Goal: Task Accomplishment & Management: Use online tool/utility

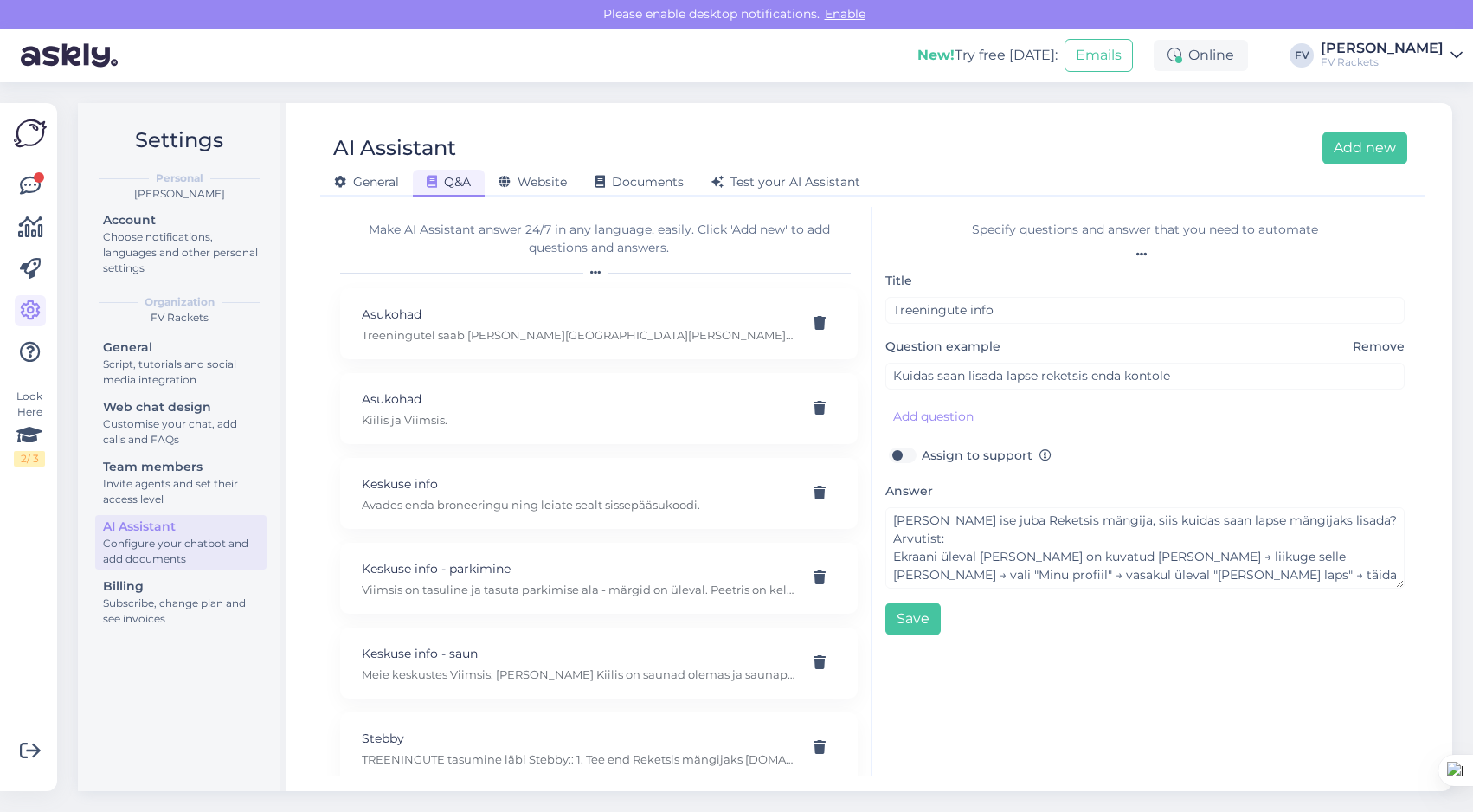
scroll to position [32, 0]
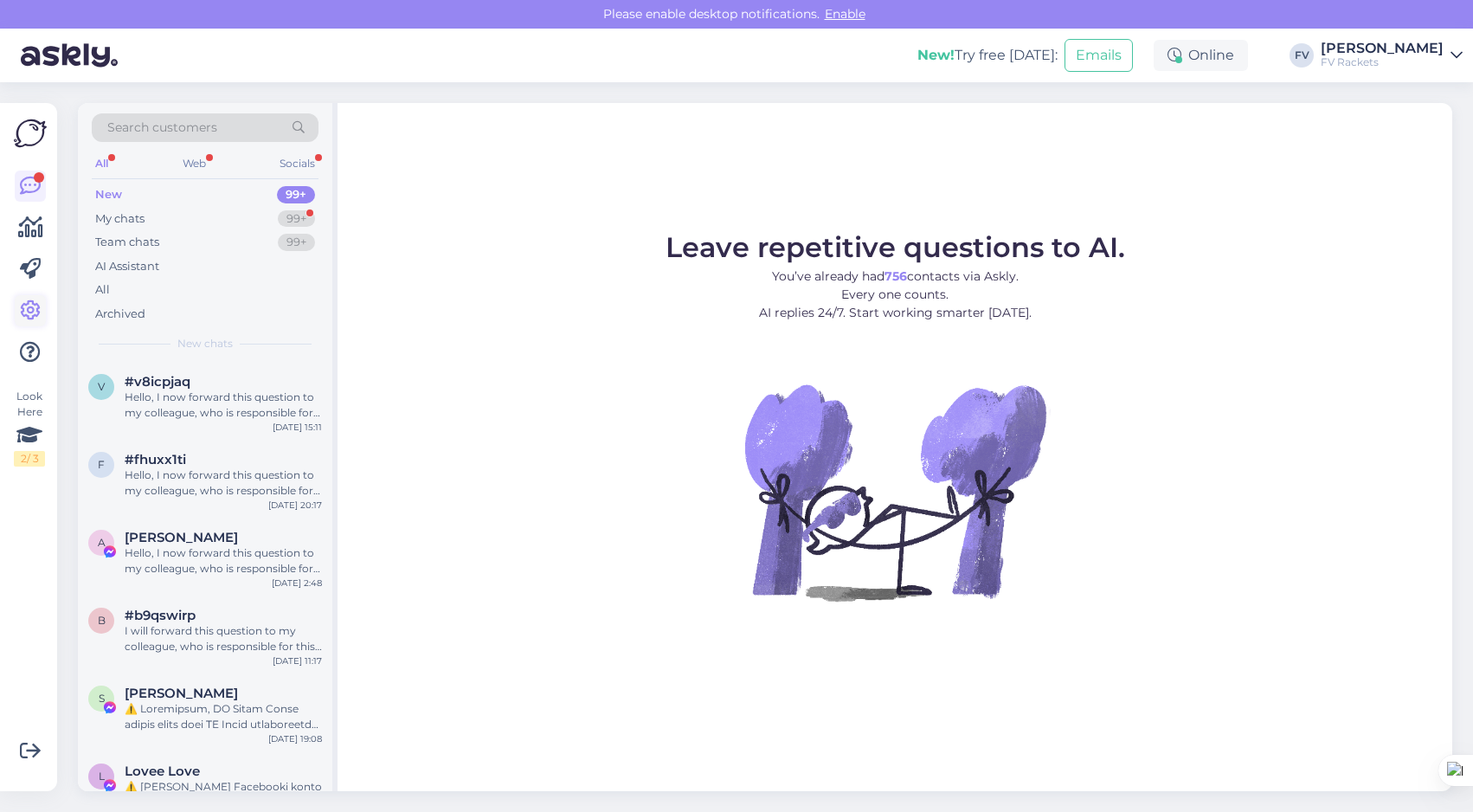
click at [30, 316] on icon at bounding box center [31, 310] width 21 height 21
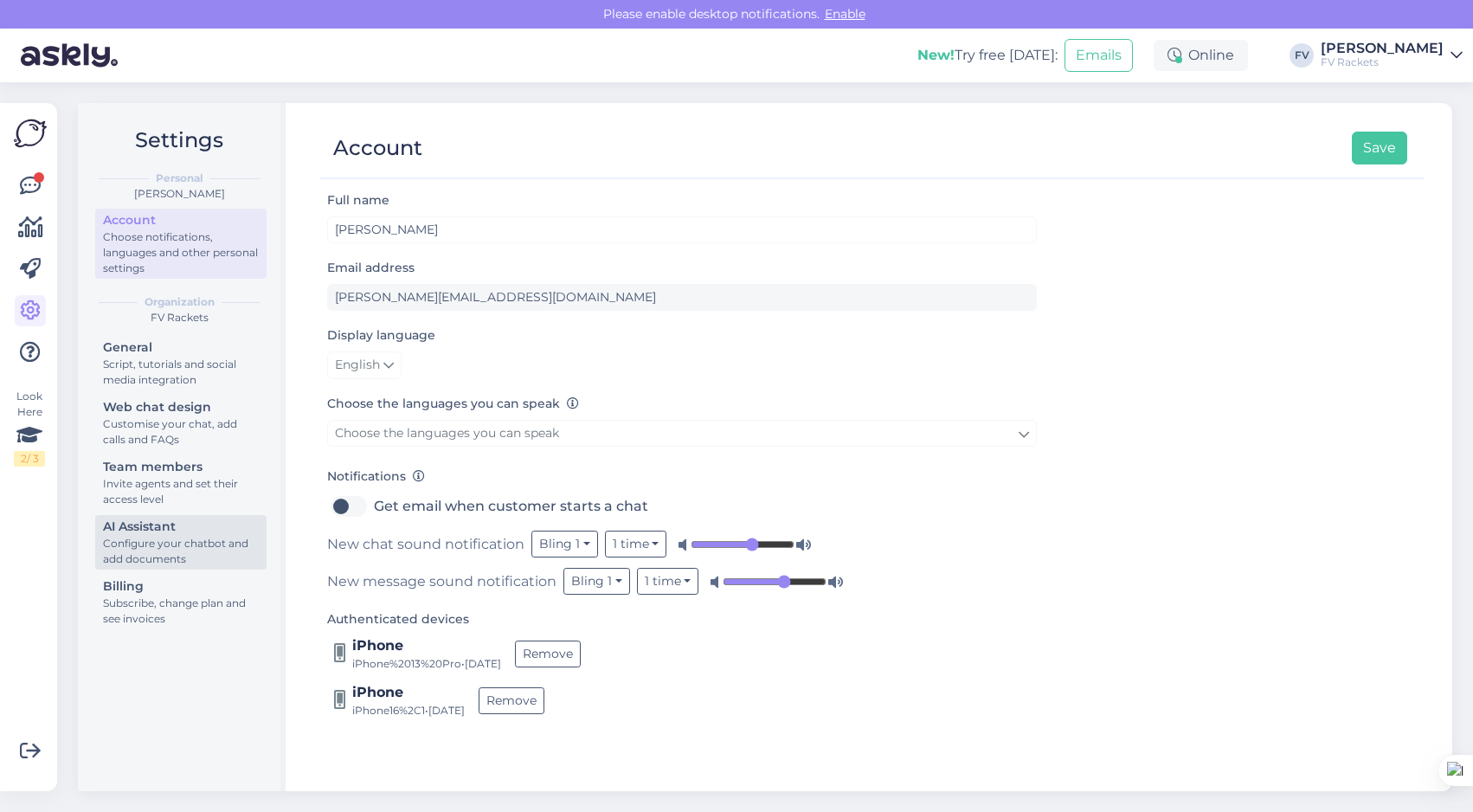
click at [168, 539] on div "Configure your chatbot and add documents" at bounding box center [181, 552] width 156 height 32
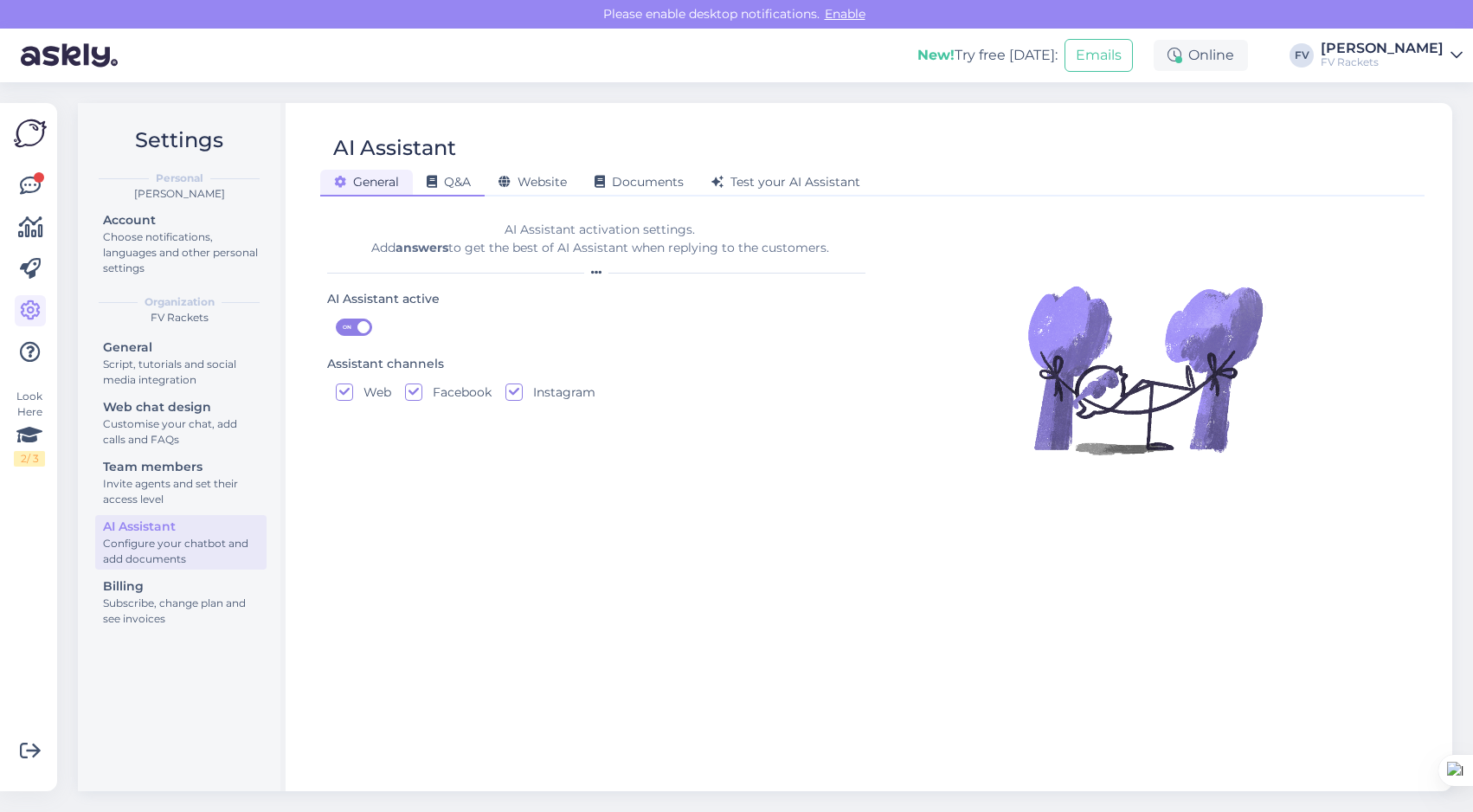
click at [443, 182] on span "Q&A" at bounding box center [448, 182] width 44 height 16
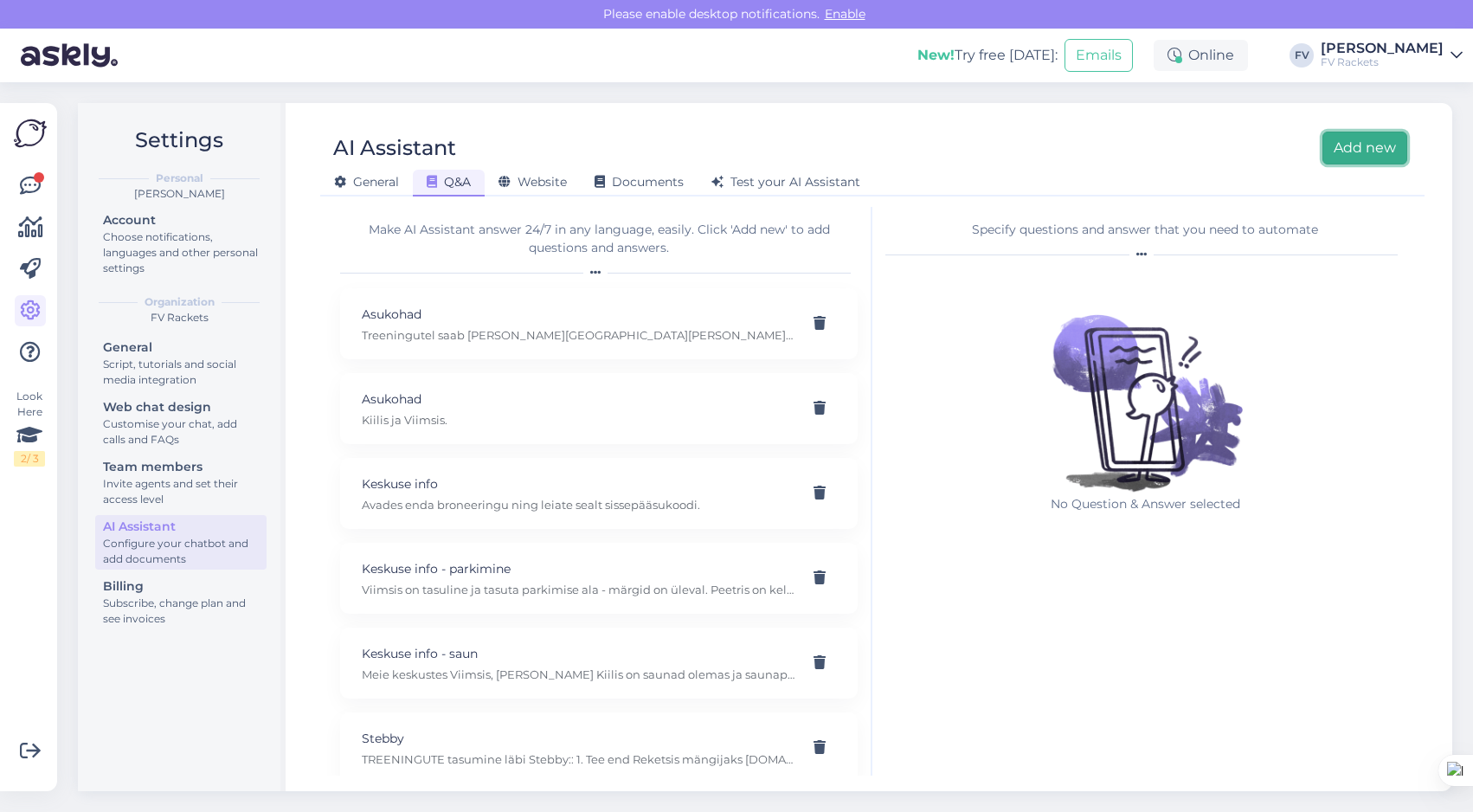
click at [1368, 143] on button "Add new" at bounding box center [1365, 147] width 85 height 32
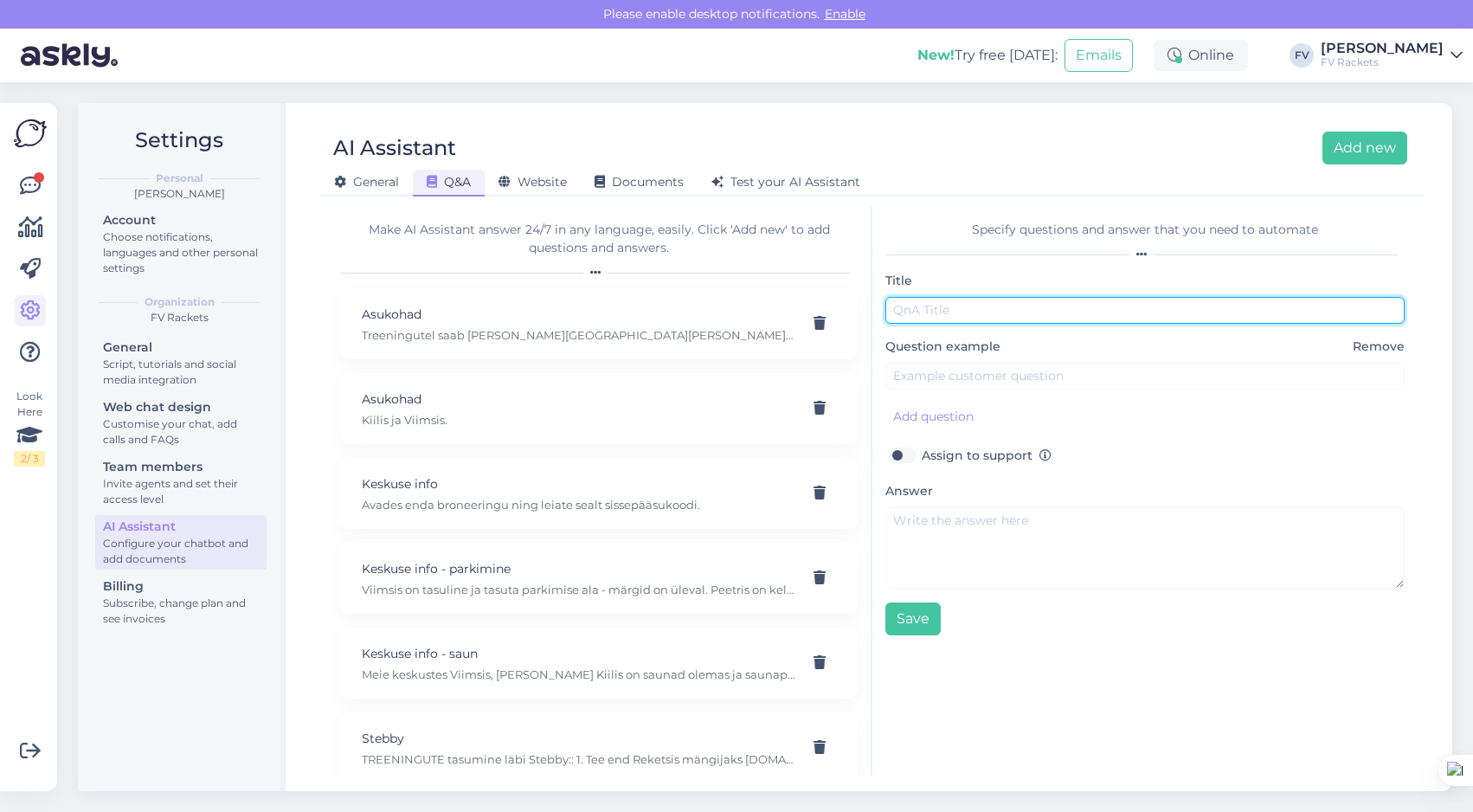
click at [997, 305] on input "text" at bounding box center [1145, 310] width 519 height 27
type input "Treeningud"
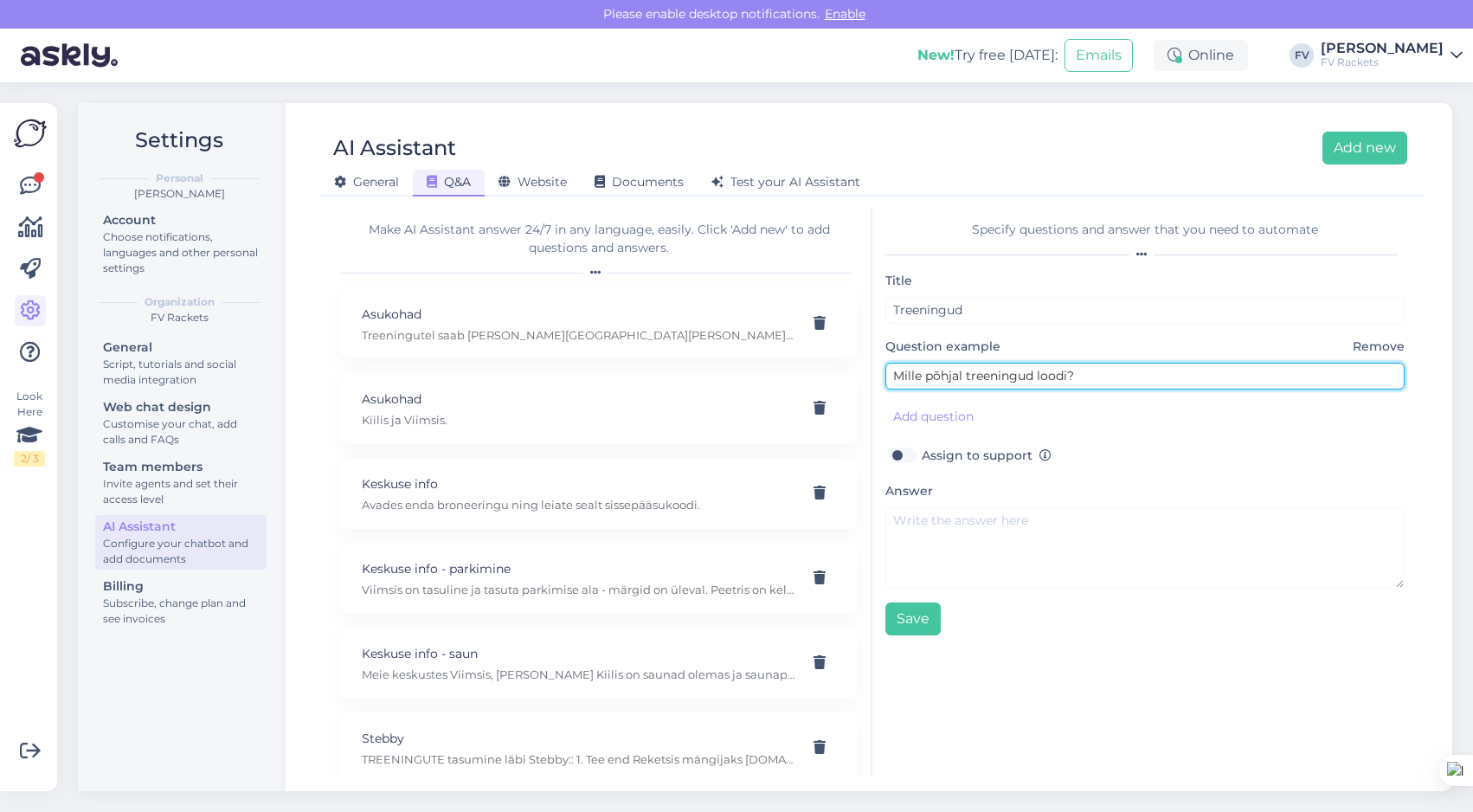
type input "Mille põhjal treeningud loodi?"
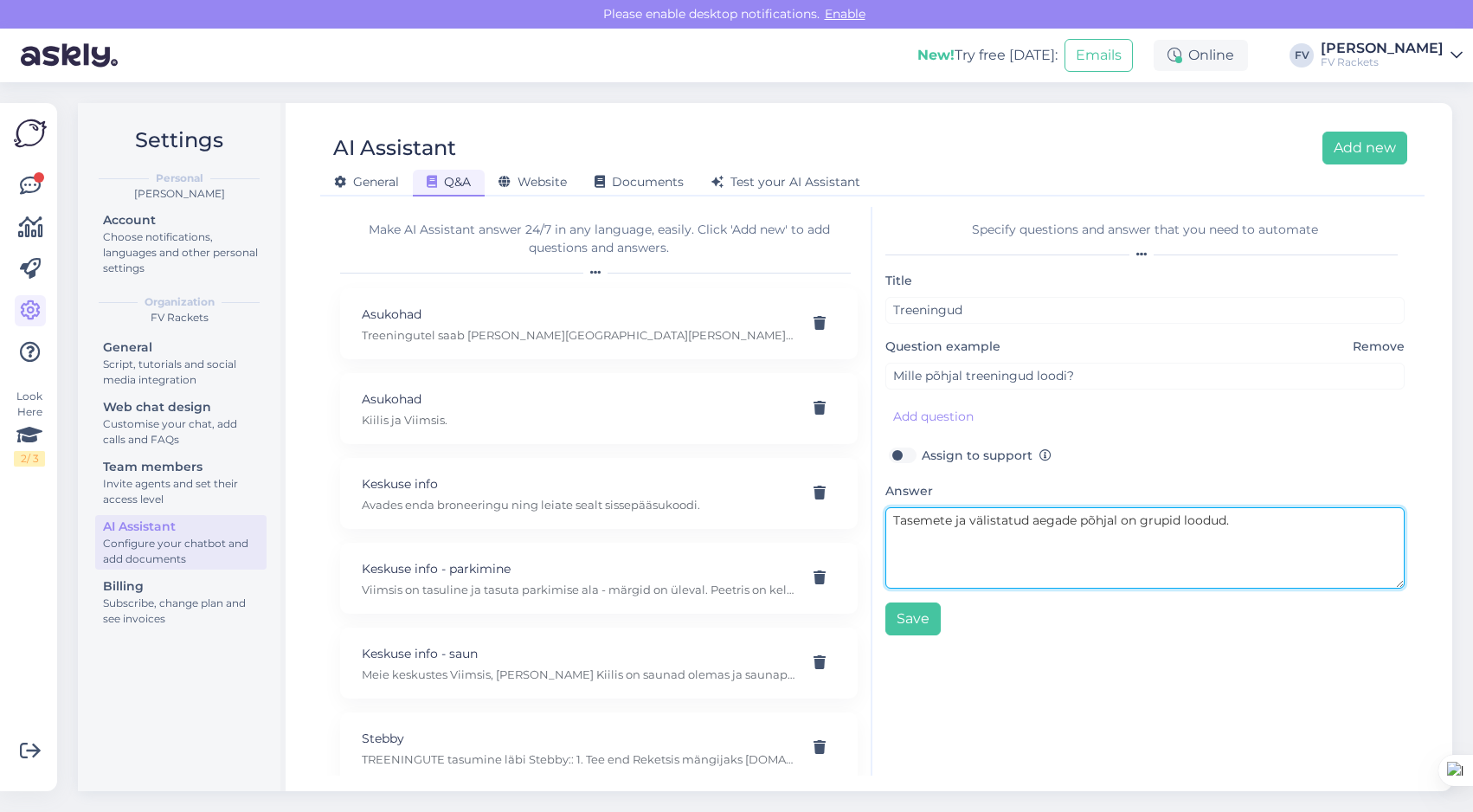
click at [970, 521] on textarea "Tasemete ja välistatud aegade põhjal on grupid loodud." at bounding box center [1145, 547] width 519 height 82
type textarea "Tasemete [PERSON_NAME] enda sisestatud välistatud aegade põhjal on grupid loodu…"
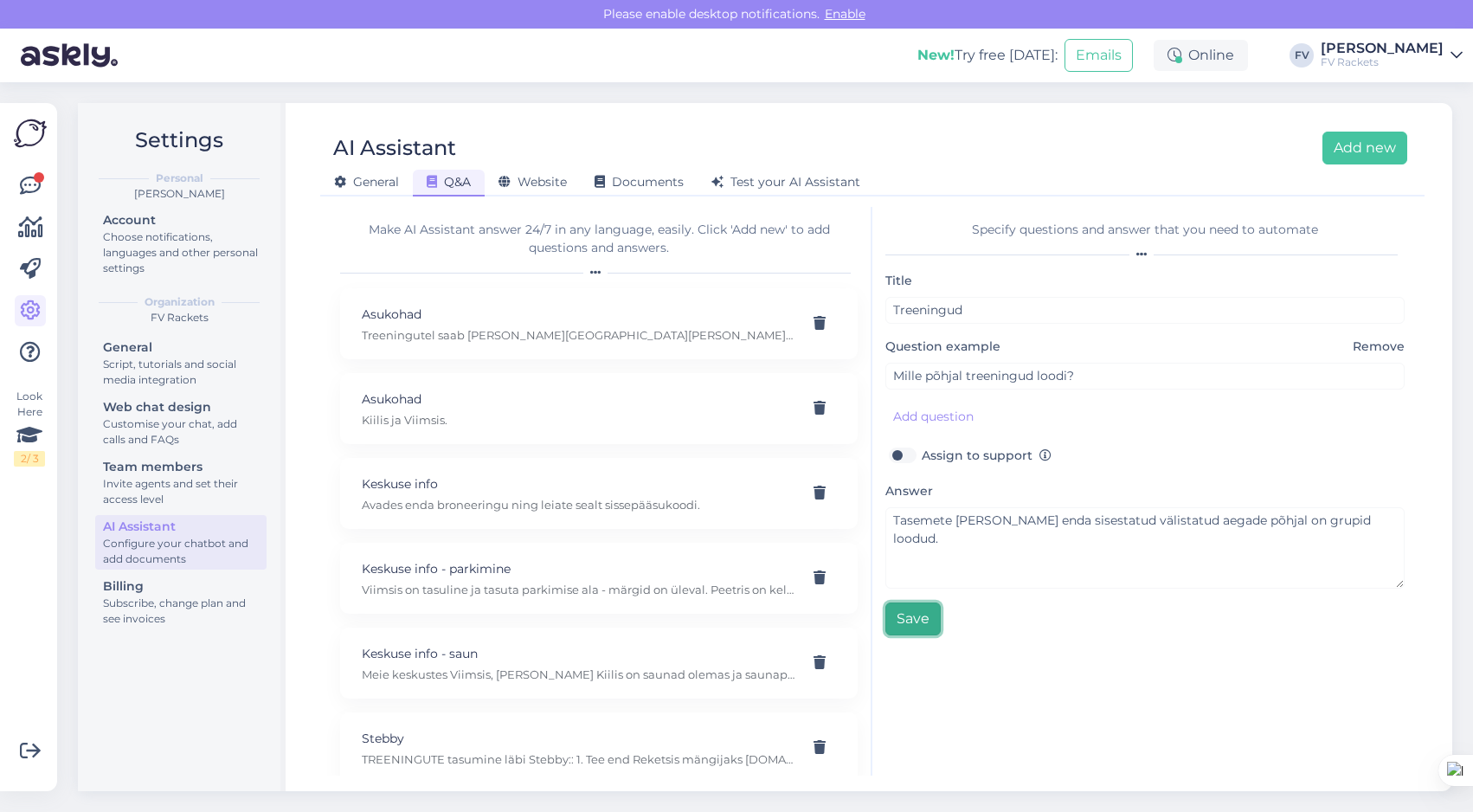
click at [915, 617] on button "Save" at bounding box center [912, 618] width 55 height 32
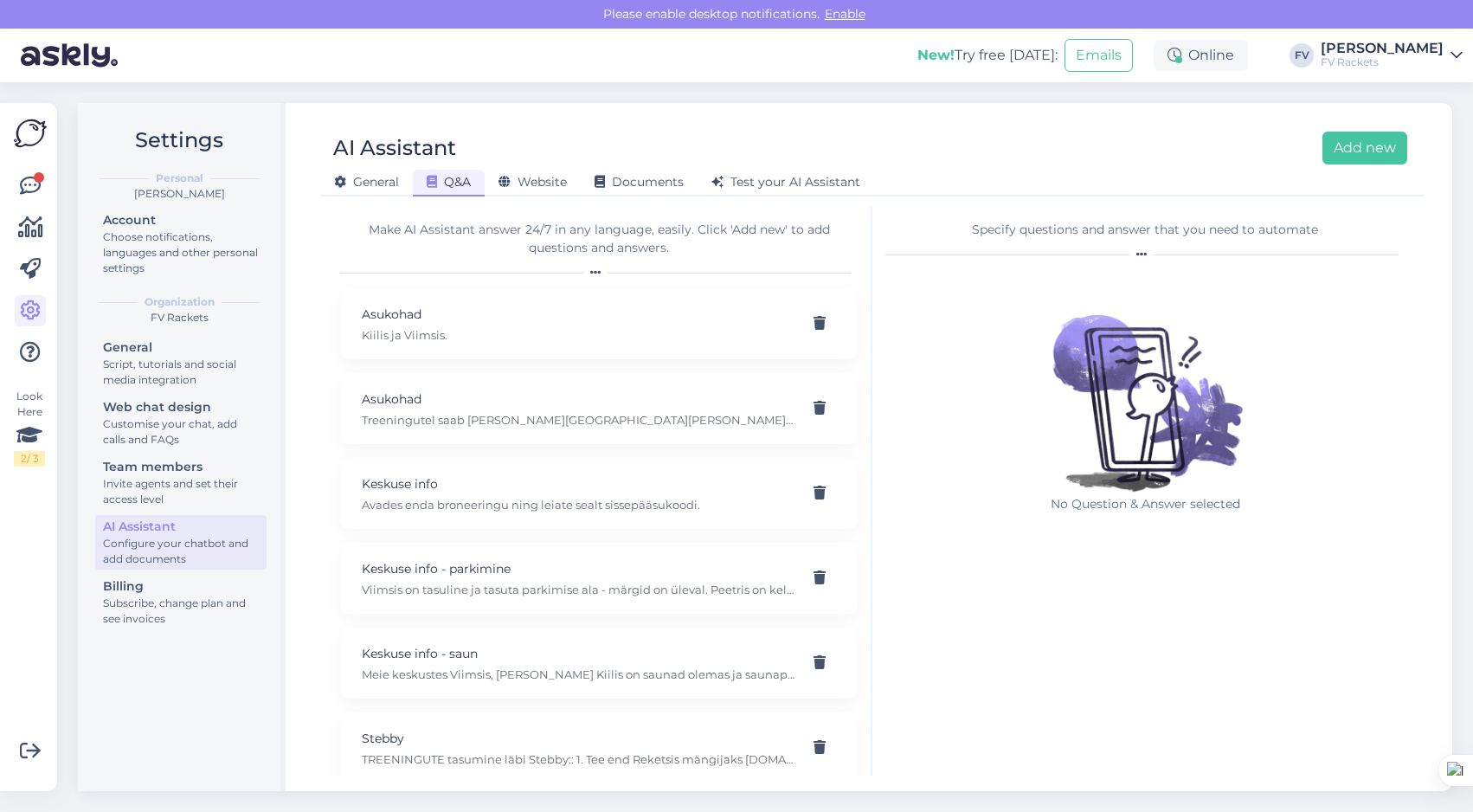
click at [1032, 223] on div "Specify questions and answer that you need to automate" at bounding box center [1145, 230] width 519 height 18
click at [1030, 231] on div "Specify questions and answer that you need to automate" at bounding box center [1145, 230] width 519 height 18
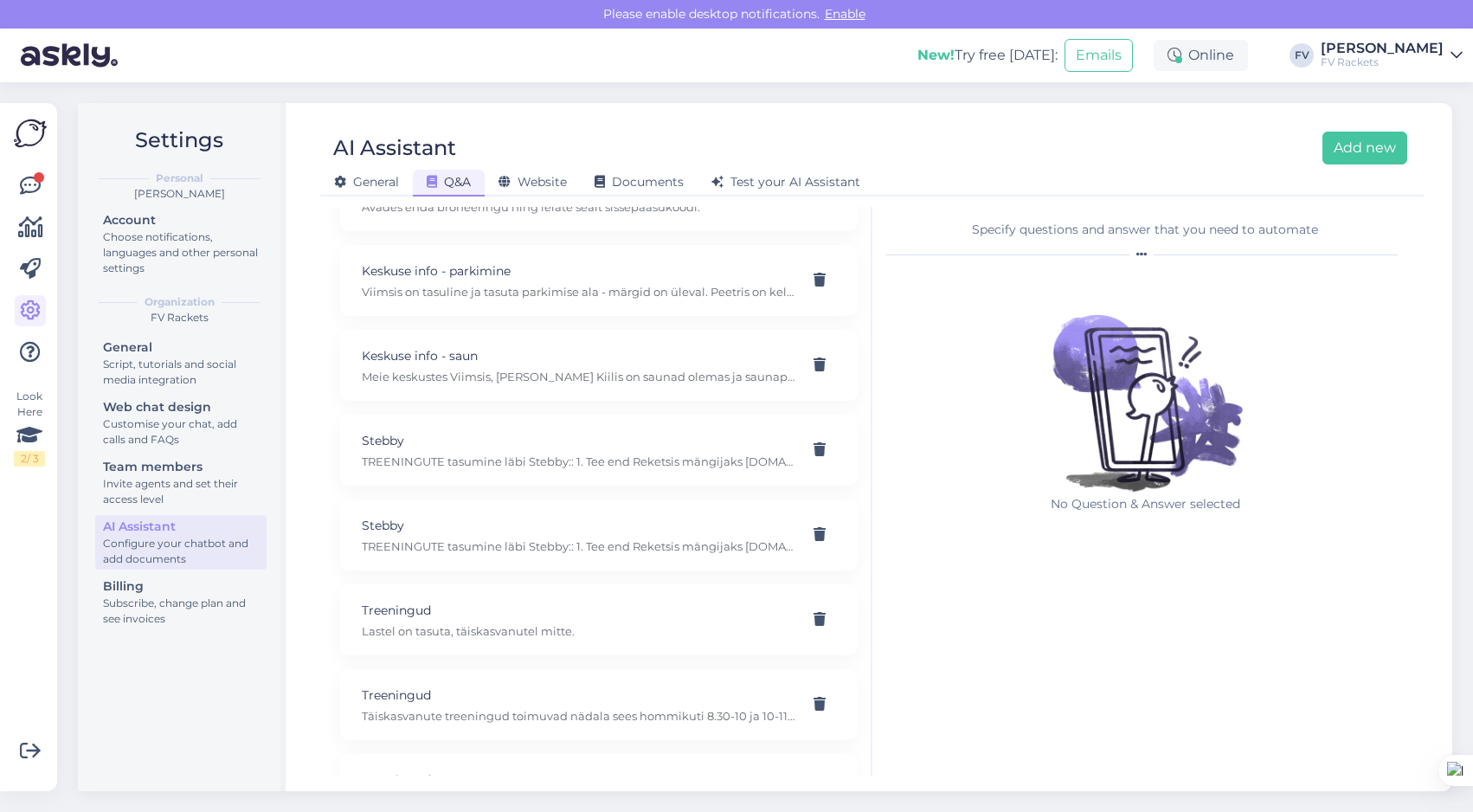
scroll to position [303, 0]
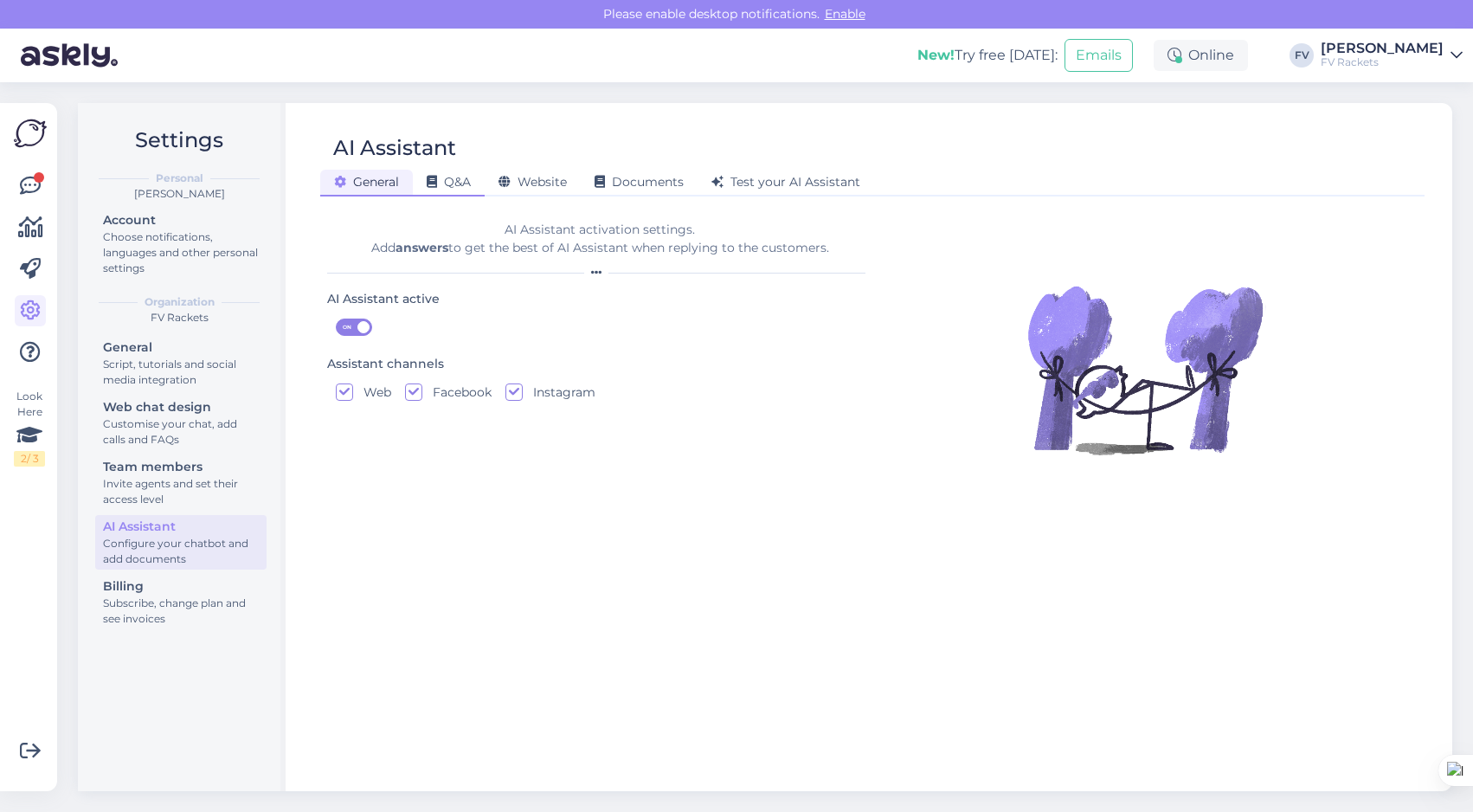
click at [459, 190] on div "Q&A" at bounding box center [449, 182] width 72 height 27
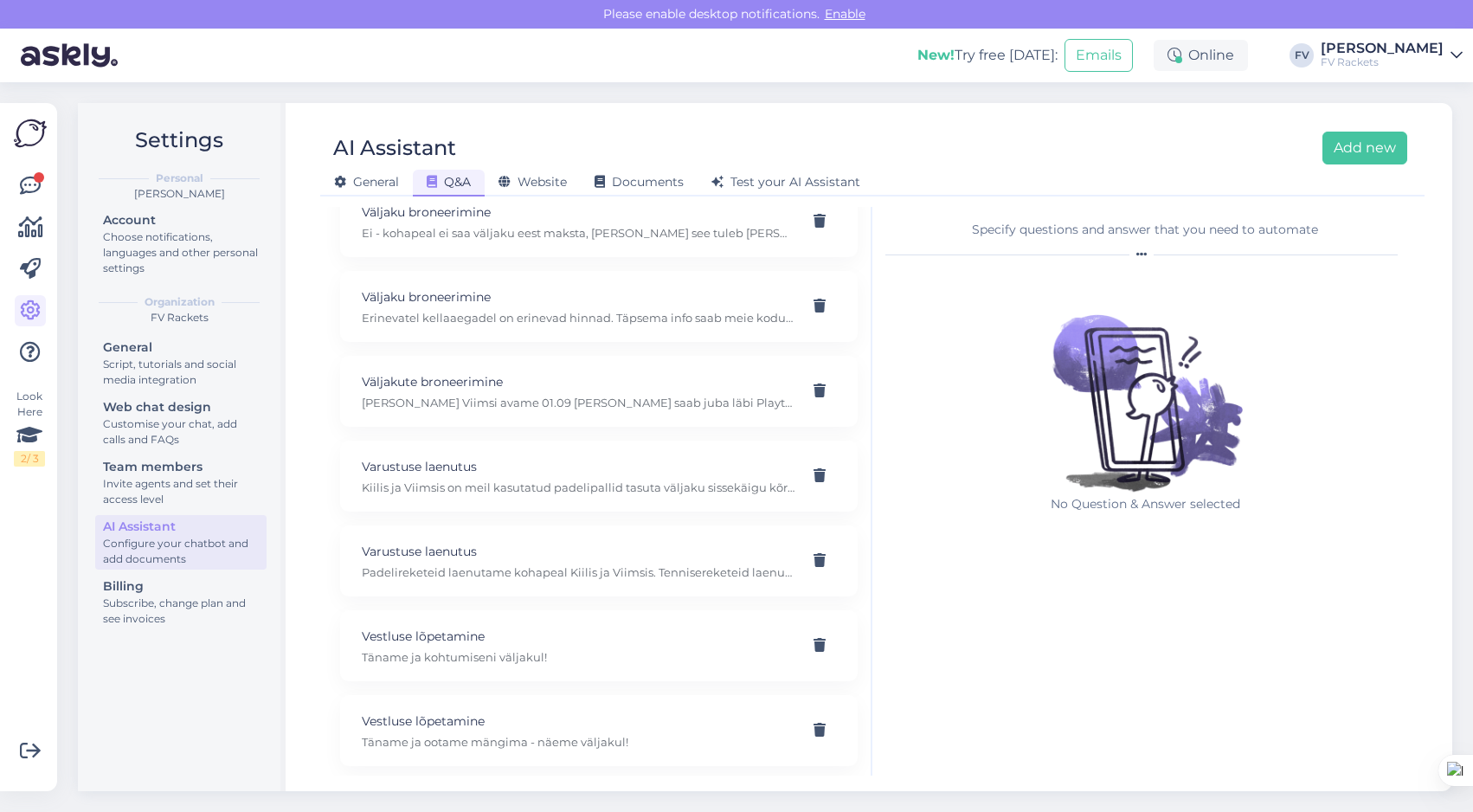
scroll to position [1802, 0]
click at [1360, 146] on button "Add new" at bounding box center [1365, 147] width 85 height 32
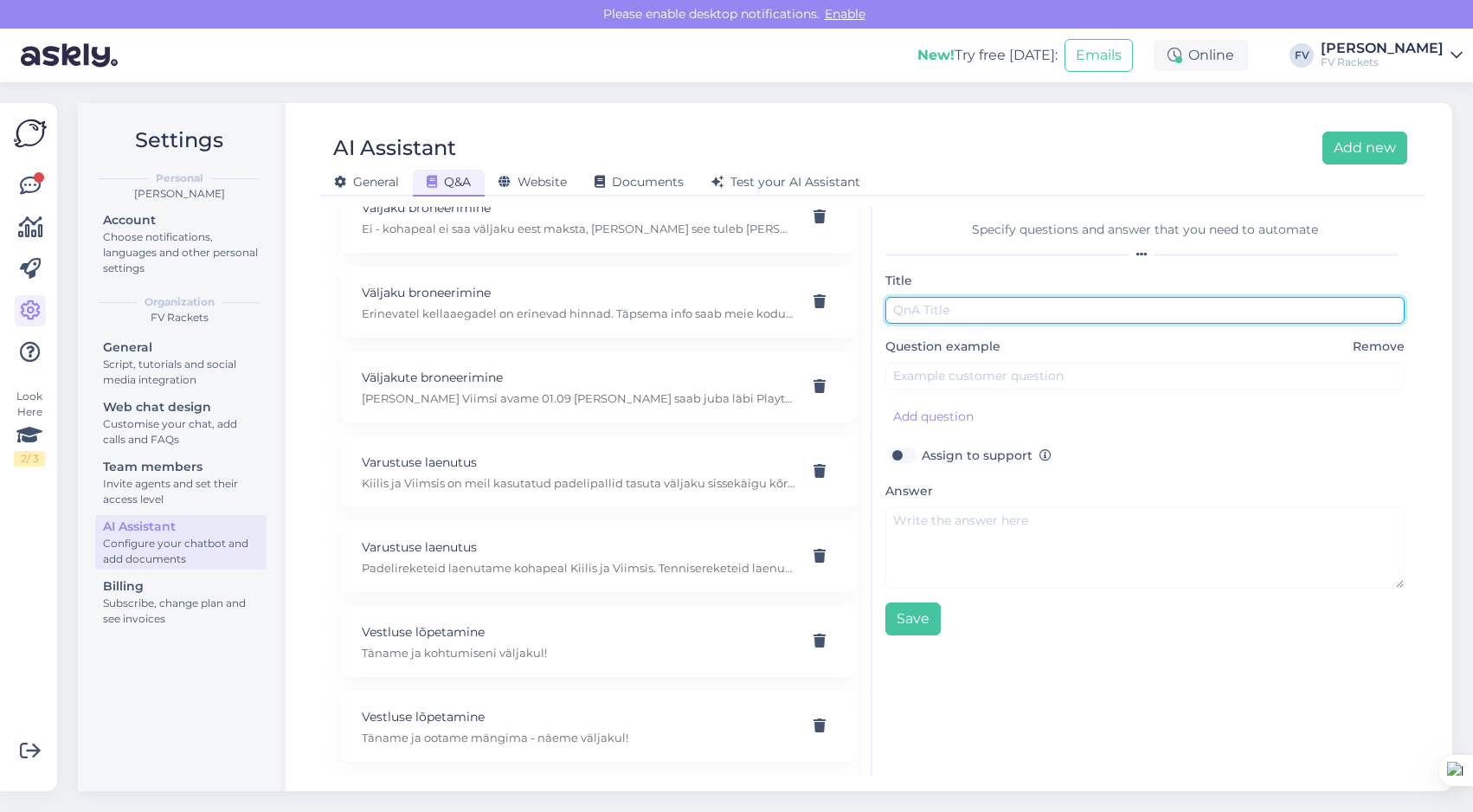
click at [1002, 315] on input "text" at bounding box center [1145, 310] width 519 height 27
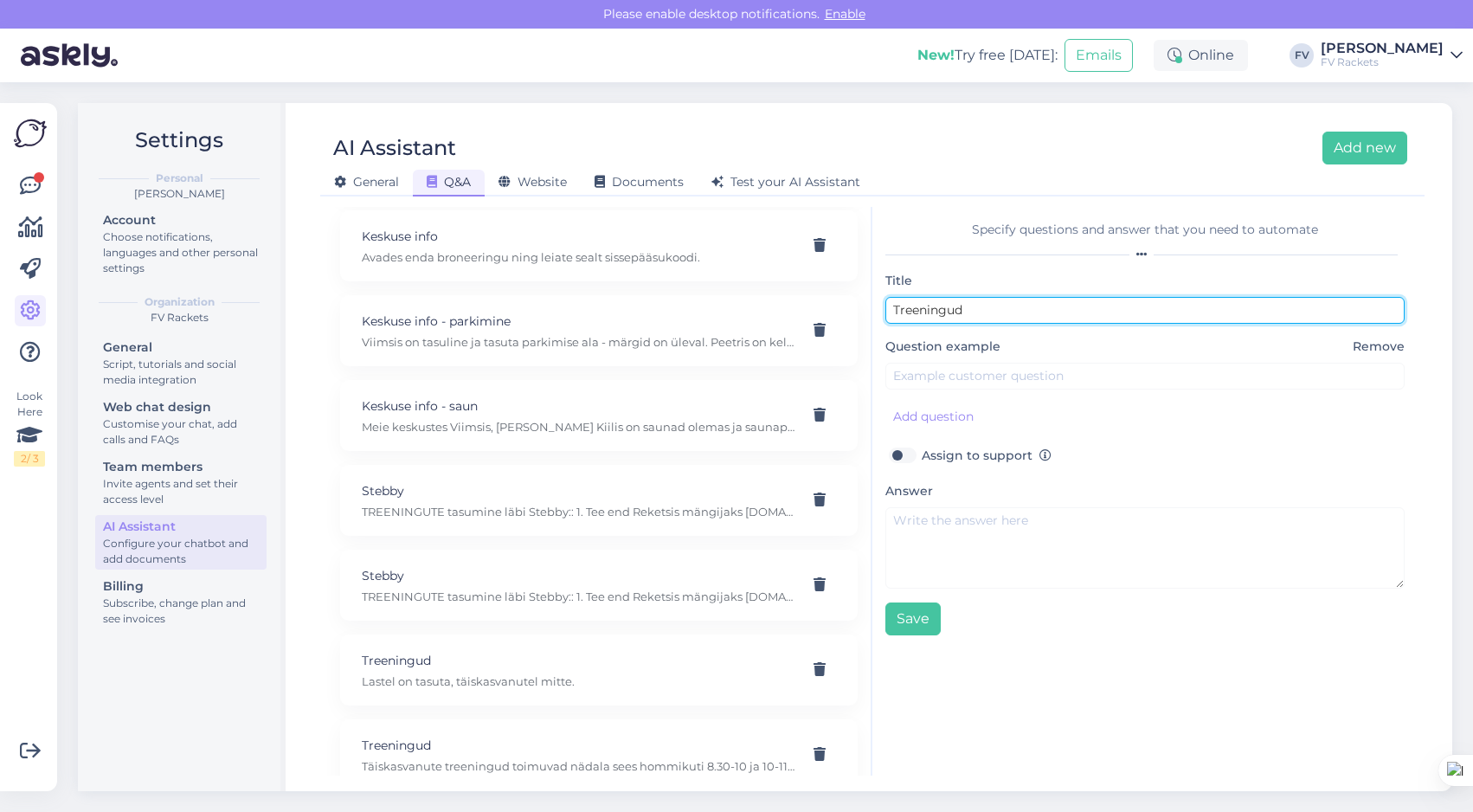
scroll to position [245, 0]
type input "Treeningud"
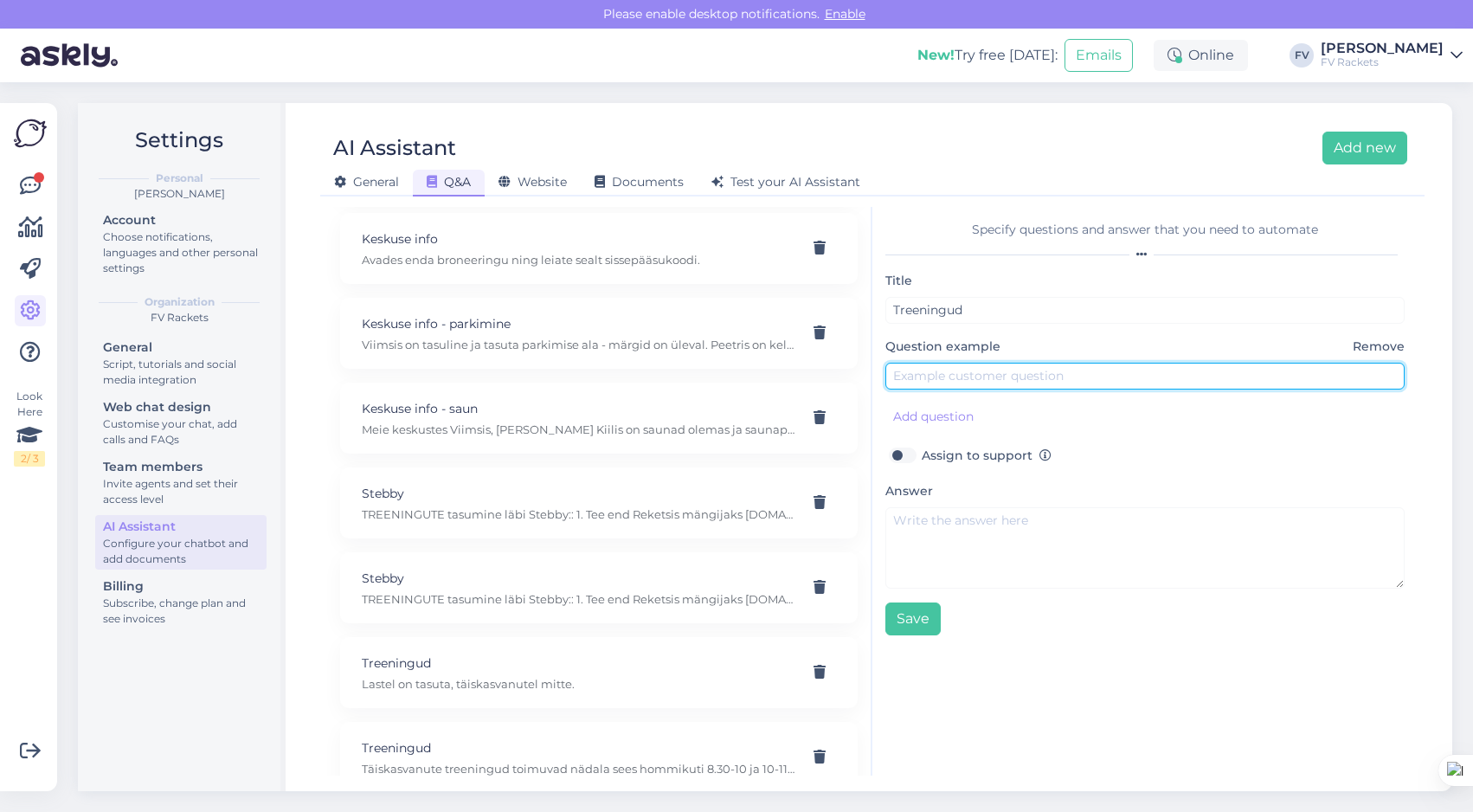
click at [932, 374] on input "text" at bounding box center [1145, 375] width 519 height 27
type input "K"
type input "Mismoodi treeninggrupid tehti?"
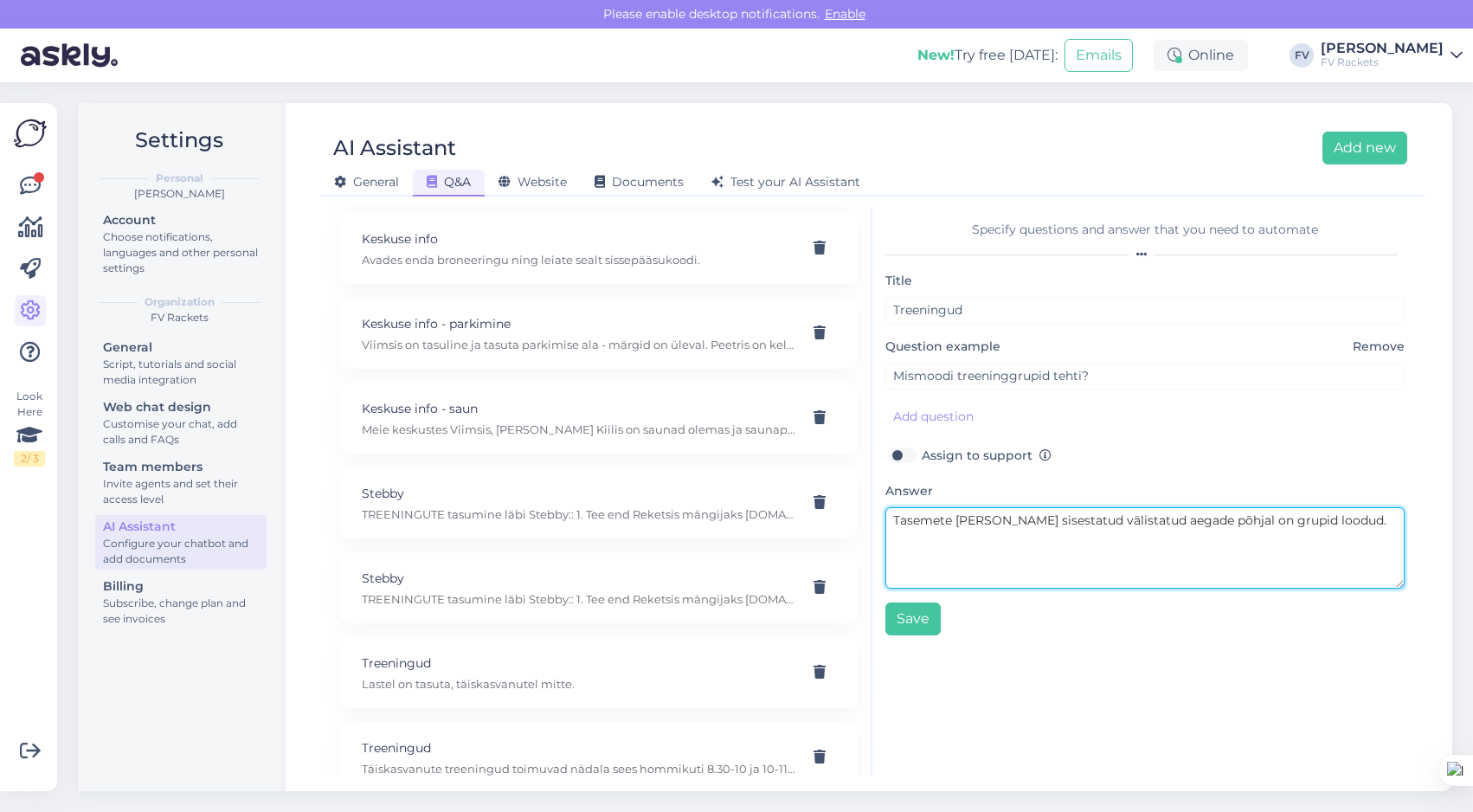
type textarea "Tasemete [PERSON_NAME] sisestatud välistatud aegade põhjal on grupid loodud."
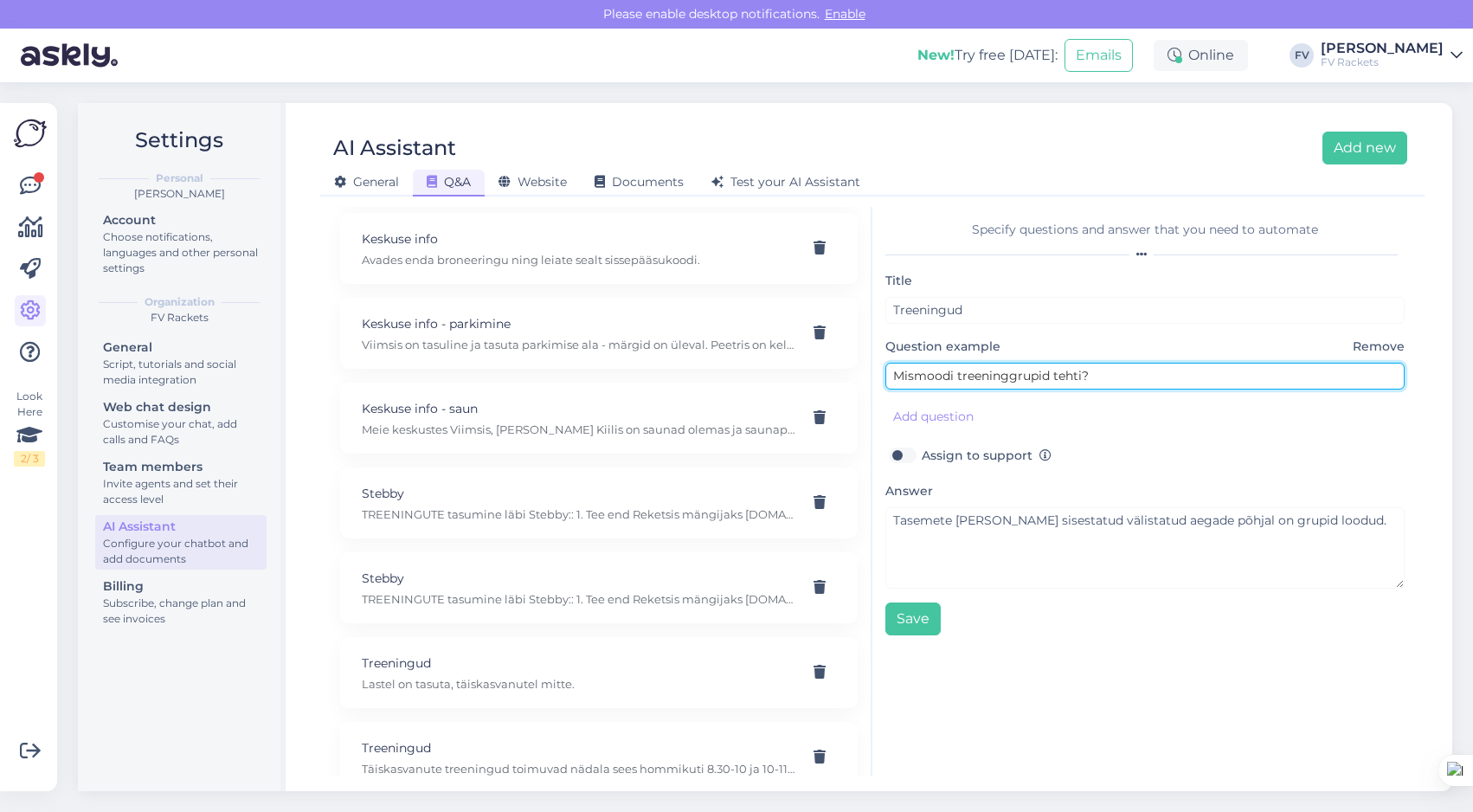
click at [954, 374] on input "Mismoodi treeninggrupid tehti?" at bounding box center [1145, 375] width 519 height 27
click at [1157, 376] on input "Mismoodi, mille alusel treeninggrupid tehti?" at bounding box center [1145, 375] width 519 height 27
type input "Mismoodi, mille alusel treeninggrupid tehti, loodi?"
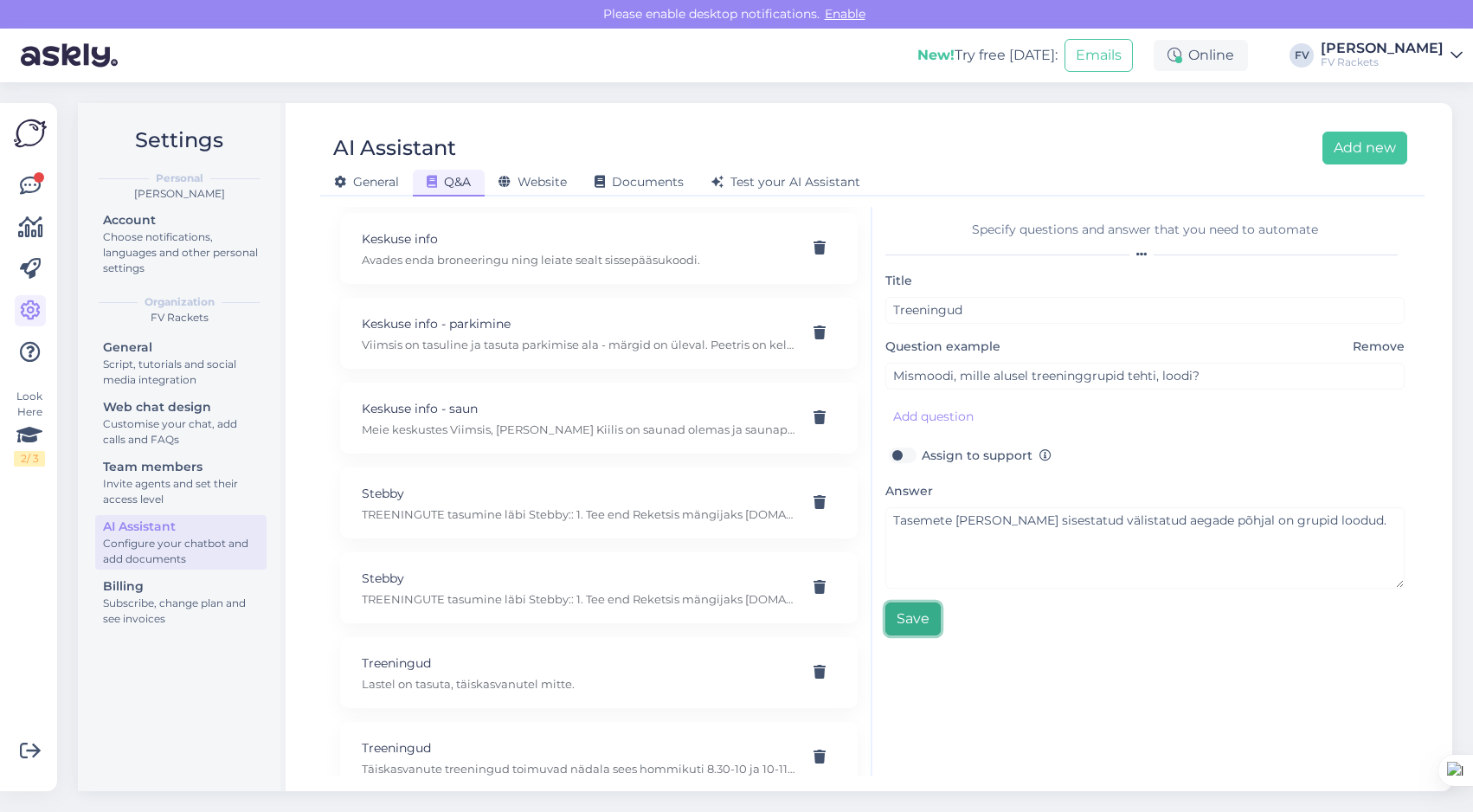
click at [914, 612] on button "Save" at bounding box center [912, 618] width 55 height 32
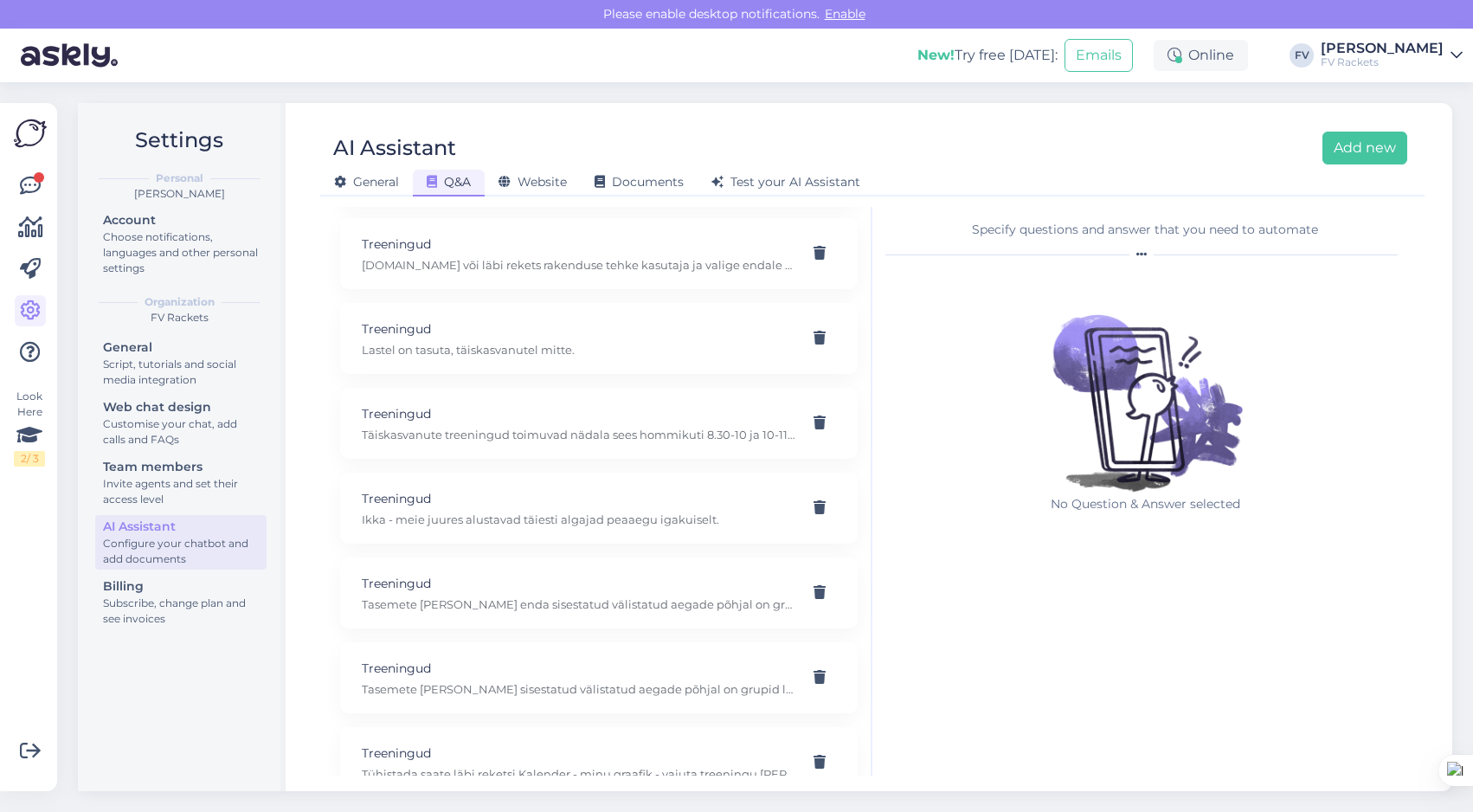
scroll to position [665, 0]
click at [616, 581] on p "Treeningud" at bounding box center [577, 582] width 433 height 19
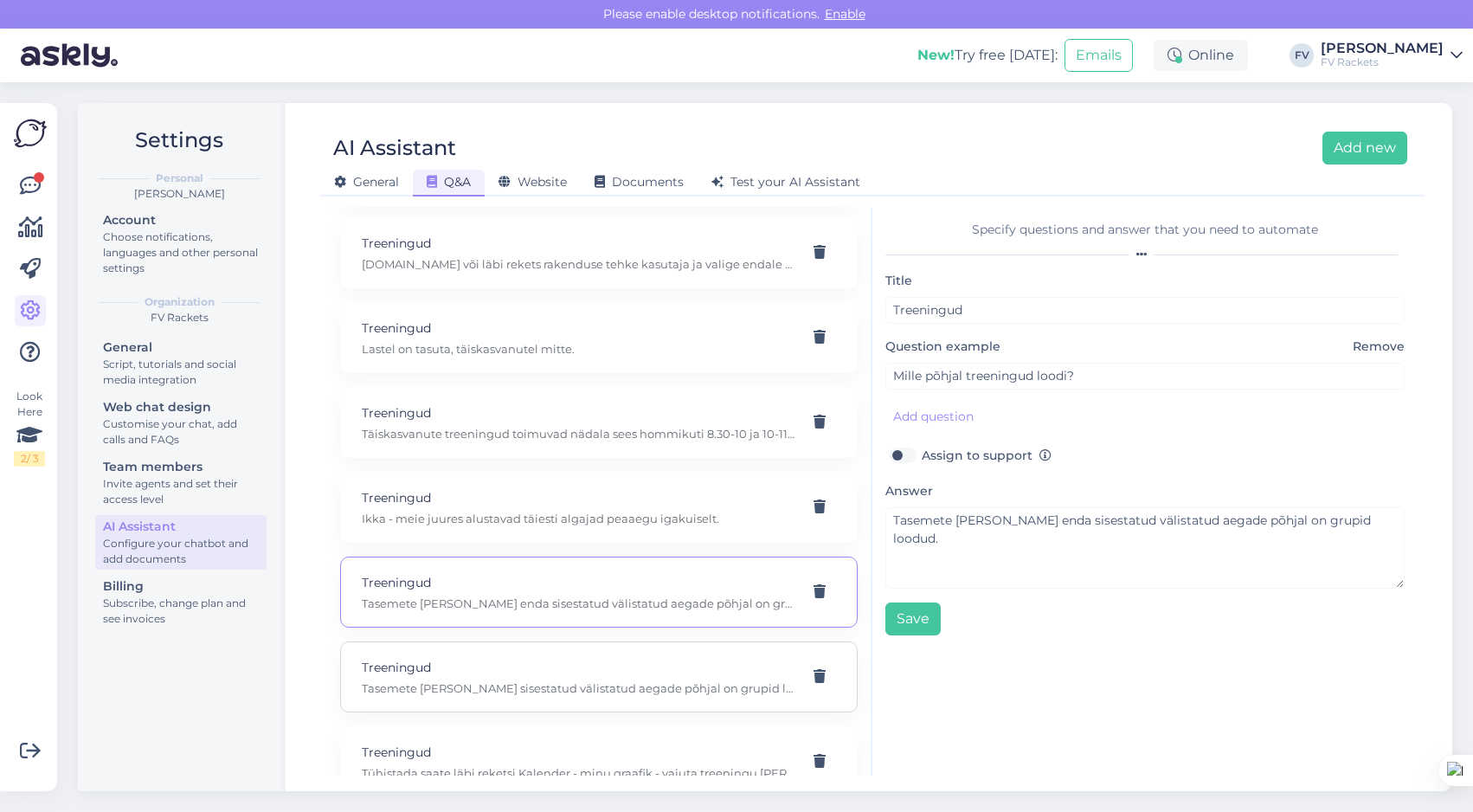
click at [640, 666] on p "Treeningud" at bounding box center [577, 667] width 433 height 19
type input "Mismoodi, mille alusel treeninggrupid tehti, loodi?"
type textarea "Tasemete [PERSON_NAME] sisestatud välistatud aegade põhjal on grupid loodud."
click at [634, 574] on p "Treeningud" at bounding box center [577, 582] width 433 height 19
type input "Mille põhjal treeningud loodi?"
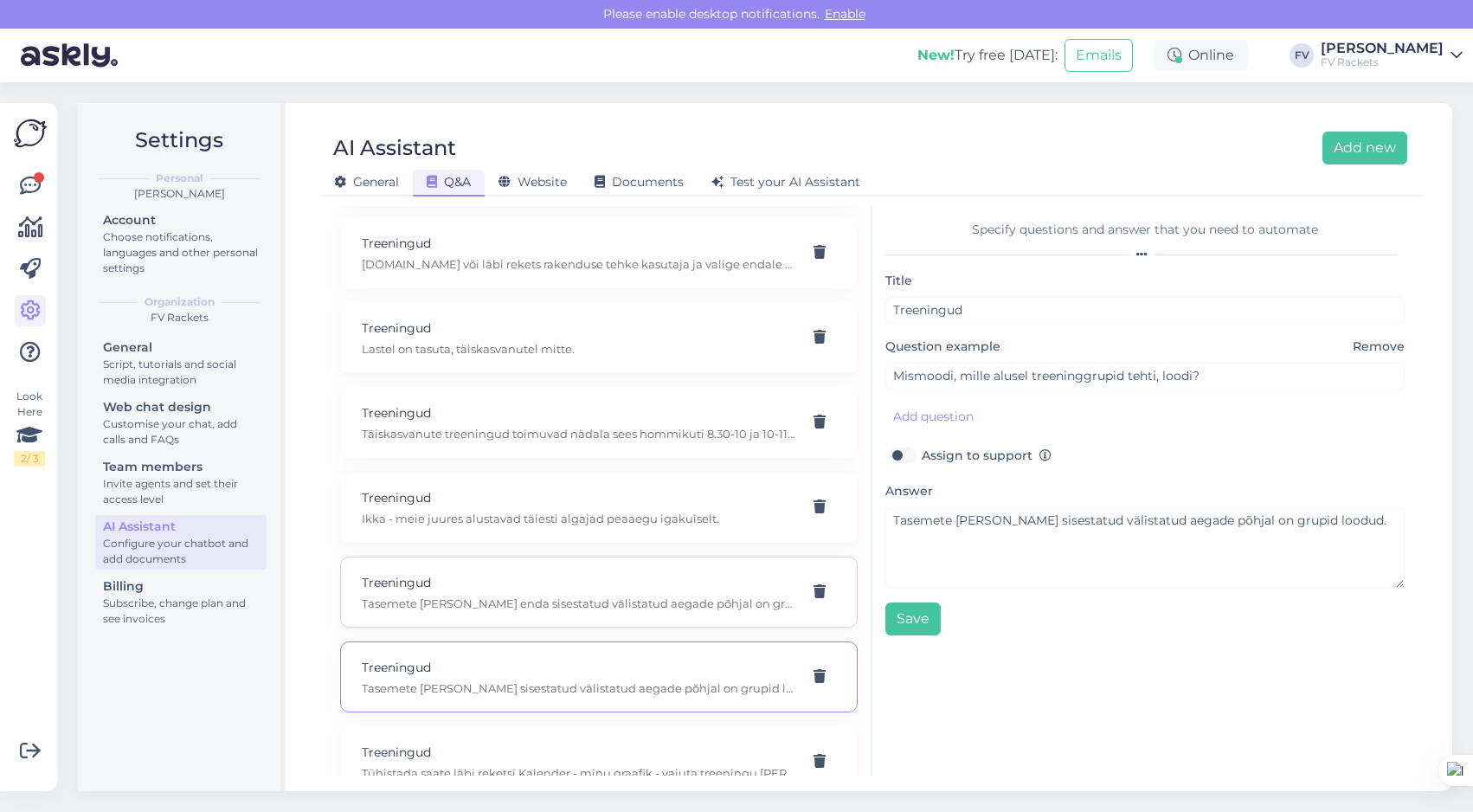
type textarea "Tasemete [PERSON_NAME] enda sisestatud välistatud aegade põhjal on grupid loodu…"
click at [1353, 151] on button "Add new" at bounding box center [1365, 147] width 85 height 32
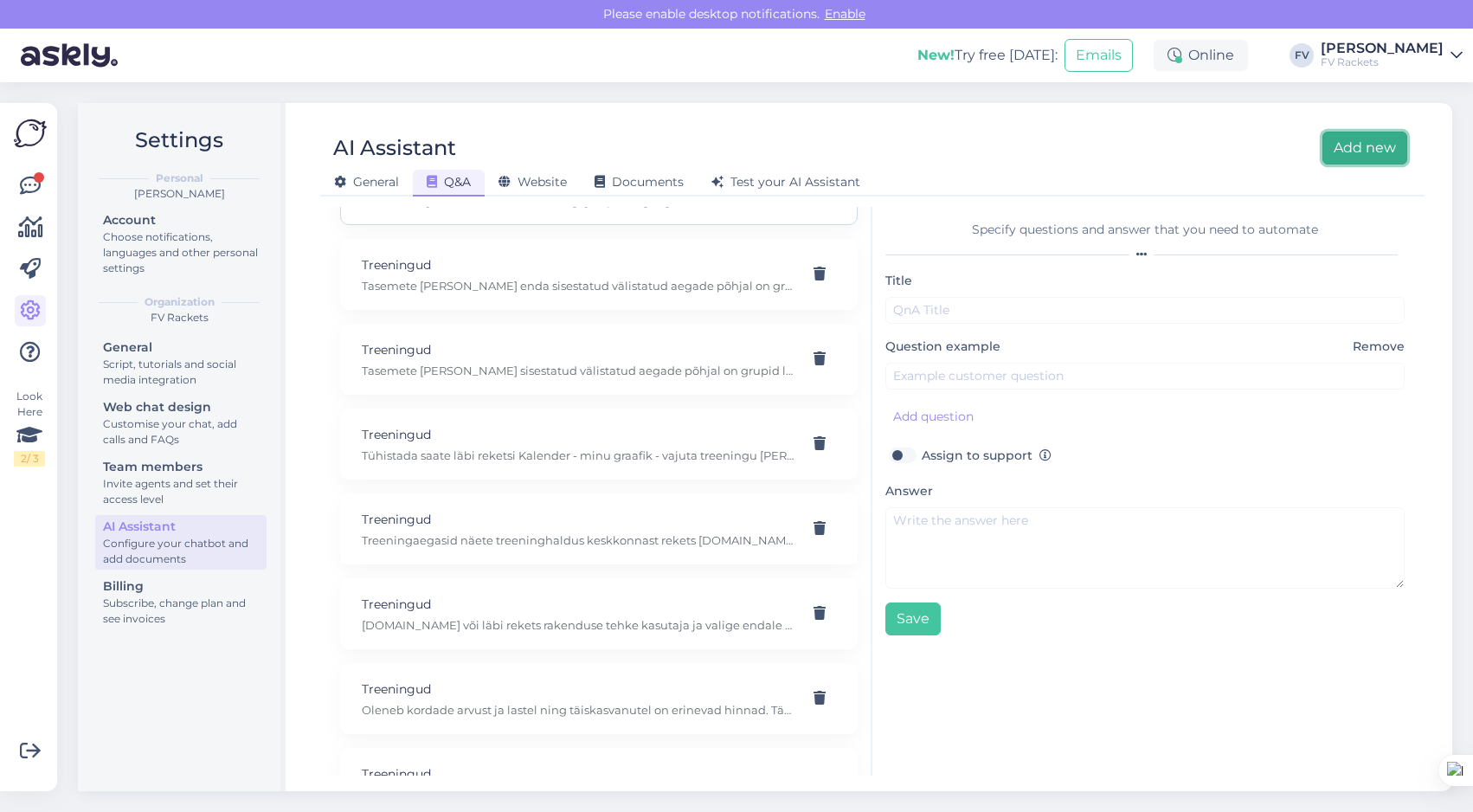
scroll to position [986, 0]
click at [590, 515] on p "Treeningud" at bounding box center [577, 516] width 433 height 19
type input "Treeningud"
type input "Mille põhjal treeningud loodi?"
type textarea "Tasemete [PERSON_NAME] enda sisestatud välistatud aegade põhjal on grupid loodu…"
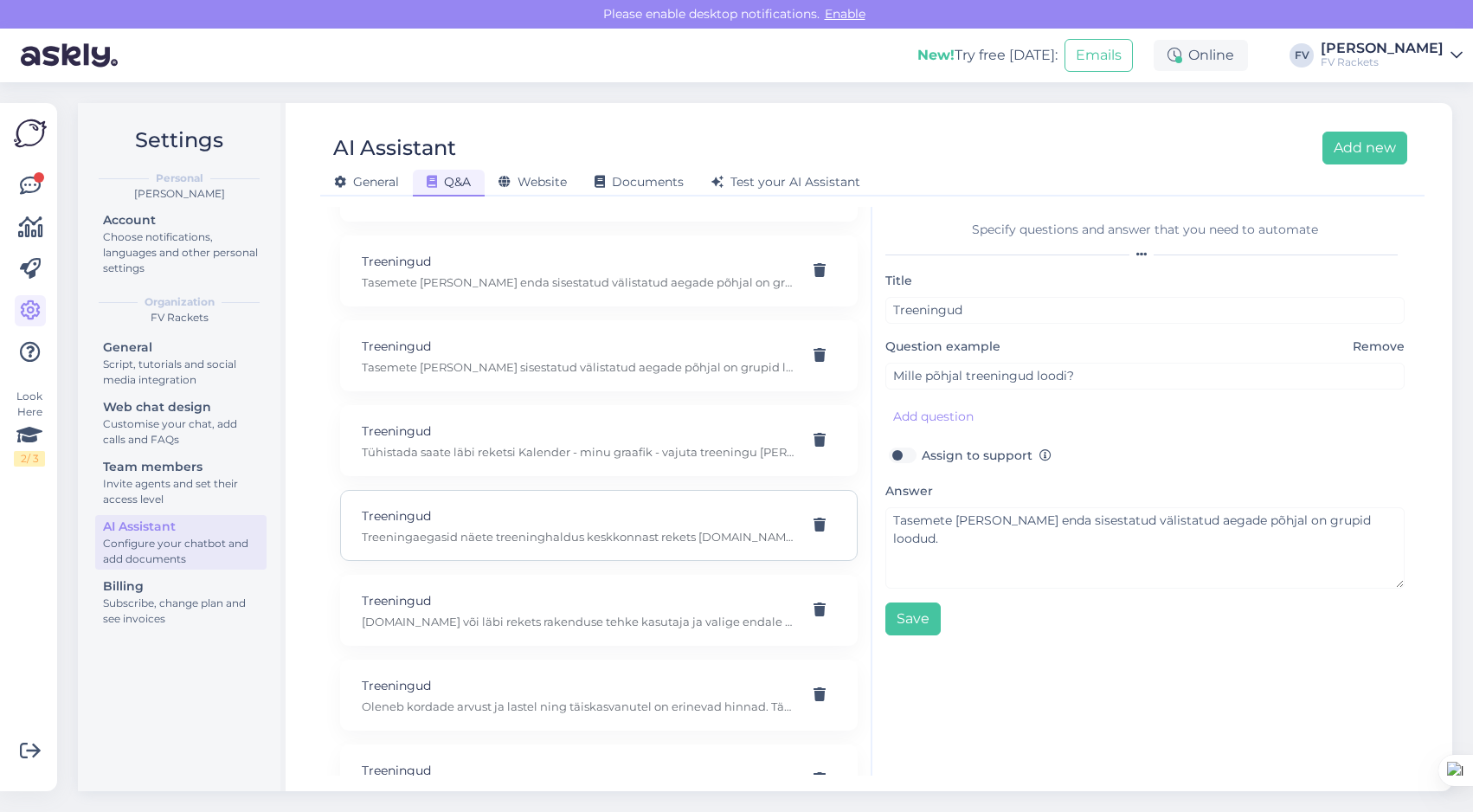
type input "Kus näed treeningaegasid?"
type textarea "Treeningaegasid näete treeninghaldus keskkonnast rekets [DOMAIN_NAME] [PERSON_N…"
click at [565, 597] on p "Treeningud" at bounding box center [577, 601] width 433 height 19
type input "Soovin trenni tulla. Mis tegema pean?"
type textarea "[DOMAIN_NAME] või läbi rekets rakenduse tehke kasutaja ja valige endale sobival…"
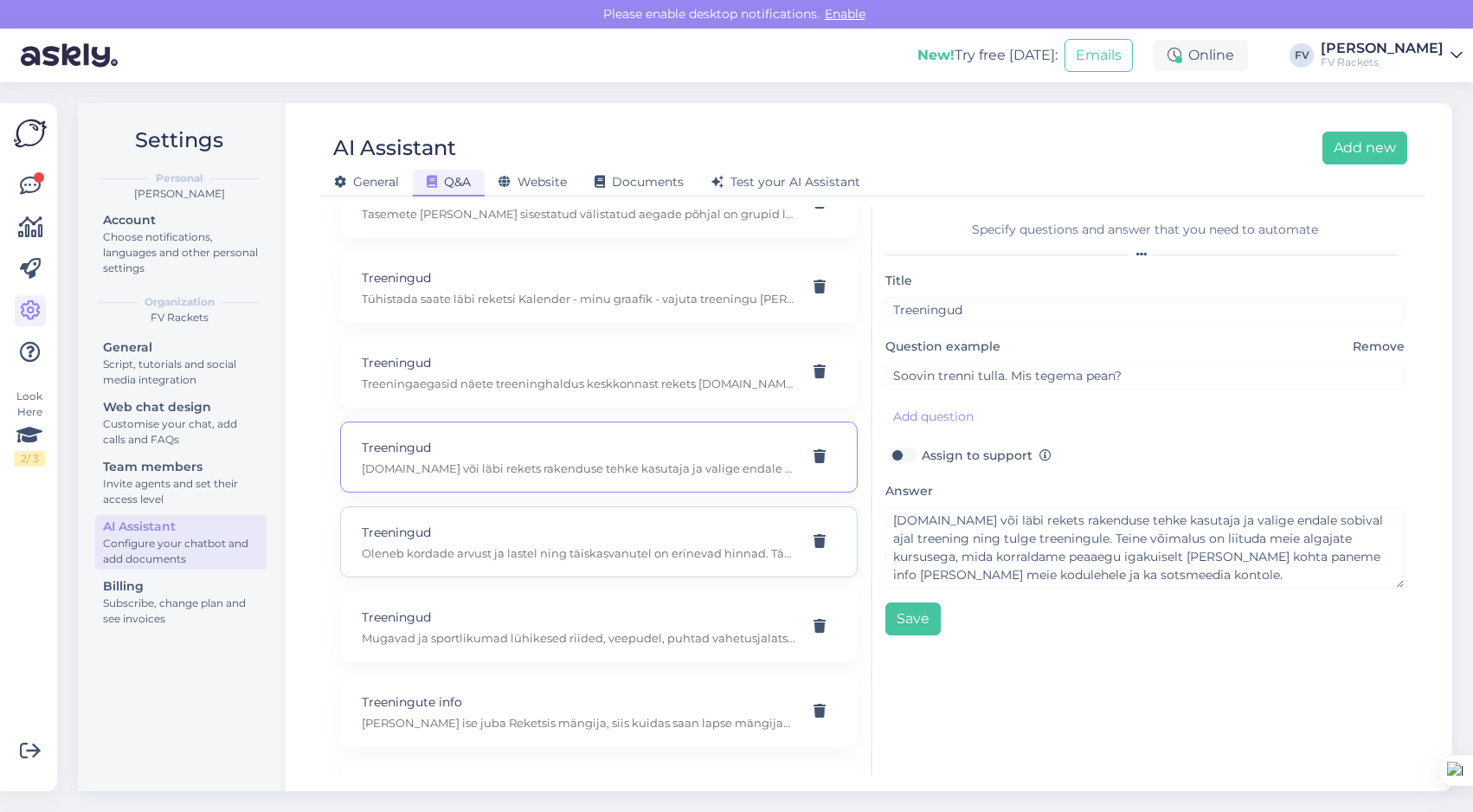
scroll to position [1140, 0]
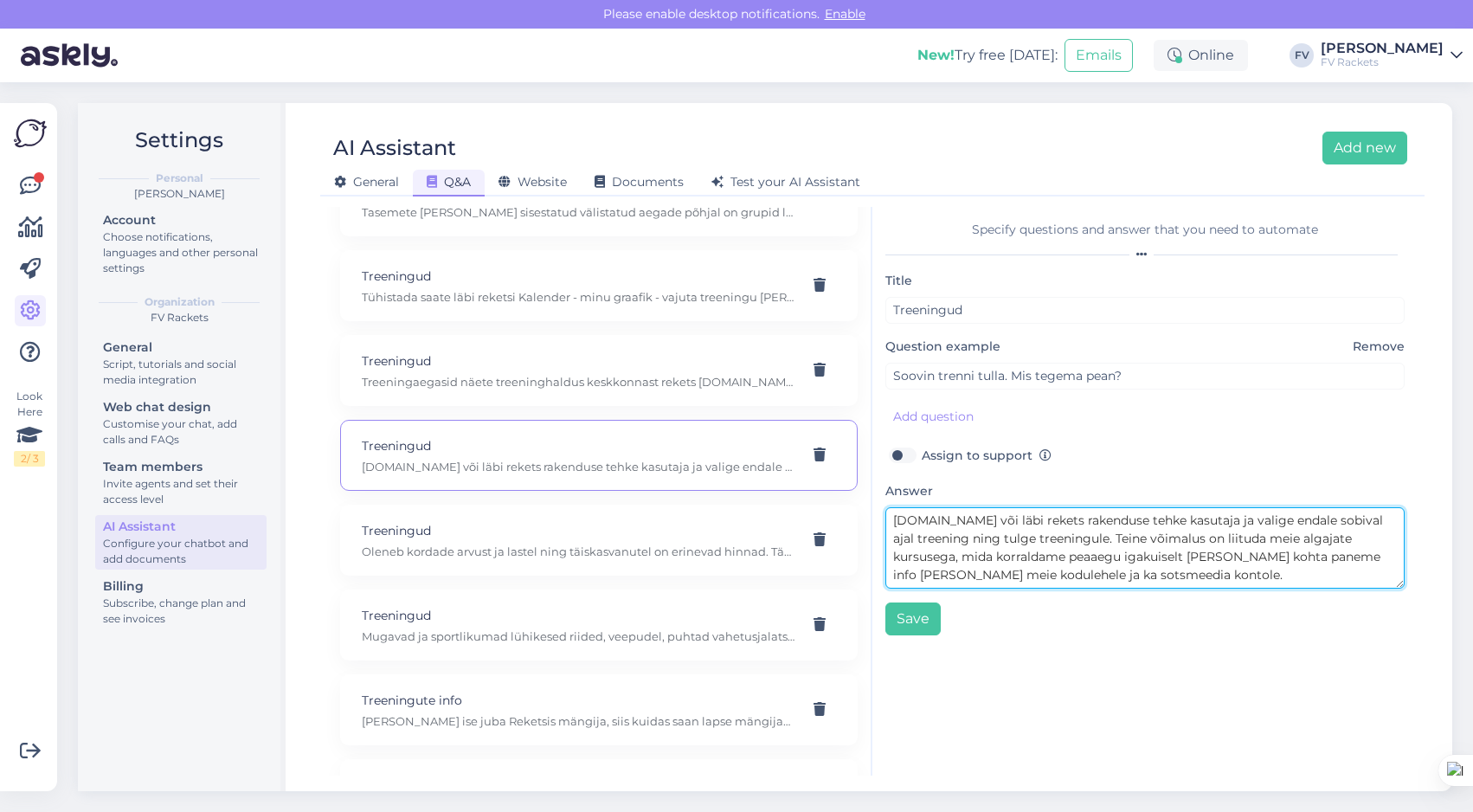
drag, startPoint x: 1137, startPoint y: 573, endPoint x: 862, endPoint y: 503, distance: 283.8
click at [862, 503] on div "Make AI Assistant answer 24/7 in any language, easily. Click 'Add new' to add q…" at bounding box center [872, 491] width 1090 height 568
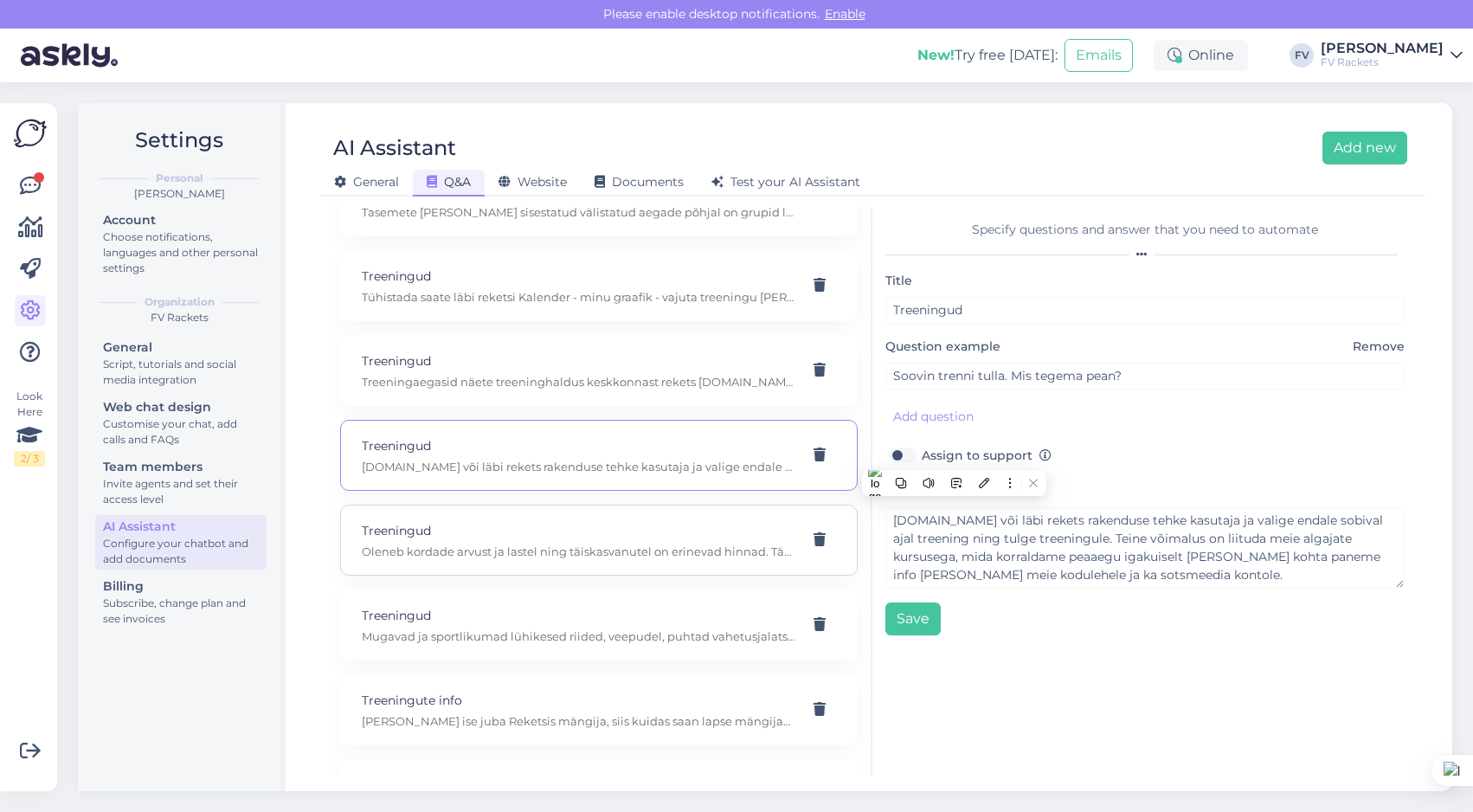
click at [645, 547] on p "Oleneb kordade arvust ja lastel ning täiskasvanutel on erinevad hinnad. Täpsema…" at bounding box center [577, 552] width 433 height 16
type input "Kui palju [PERSON_NAME] maksab?"
type textarea "Oleneb kordade arvust ja lastel ning täiskasvanutel on erinevad hinnad. Täpsema…"
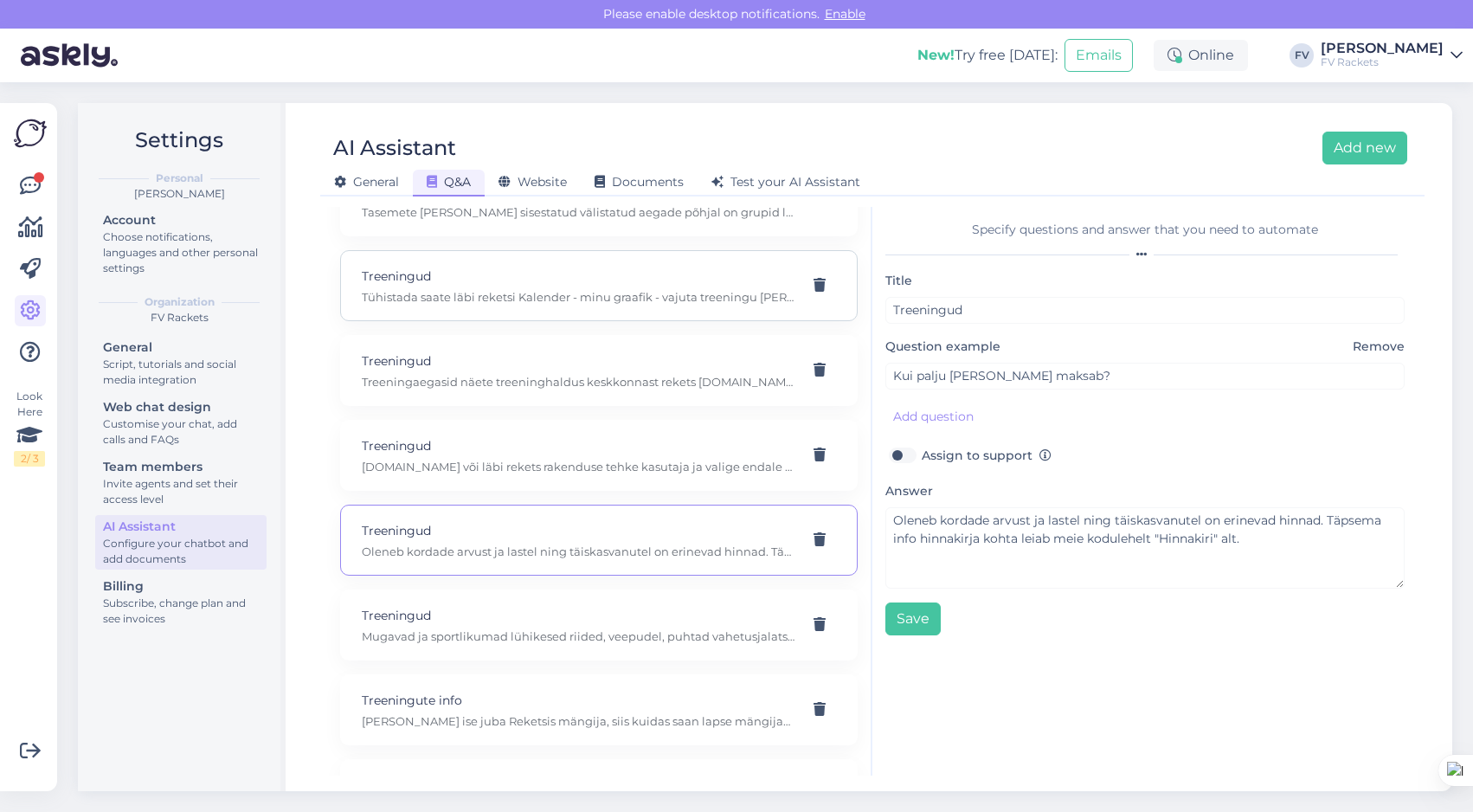
click at [578, 305] on div "Treeningud Tühistada saate läbi reketsi Kalender - minu graafik - vajuta treeni…" at bounding box center [599, 285] width 518 height 71
type input "Soovin tühistada treeningu"
type textarea "Tühistada saate läbi reketsi Kalender - minu graafik - vajuta treeningu [PERSON…"
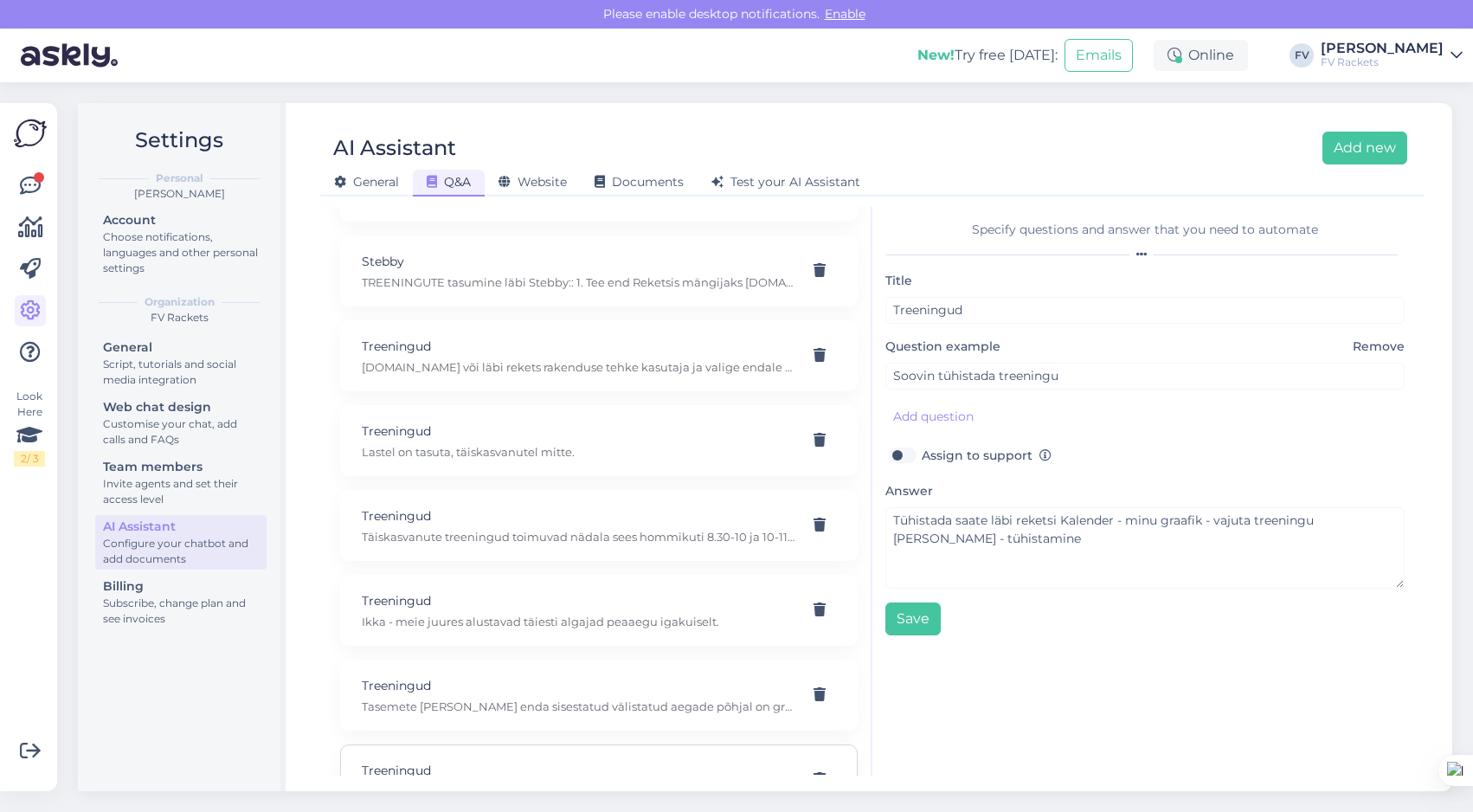
scroll to position [558, 0]
click at [644, 356] on p "Treeningud" at bounding box center [577, 350] width 433 height 19
type input "[PERSON_NAME]. Kuidas saaksin alustada?"
type textarea "[DOMAIN_NAME] või läbi rekets rakenduse tehke kasutaja ja valige endale sobival…"
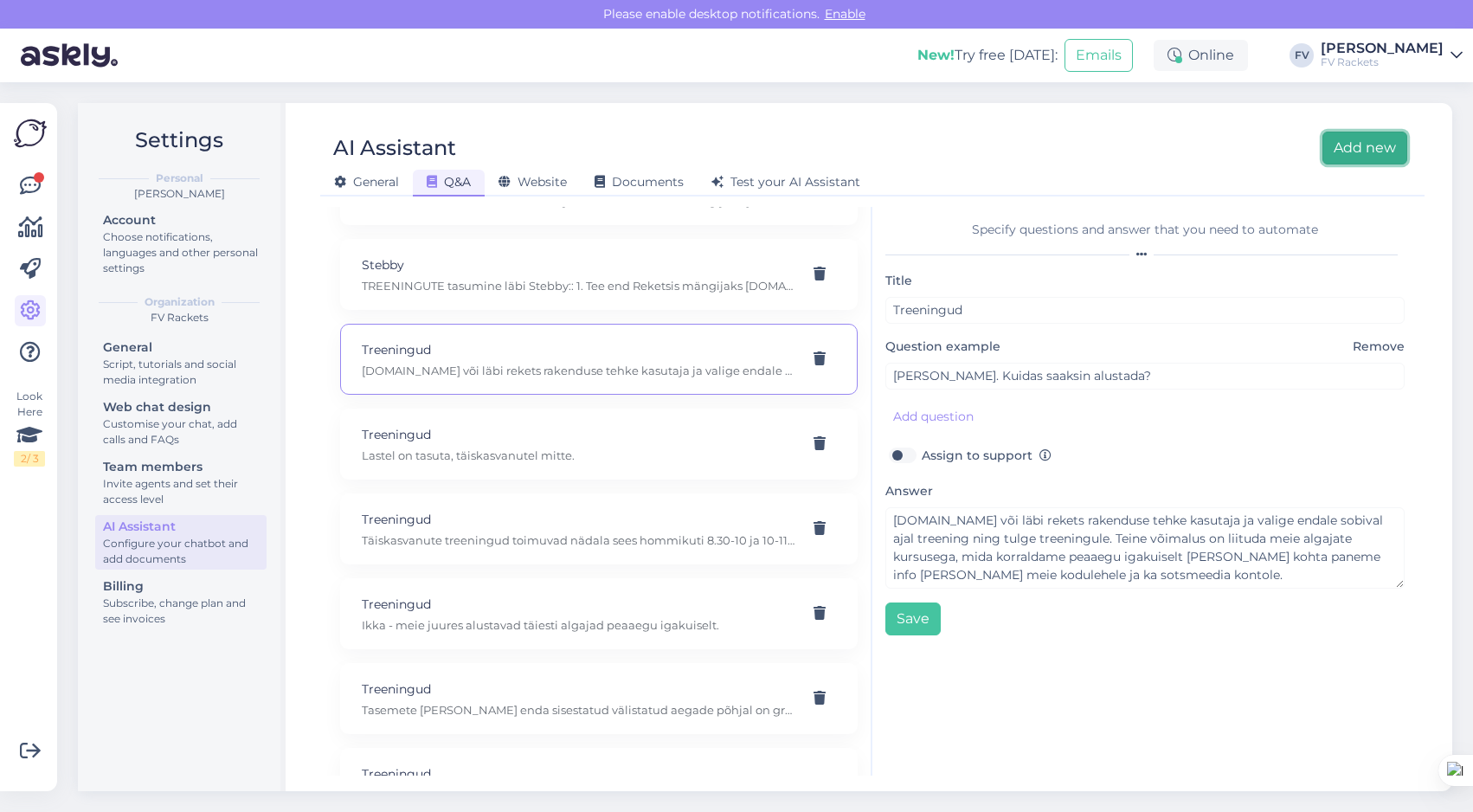
click at [1359, 152] on button "Add new" at bounding box center [1365, 147] width 85 height 32
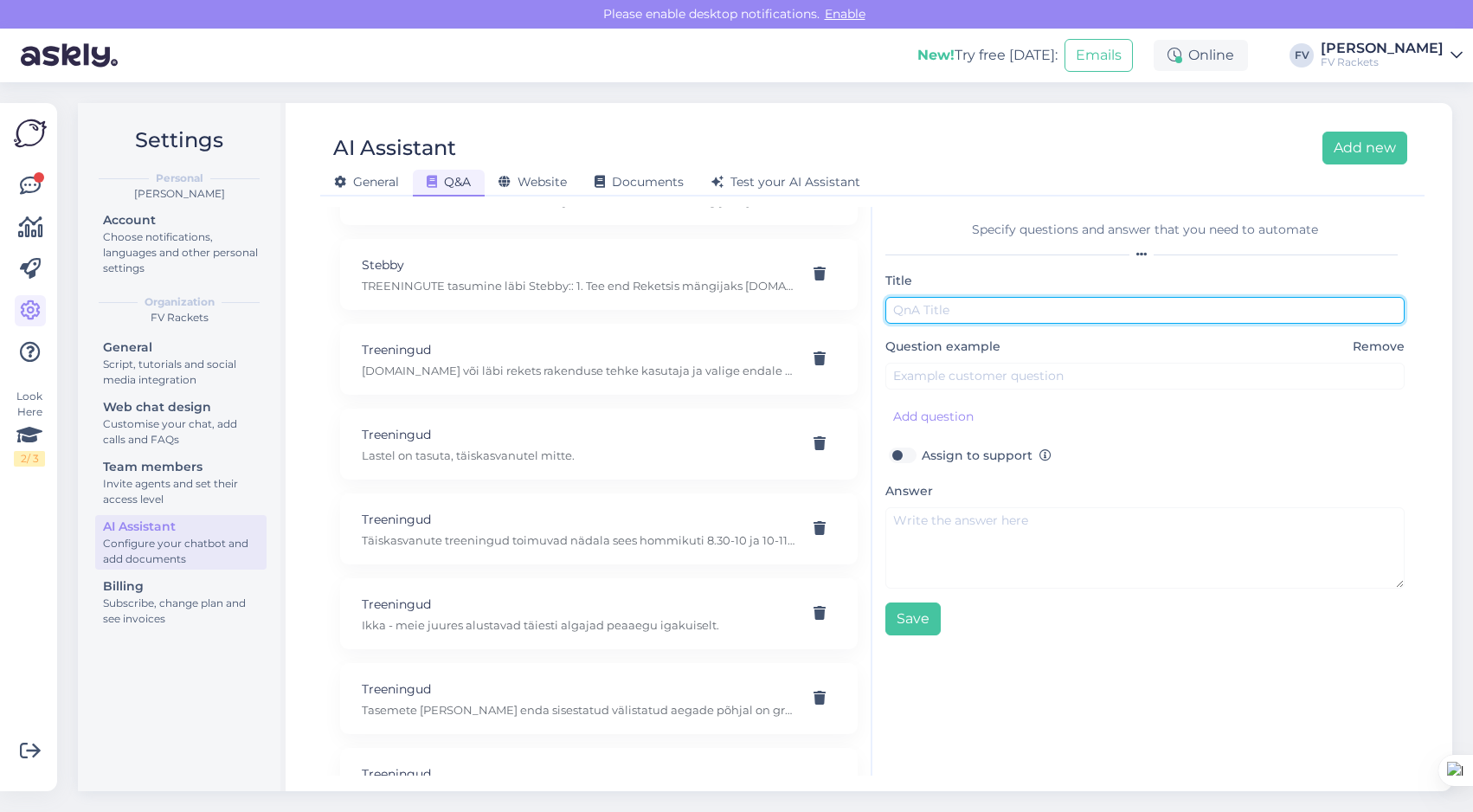
click at [993, 310] on input "text" at bounding box center [1145, 310] width 519 height 27
type input "Treeningud"
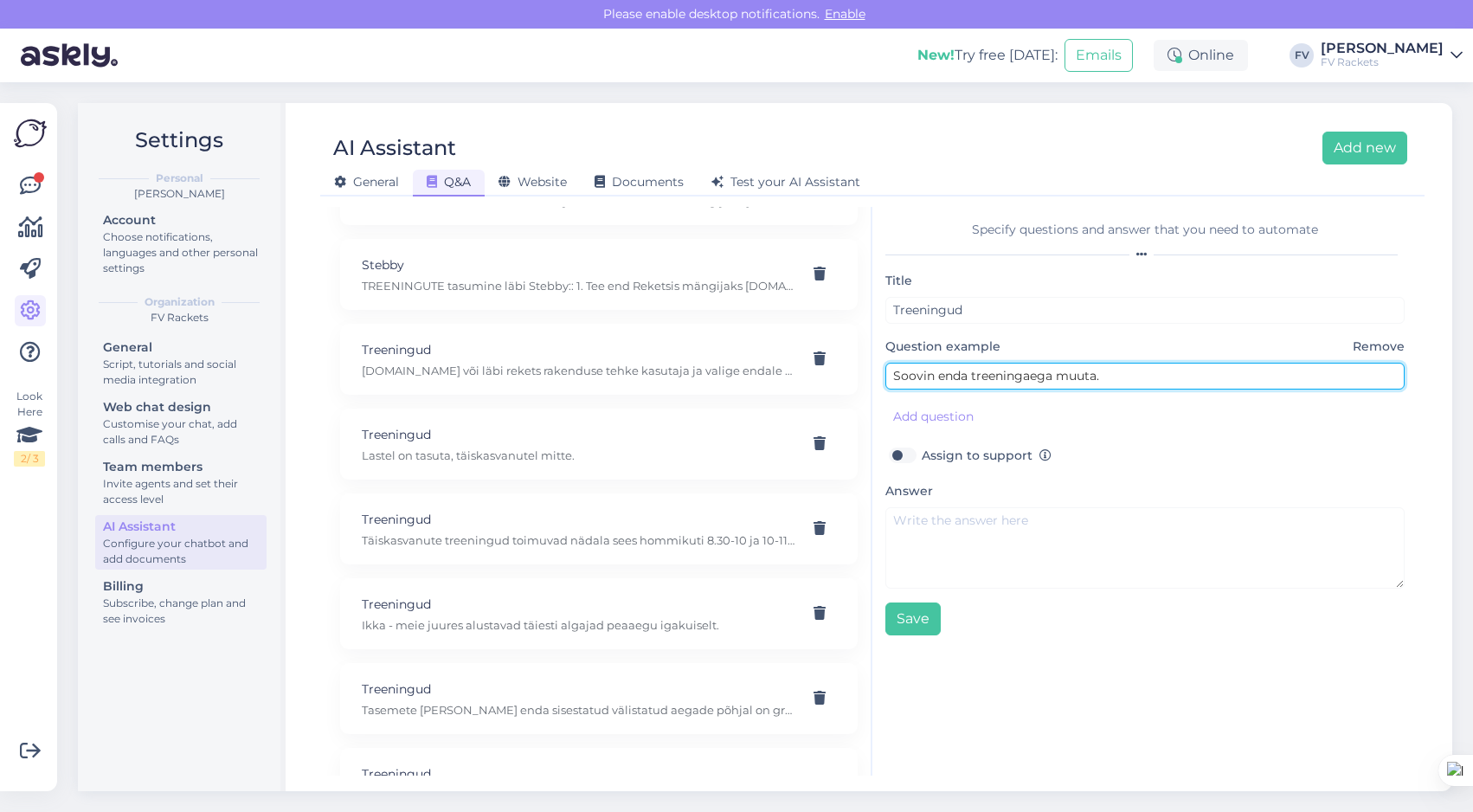
type input "Soovin enda treeningaega muuta."
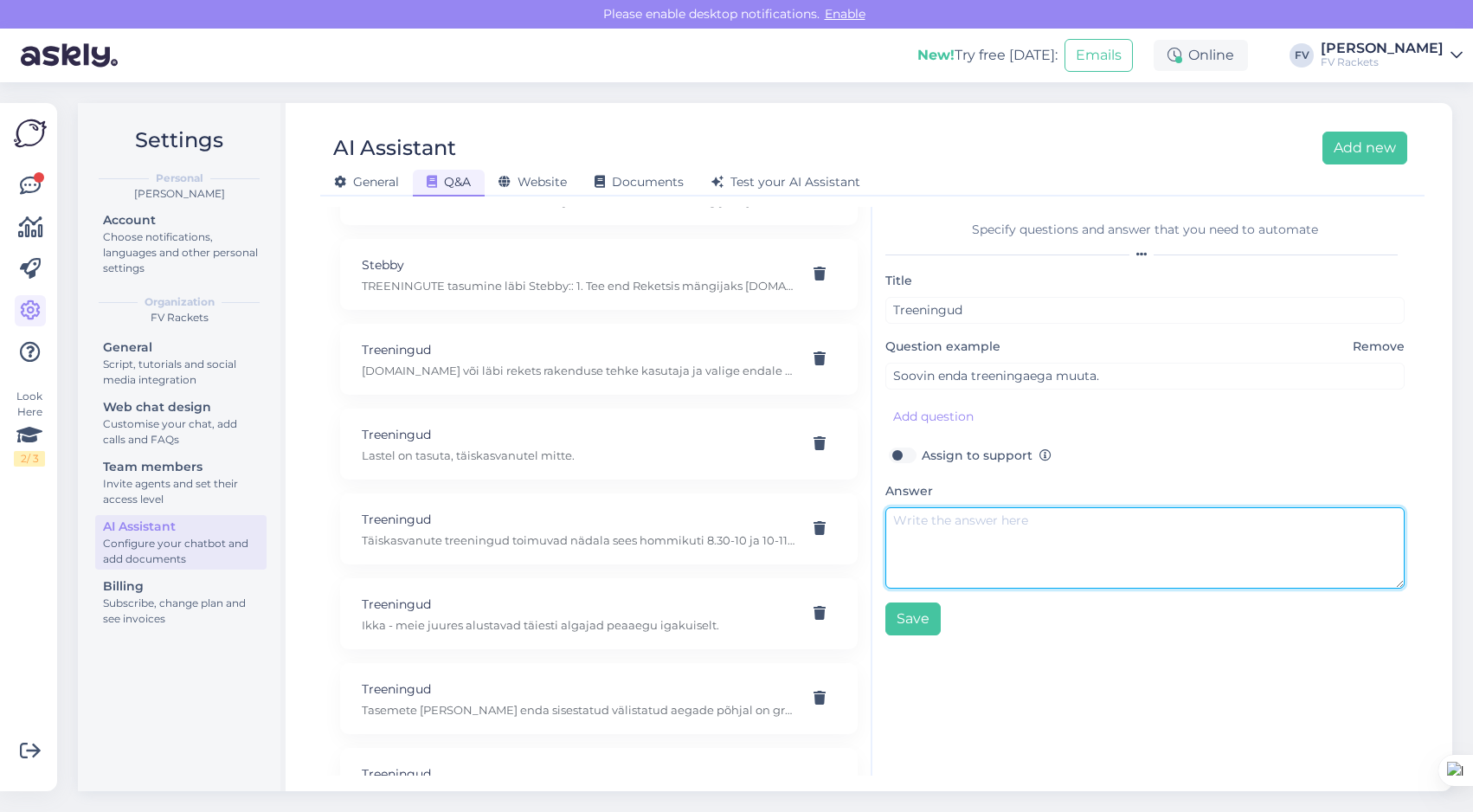
click at [982, 527] on textarea at bounding box center [1145, 547] width 519 height 82
type textarea "J"
type textarea "S"
paste textarea "[DOMAIN_NAME] või läbi rekets rakenduse tehke kasutaja ja valige endale sobival…"
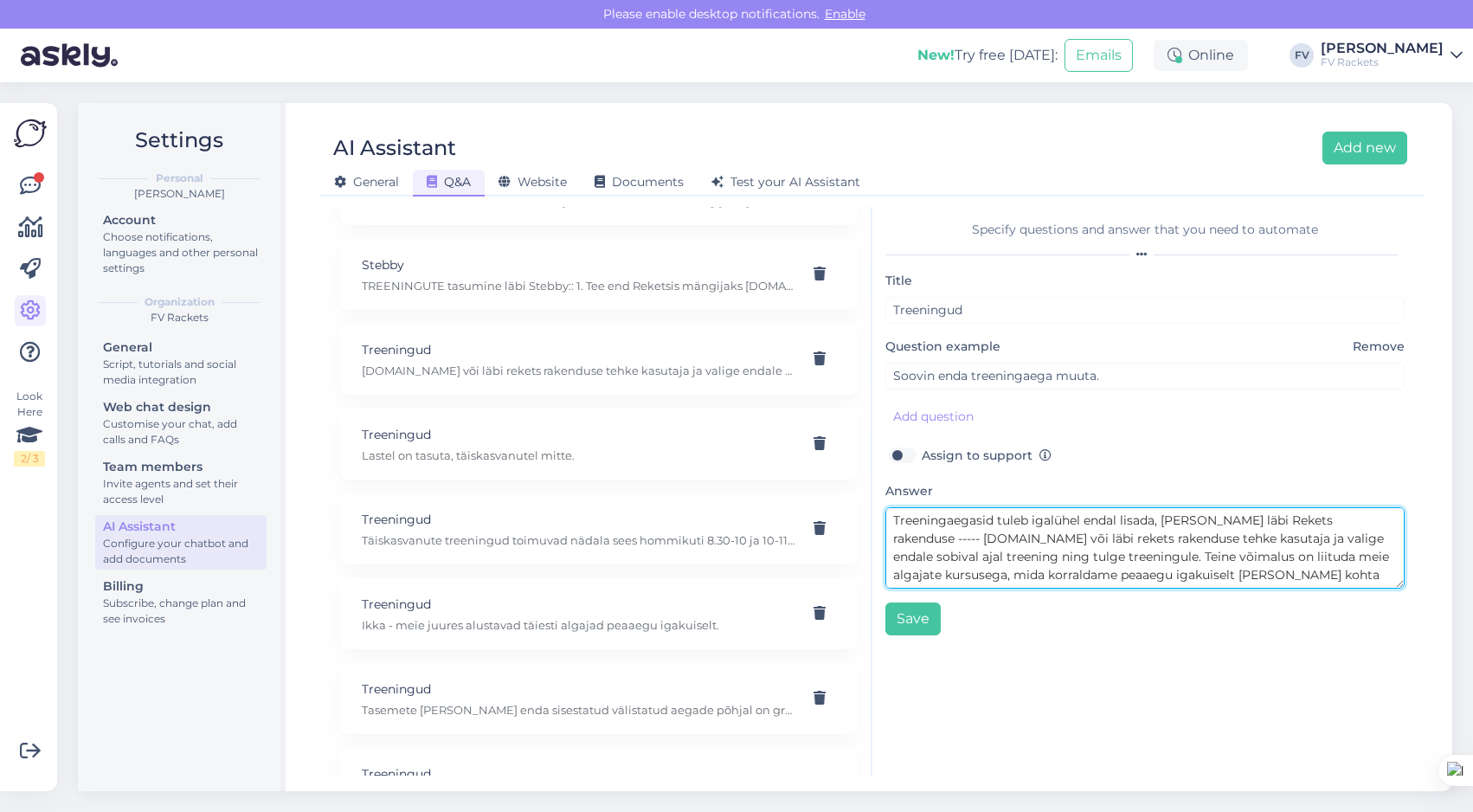
scroll to position [13, 0]
drag, startPoint x: 1163, startPoint y: 573, endPoint x: 990, endPoint y: 531, distance: 178.0
click at [990, 531] on textarea "Treeningaegasid tuleb igalühel endal lisada, [PERSON_NAME] läbi Rekets rakendus…" at bounding box center [1145, 547] width 519 height 82
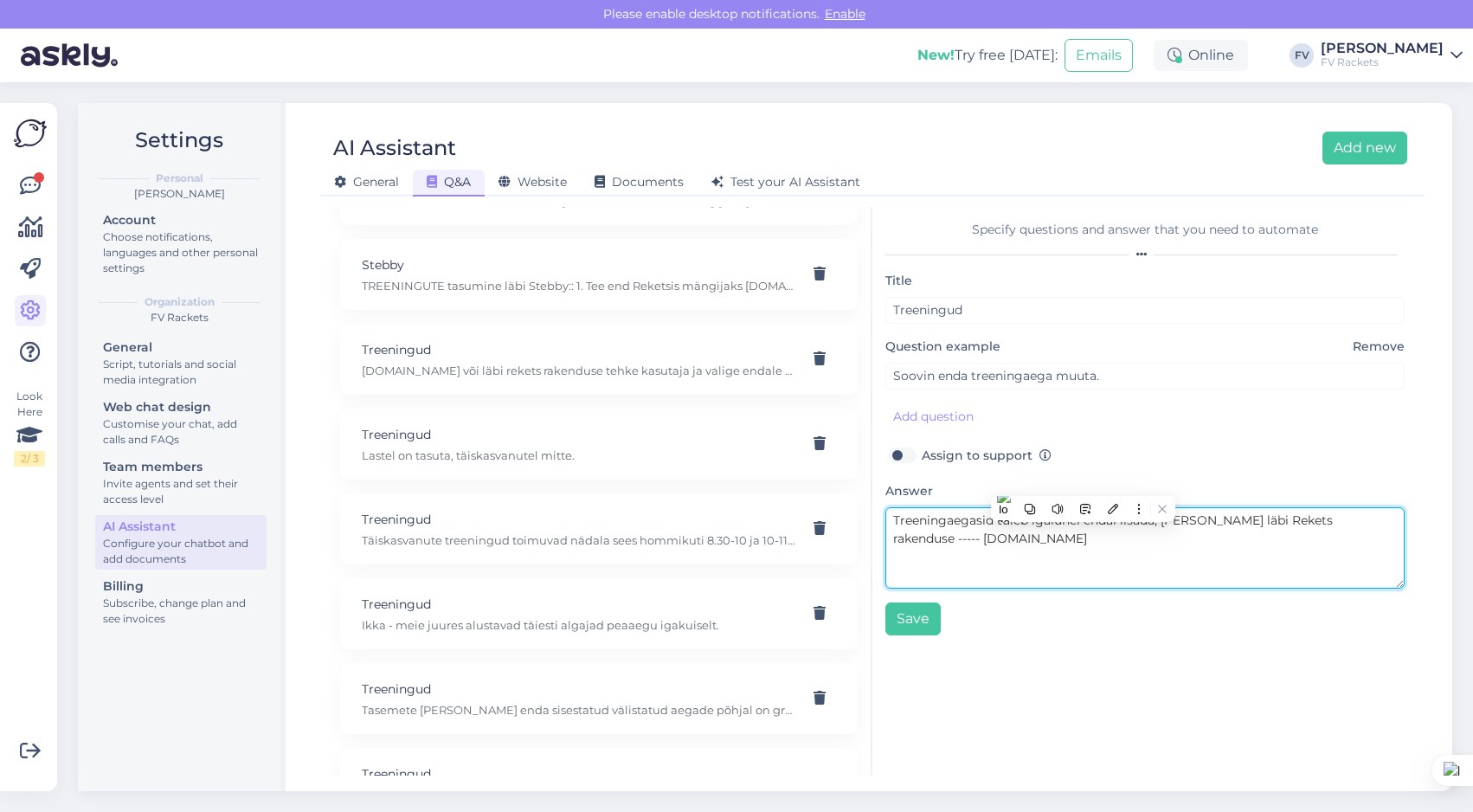
scroll to position [0, 0]
drag, startPoint x: 1245, startPoint y: 520, endPoint x: 1352, endPoint y: 524, distance: 107.1
click at [1352, 524] on textarea "Treeningaegasid tuleb igalühel endal lisada, [PERSON_NAME] läbi Rekets rakendus…" at bounding box center [1145, 547] width 519 height 82
click at [1359, 525] on textarea "Treeningaegasid tuleb igalühel endal lisada, [PERSON_NAME] [DOMAIN_NAME]" at bounding box center [1145, 547] width 519 height 82
paste textarea "Rekets rakenduse"
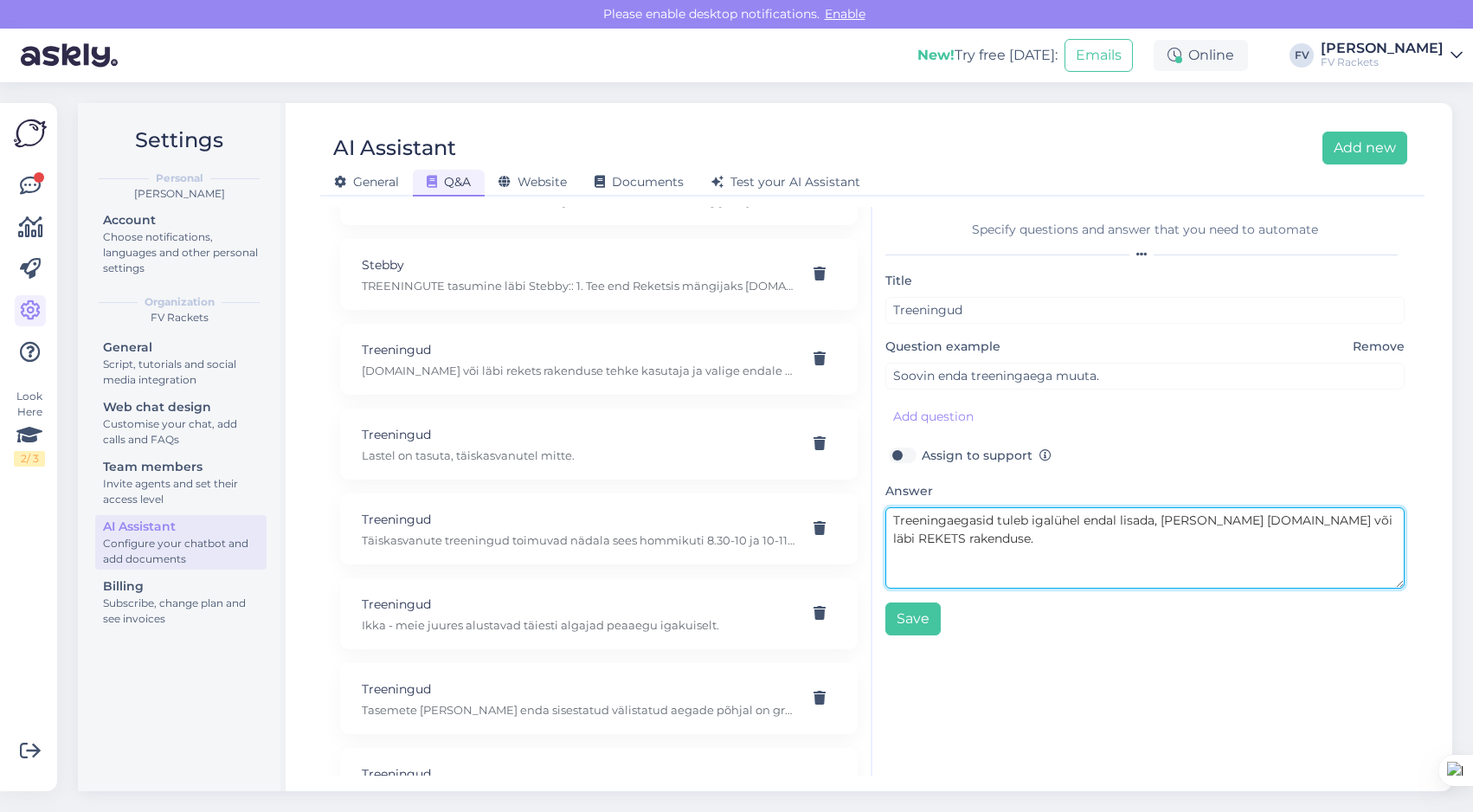
click at [1212, 523] on textarea "Treeningaegasid tuleb igalühel endal lisada, [PERSON_NAME] [DOMAIN_NAME] või lä…" at bounding box center [1145, 547] width 519 height 82
click at [1031, 533] on textarea "Treeningaegasid tuleb igalühel endal lisada, [PERSON_NAME] [DOMAIN_NAME] või lä…" at bounding box center [1145, 547] width 519 height 82
type textarea "Treeningaegasid tuleb igalühel endal lisada, [PERSON_NAME] [DOMAIN_NAME] või lä…"
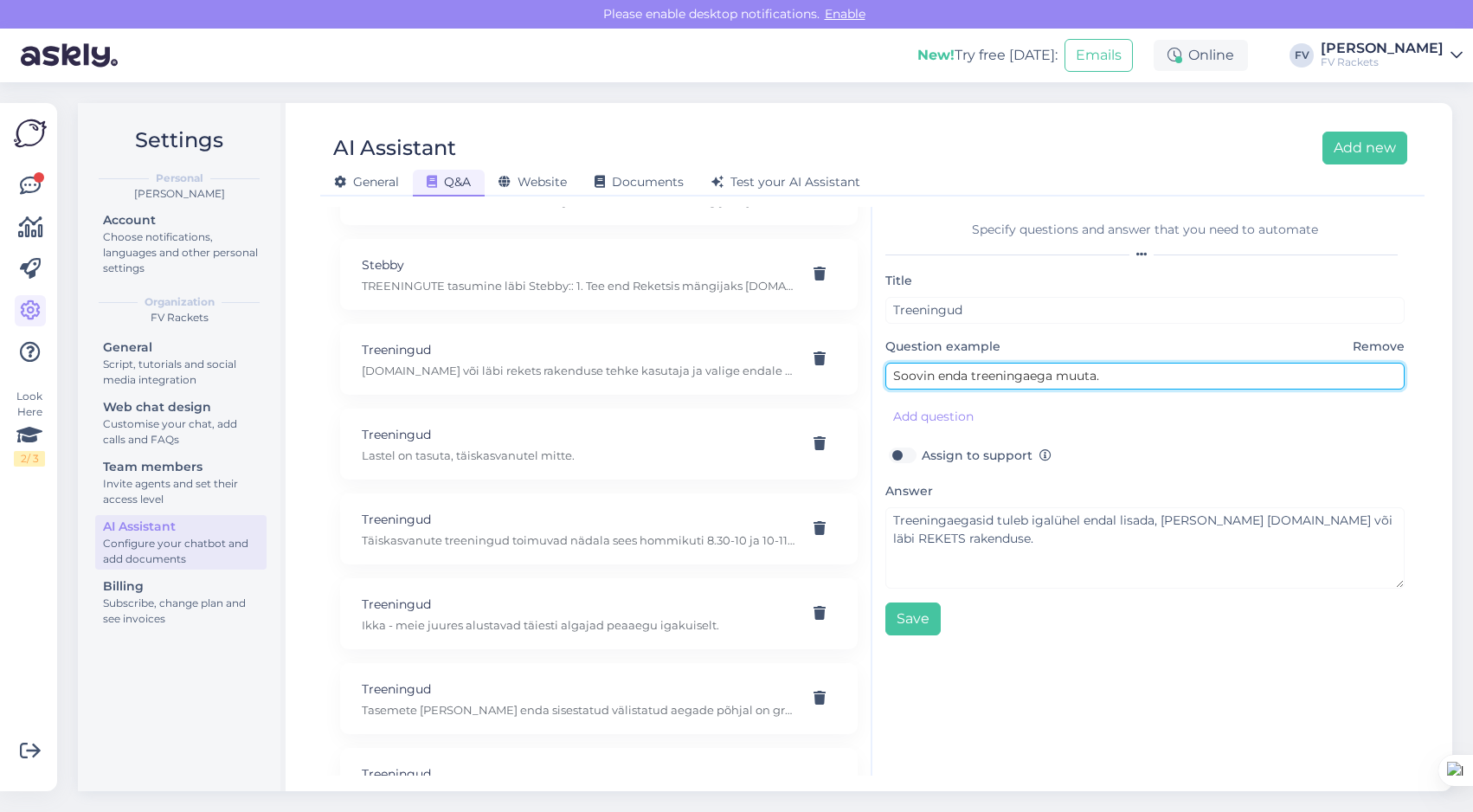
click at [1138, 374] on input "Soovin enda treeningaega muuta." at bounding box center [1145, 375] width 519 height 27
click at [966, 378] on input "Soovin enda treeningaega muuta" at bounding box center [1145, 375] width 519 height 27
click at [1122, 379] on input "[PERSON_NAME] enda, enda lapse treeningaega muuta" at bounding box center [1145, 375] width 519 height 27
type input "Soovin enda, enda lapse treeningaega, treeningaegasid muuta"
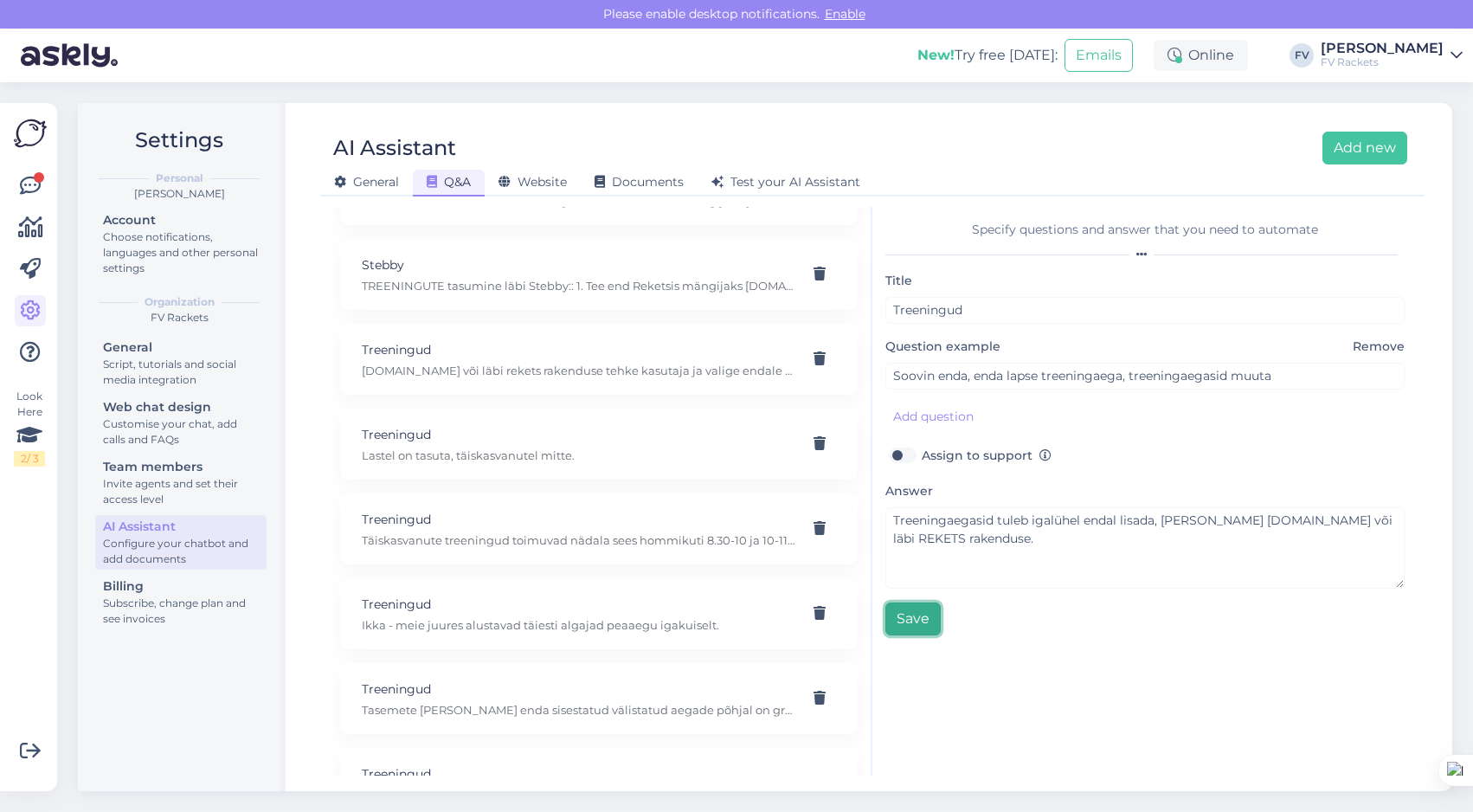
click at [914, 620] on button "Save" at bounding box center [912, 618] width 55 height 32
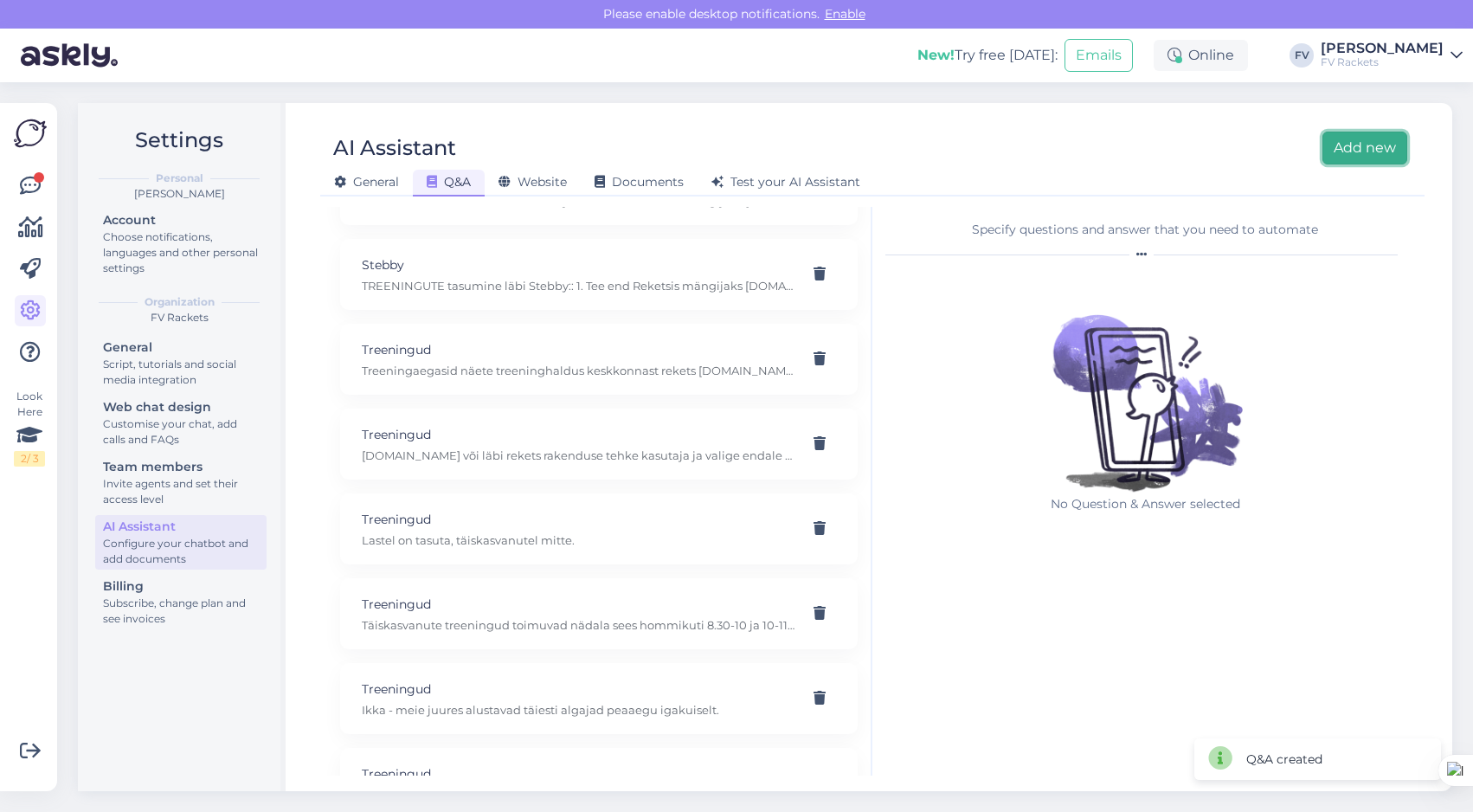
click at [1353, 146] on button "Add new" at bounding box center [1365, 147] width 85 height 32
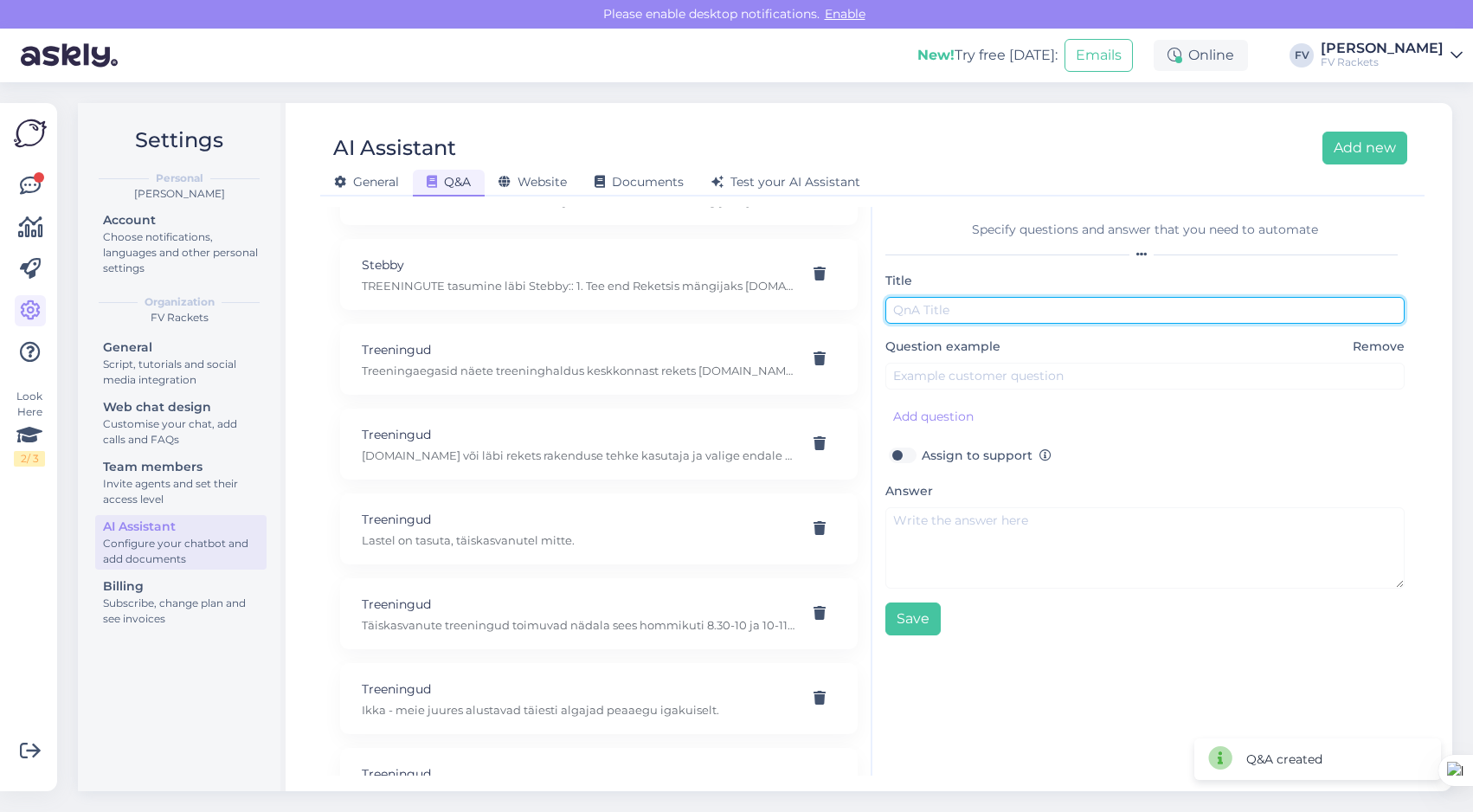
click at [995, 307] on input "text" at bounding box center [1145, 310] width 519 height 27
type input "Treeningud"
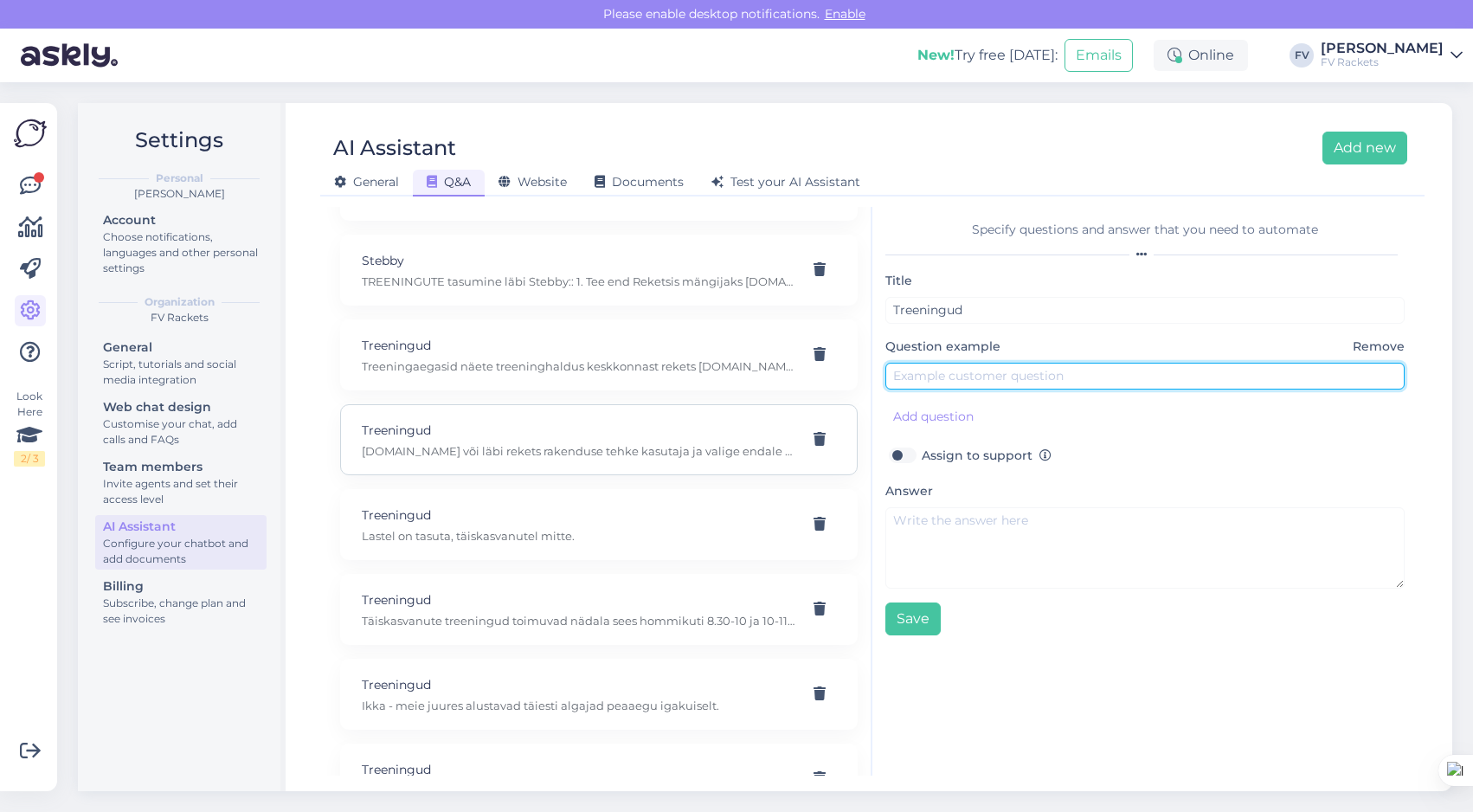
scroll to position [564, 0]
click at [631, 424] on p "Treeningud" at bounding box center [577, 429] width 433 height 19
type input "[PERSON_NAME]. Kuidas saaksin alustada?"
type textarea "[DOMAIN_NAME] või läbi rekets rakenduse tehke kasutaja ja valige endale sobival…"
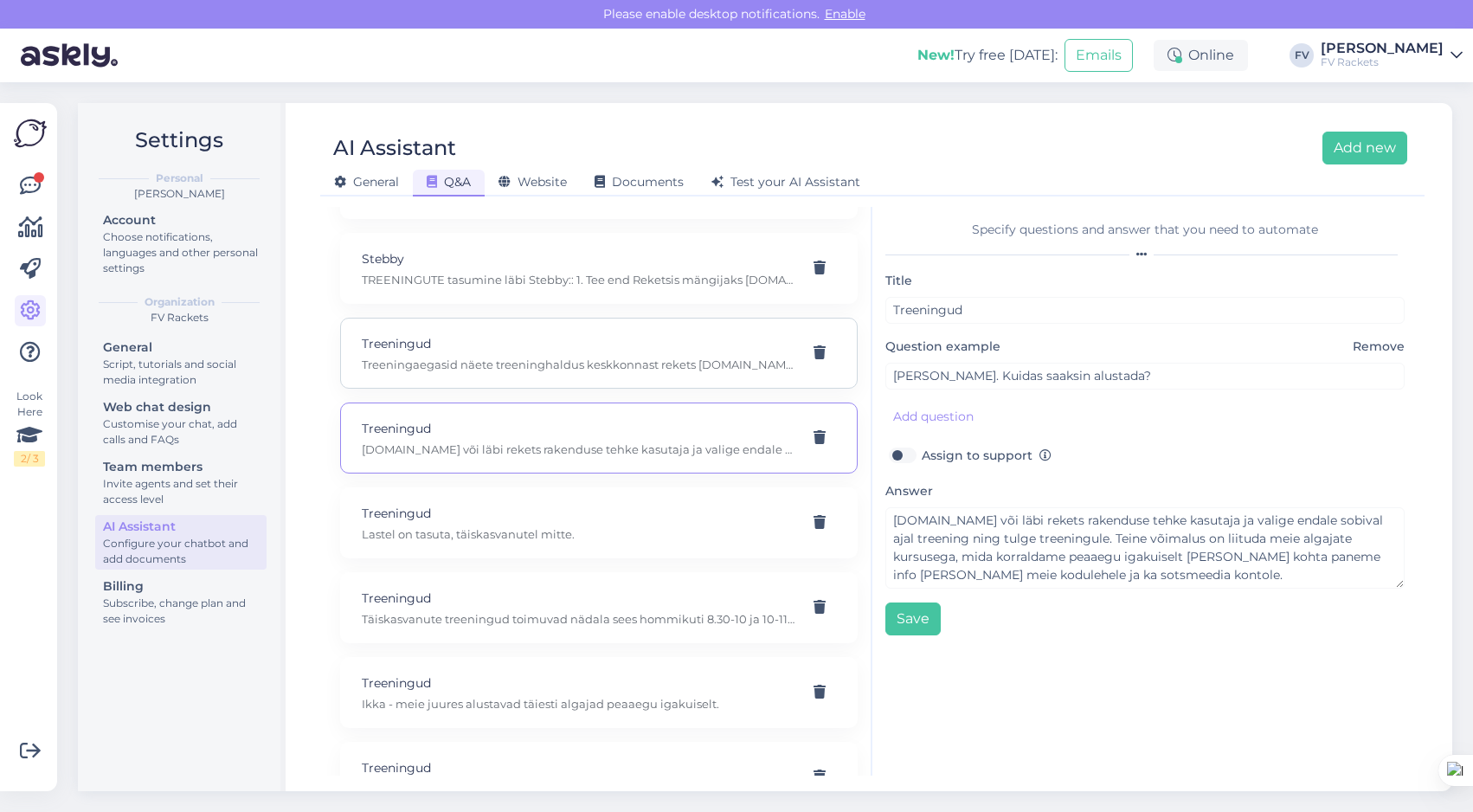
scroll to position [556, 0]
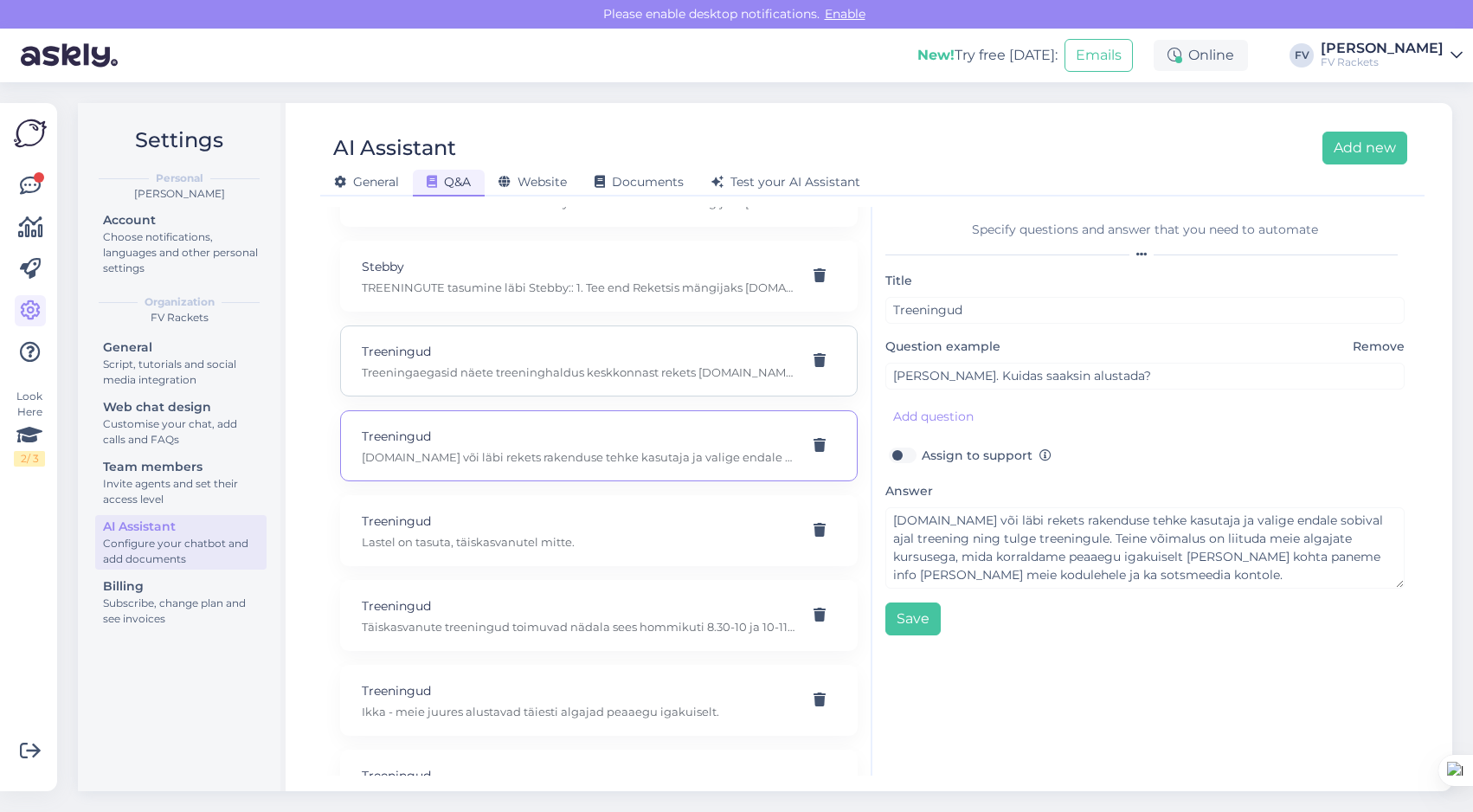
click at [585, 369] on p "Treeningaegasid näete treeninghaldus keskkonnast rekets [DOMAIN_NAME] [PERSON_N…" at bounding box center [577, 372] width 433 height 16
type input "Kus näed treeningaegasid?"
type textarea "Treeningaegasid näete treeninghaldus keskkonnast rekets [DOMAIN_NAME] [PERSON_N…"
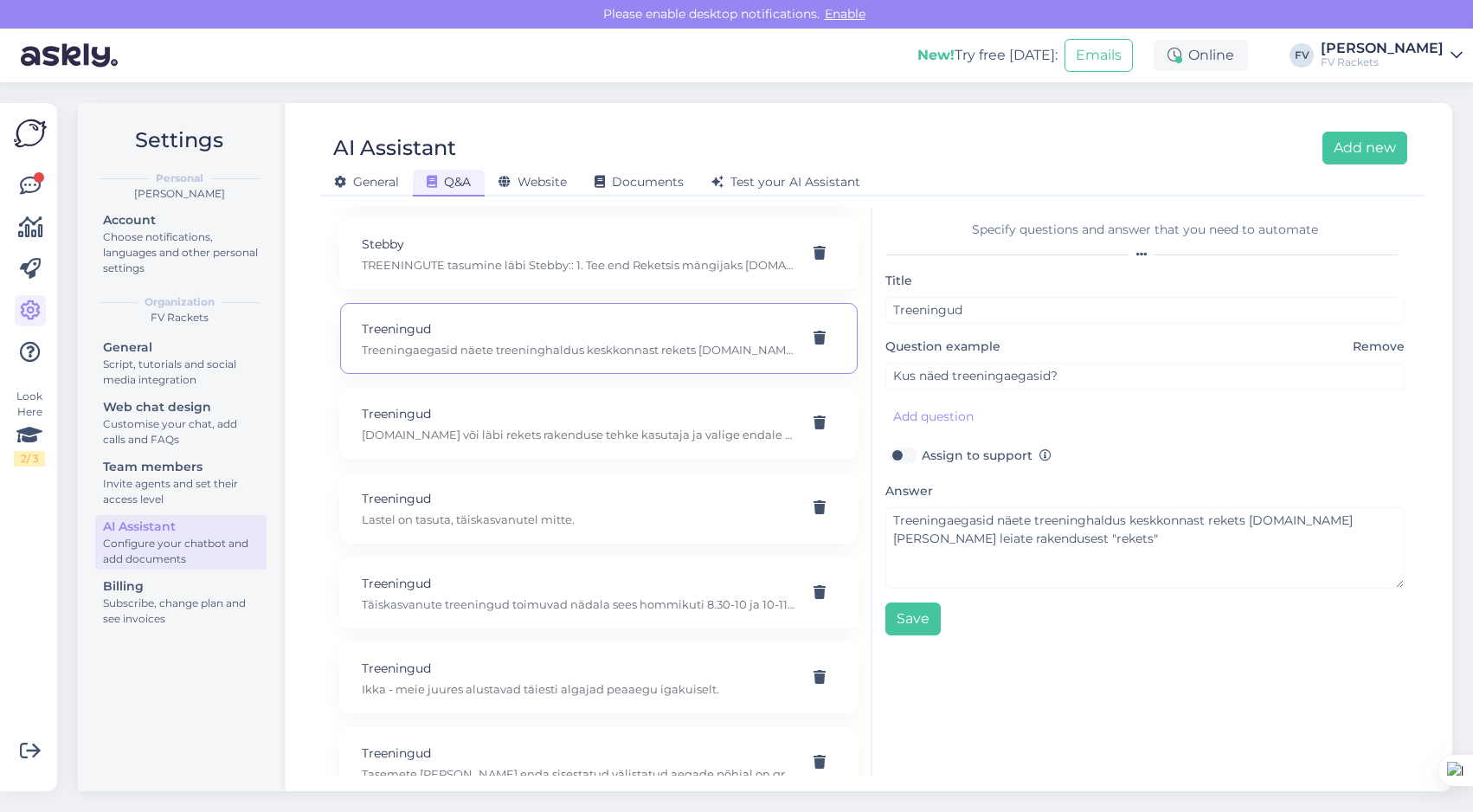
scroll to position [590, 0]
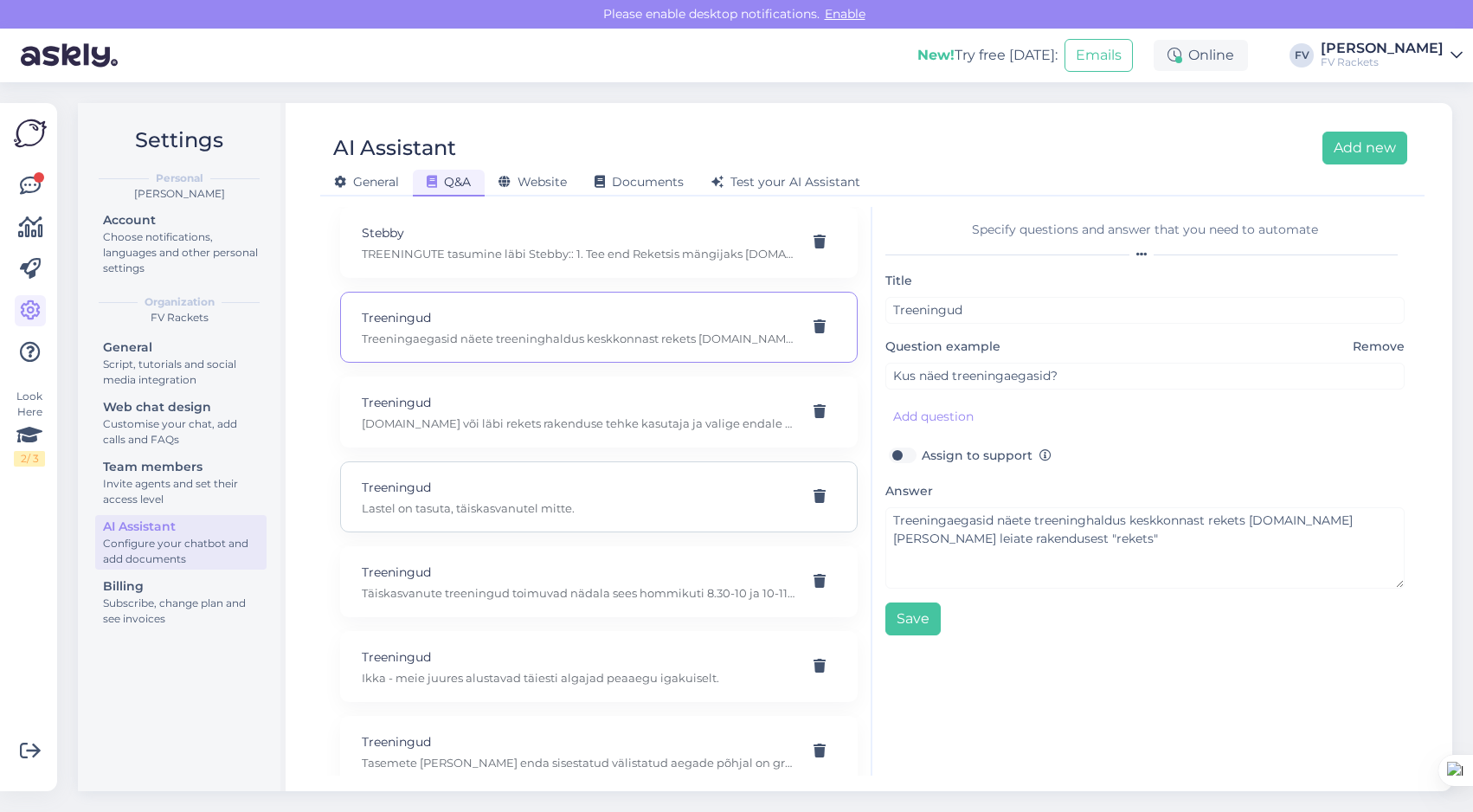
click at [608, 490] on p "Treeningud" at bounding box center [577, 488] width 433 height 19
type input "Kas proovitreening on tasuta?"
type textarea "Lastel on tasuta, täiskasvanutel mitte."
click at [610, 596] on p "Täiskasvanute treeningud toimuvad nädala sees hommikuti 8.30-10 ja 10-11.30, õh…" at bounding box center [577, 593] width 433 height 16
type input "Millal treeningud toimuvad?"
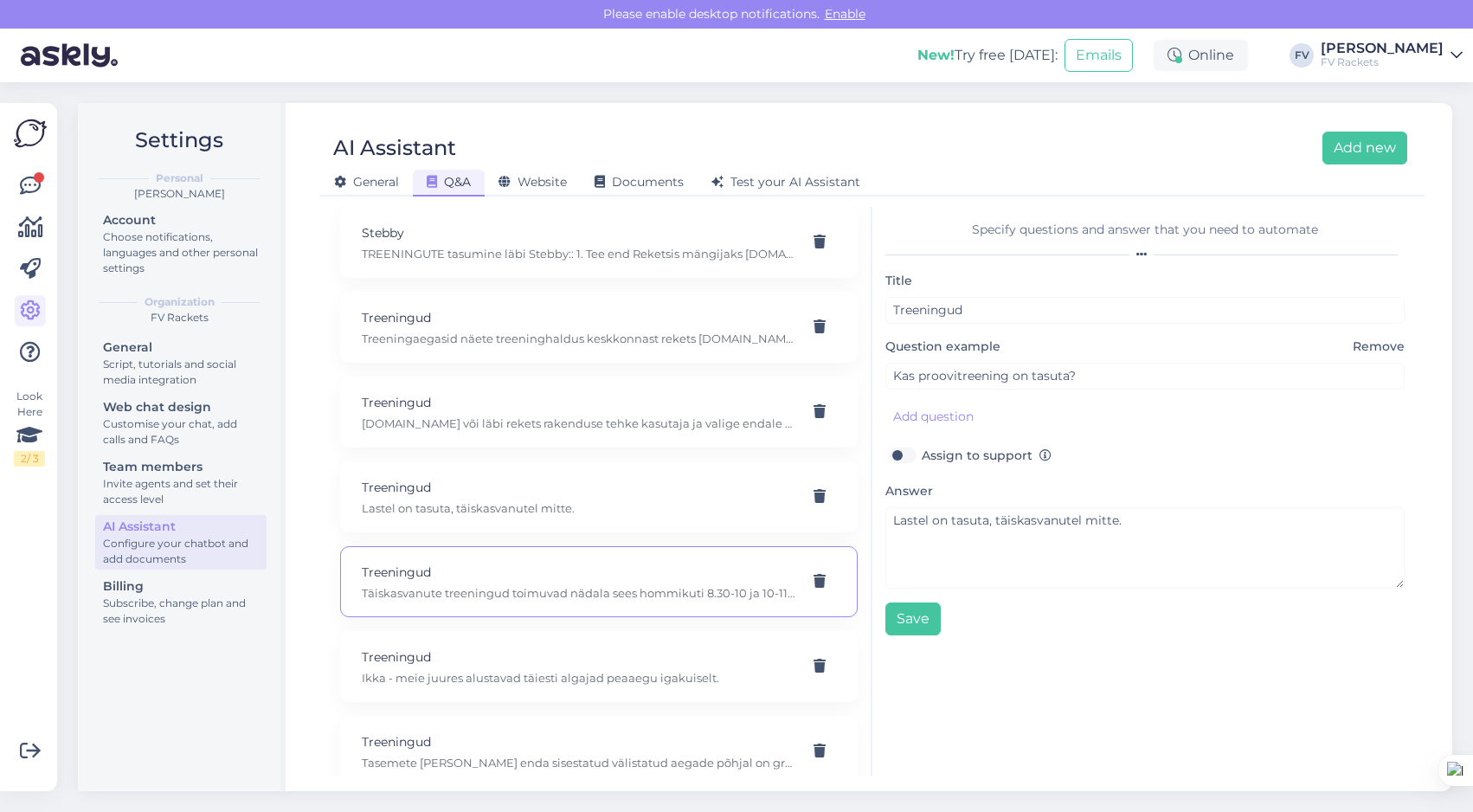
type textarea "Täiskasvanute treeningud toimuvad nädala sees hommikuti 8.30-10 ja 10-11.30, õh…"
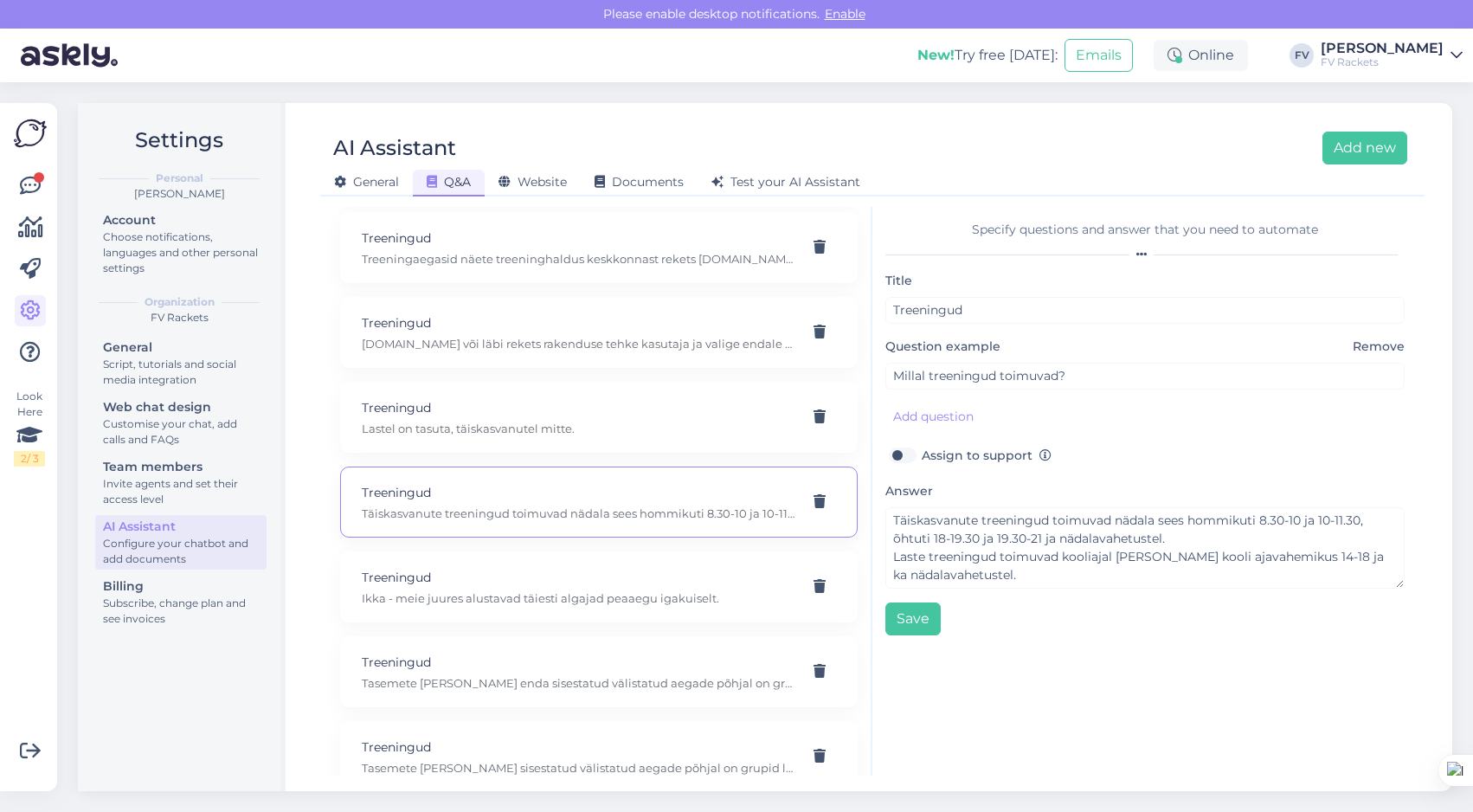
scroll to position [678, 0]
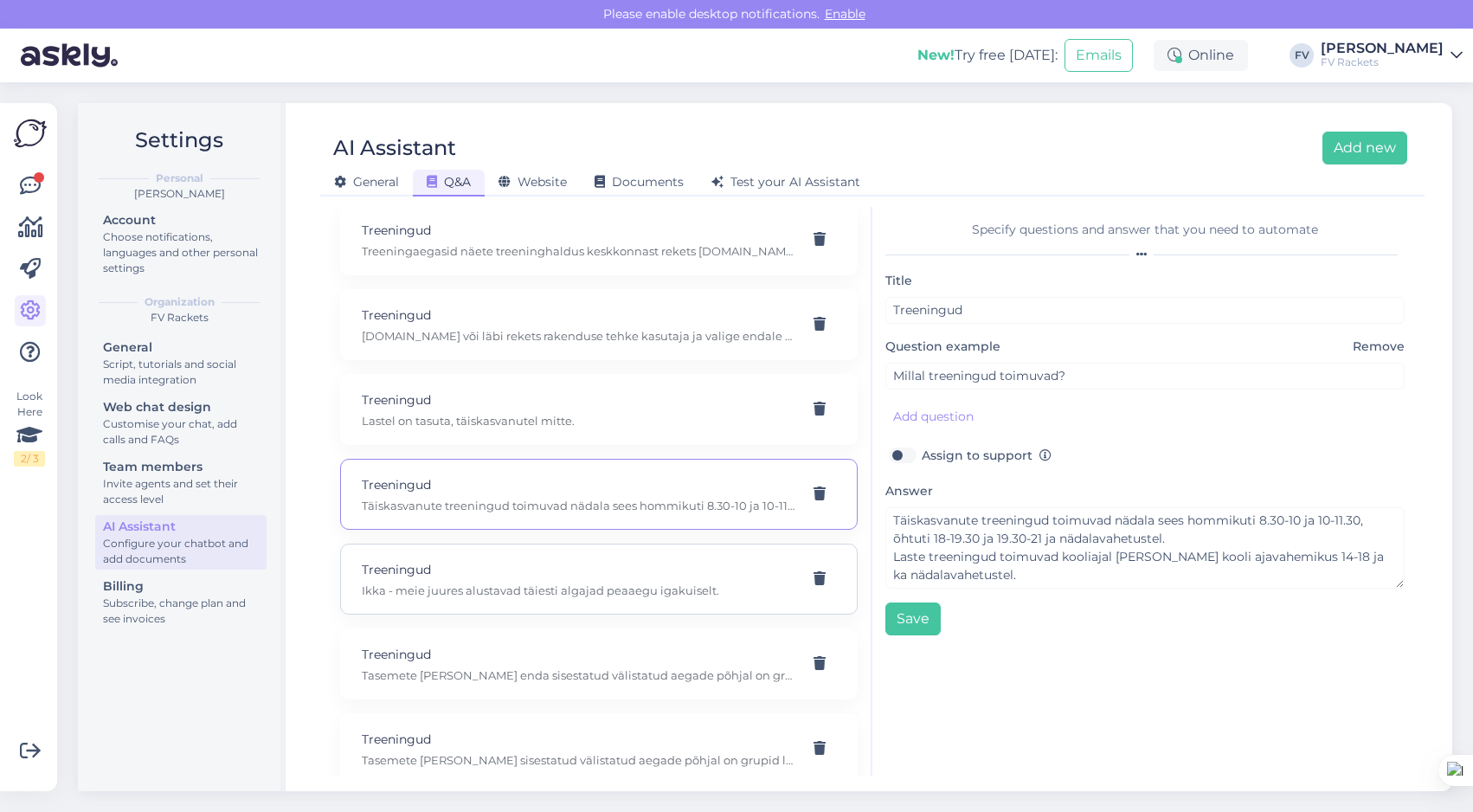
click at [611, 587] on p "Ikka - meie juures alustavad täiesti algajad peaaegu igakuiselt." at bounding box center [577, 590] width 433 height 16
type input "Kas täiesti algajatele ka trenni on?"
type textarea "Ikka - meie juures alustavad täiesti algajad peaaegu igakuiselt."
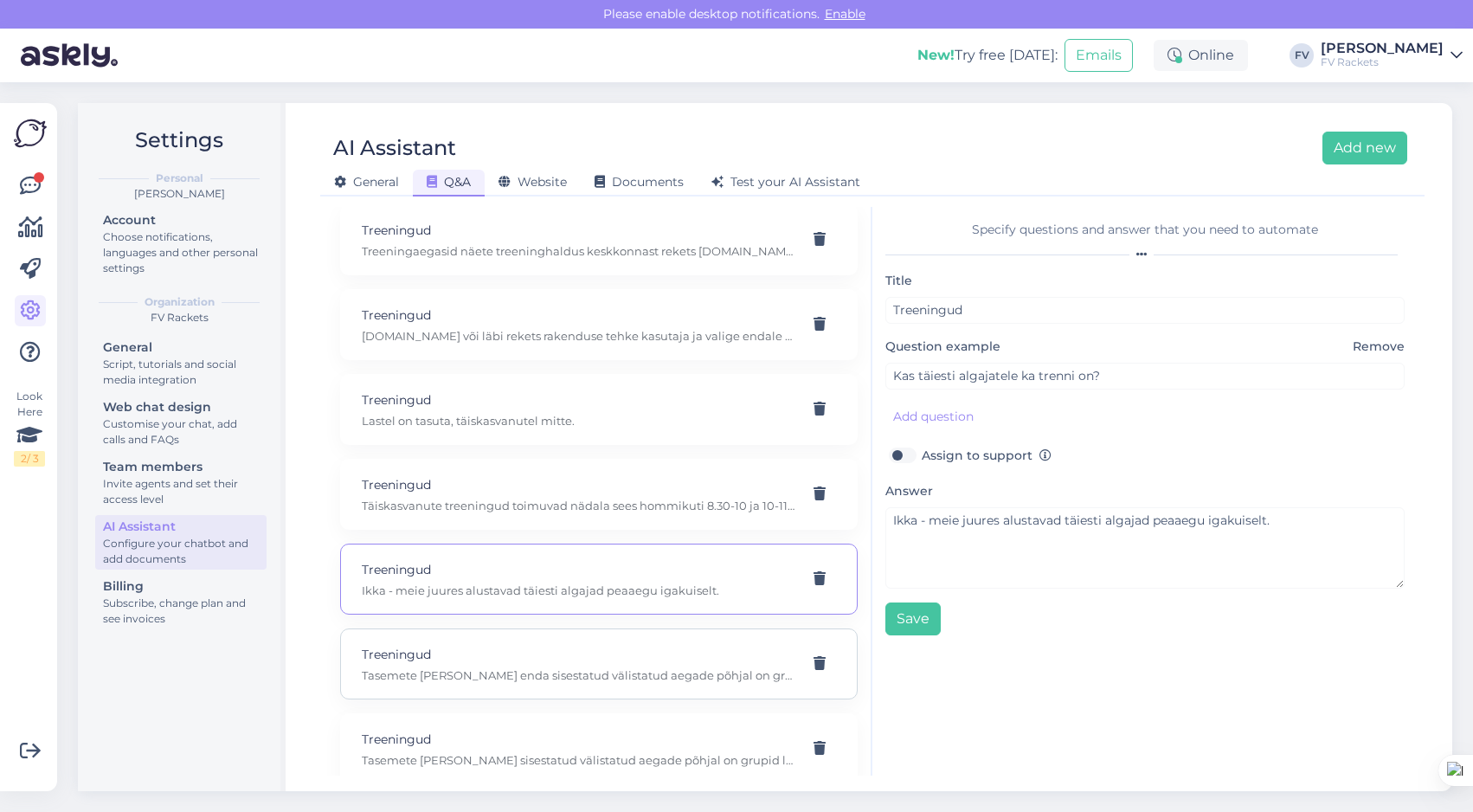
click at [618, 659] on p "Treeningud" at bounding box center [577, 654] width 433 height 19
type input "Mille põhjal treeningud loodi?"
type textarea "Tasemete [PERSON_NAME] enda sisestatud välistatud aegade põhjal on grupid loodu…"
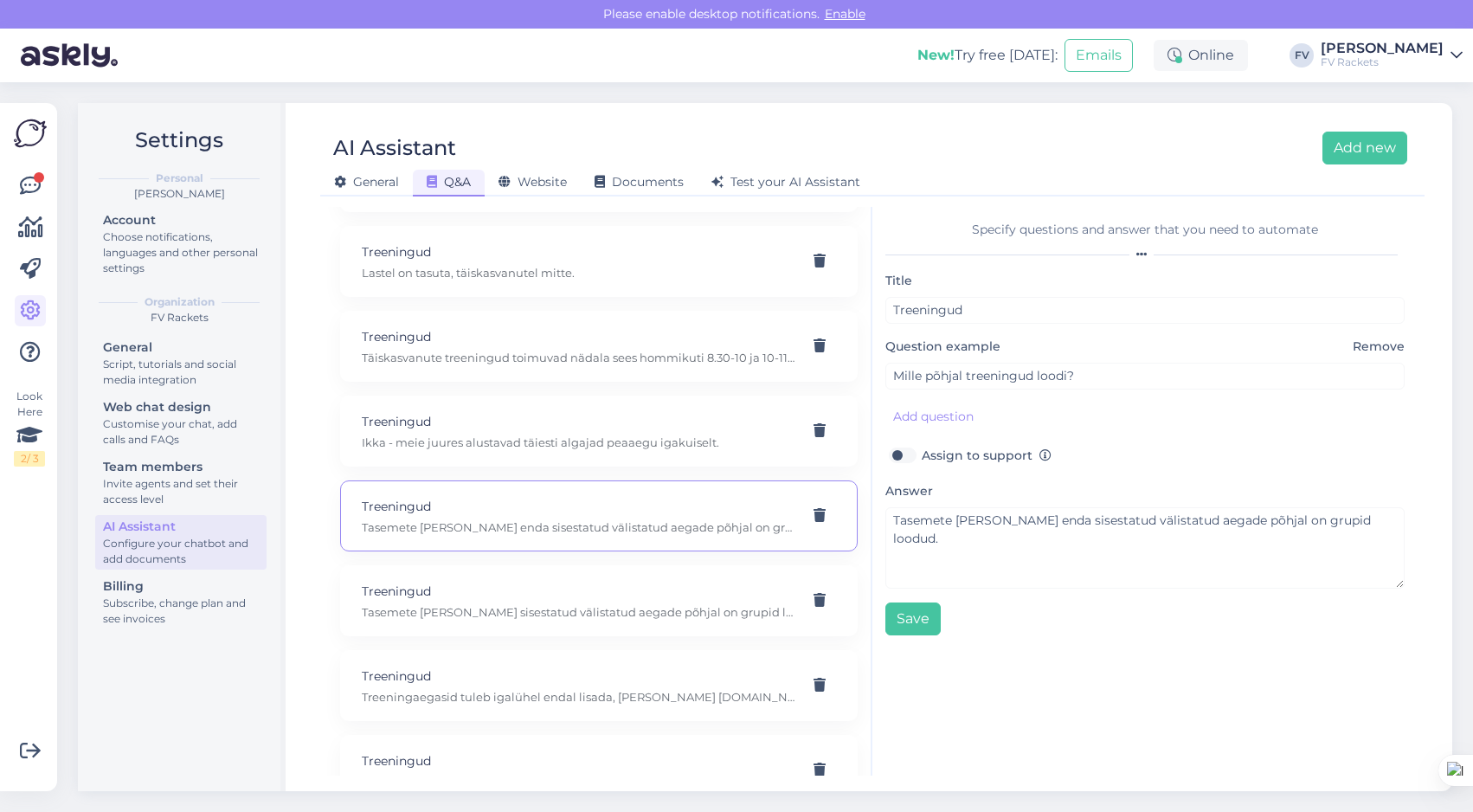
scroll to position [845, 0]
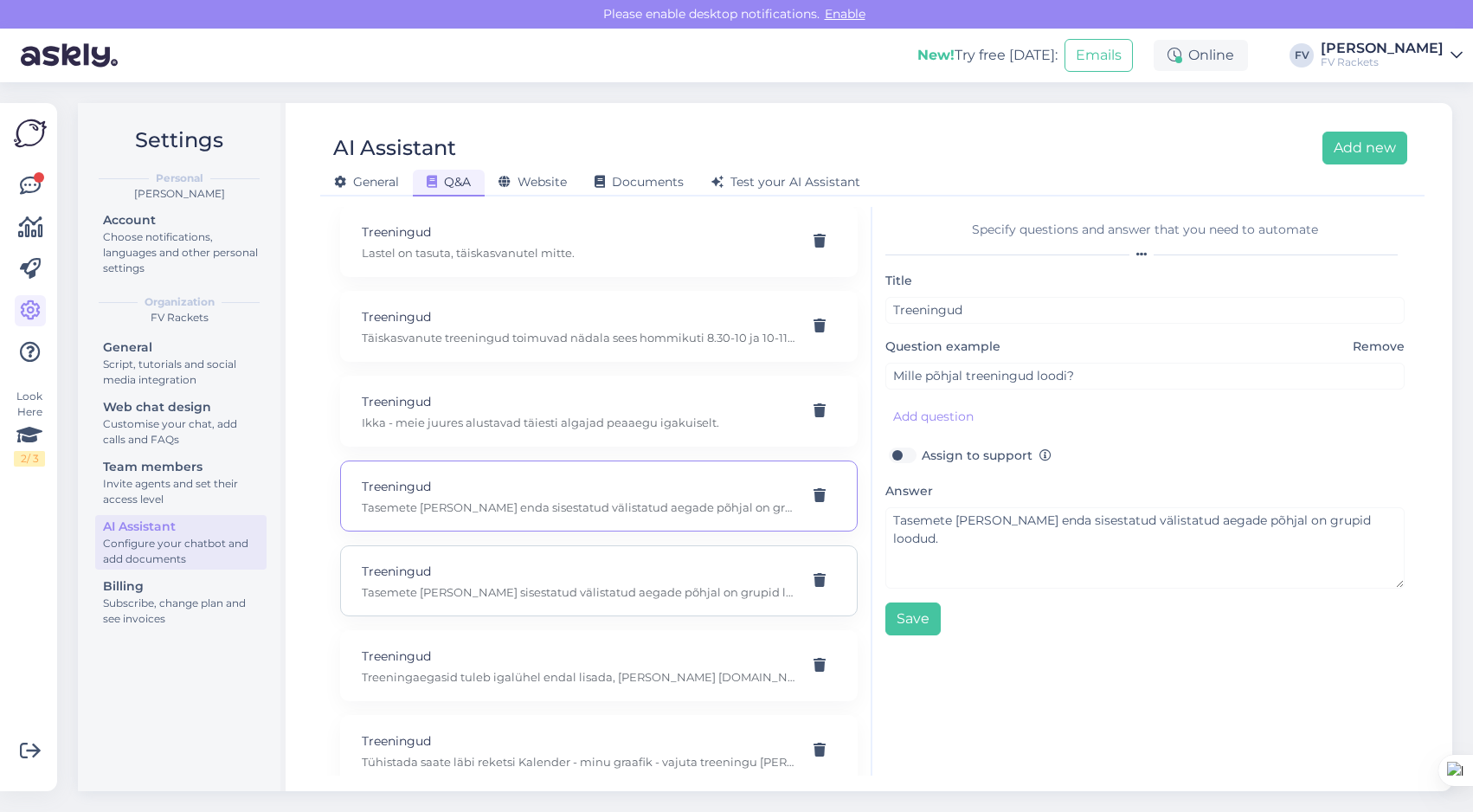
click at [638, 597] on p "Tasemete [PERSON_NAME] sisestatud välistatud aegade põhjal on grupid loodud." at bounding box center [577, 592] width 433 height 16
type input "Mismoodi, mille alusel treeninggrupid tehti, loodi?"
type textarea "Tasemete [PERSON_NAME] sisestatud välistatud aegade põhjal on grupid loodud."
click at [644, 659] on p "Treeningud" at bounding box center [577, 656] width 433 height 19
type input "Soovin enda, enda lapse treeningaega, treeningaegasid muuta"
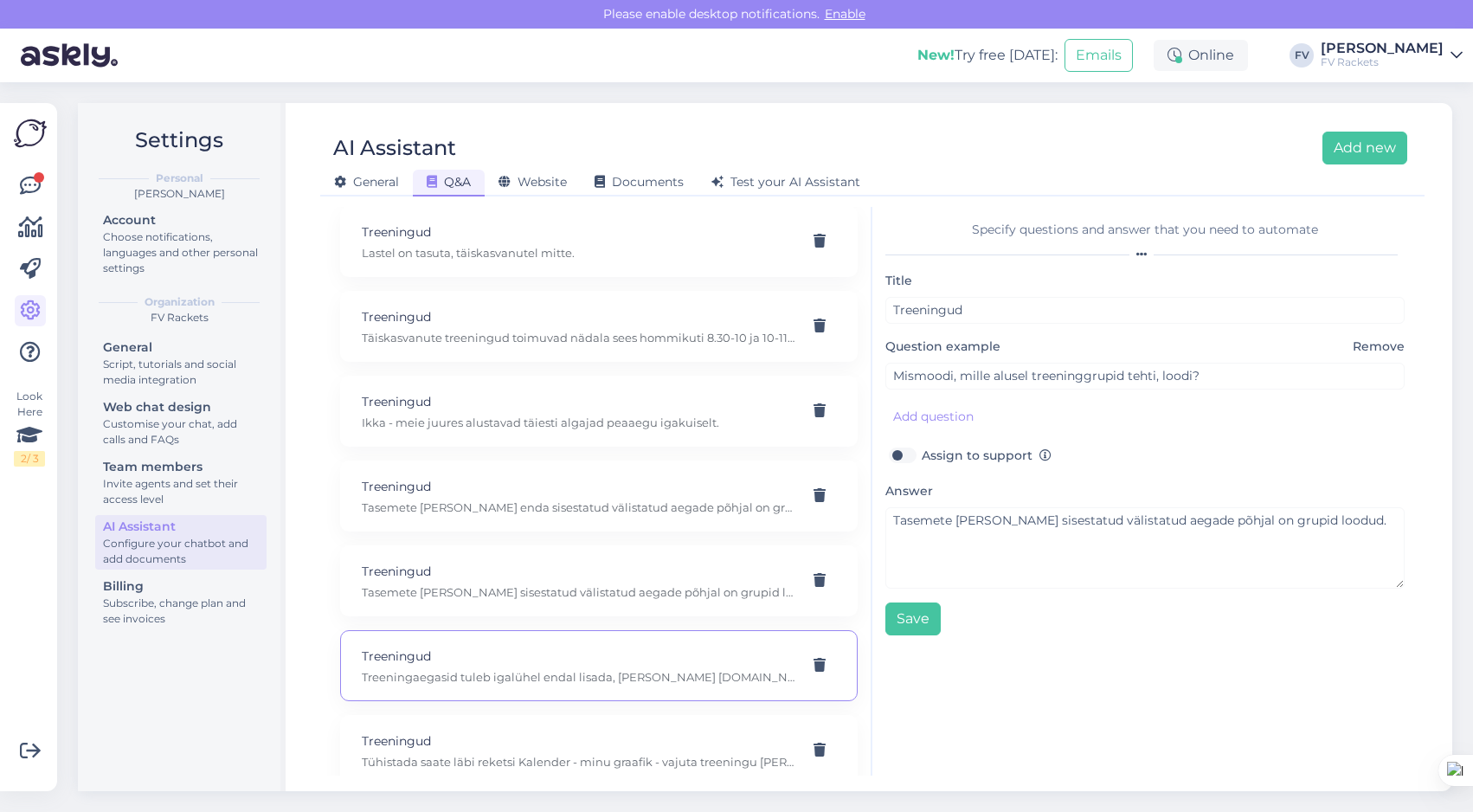
type textarea "Treeningaegasid tuleb igalühel endal lisada, [PERSON_NAME] [DOMAIN_NAME] või lä…"
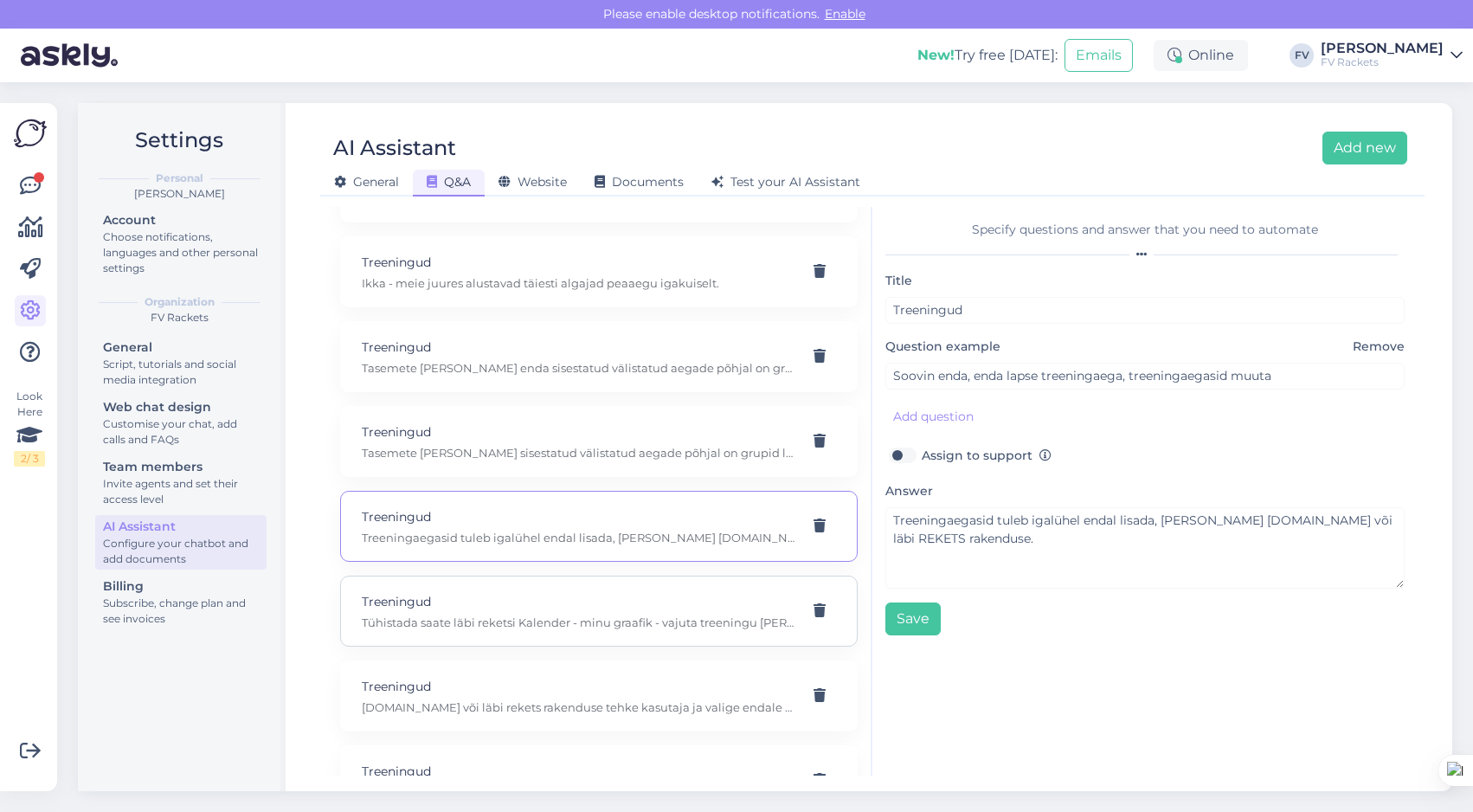
click at [639, 610] on p "Treeningud" at bounding box center [577, 602] width 433 height 19
type input "Soovin tühistada treeningu"
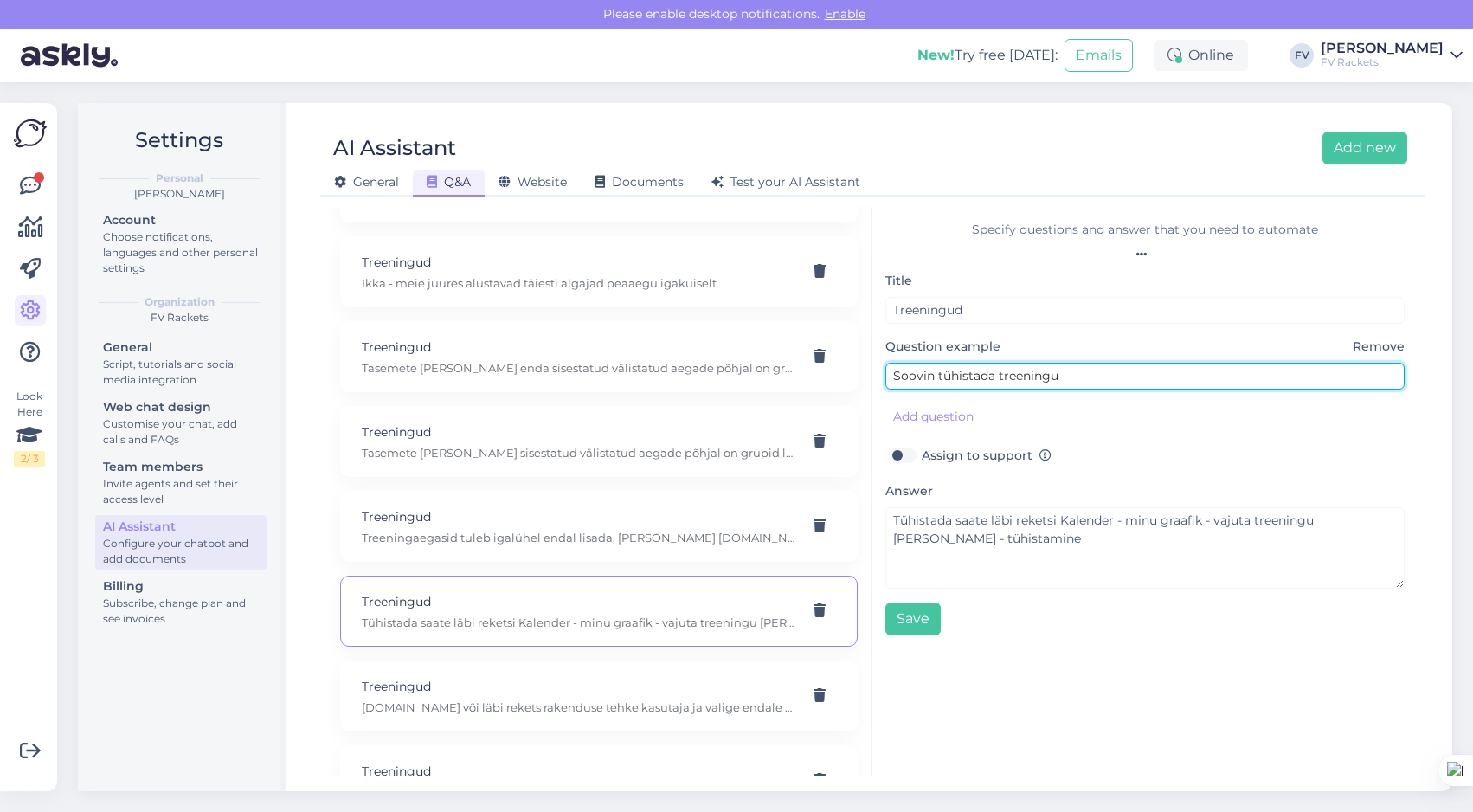
click at [1057, 377] on input "Soovin tühistada treeningu" at bounding box center [1145, 375] width 519 height 27
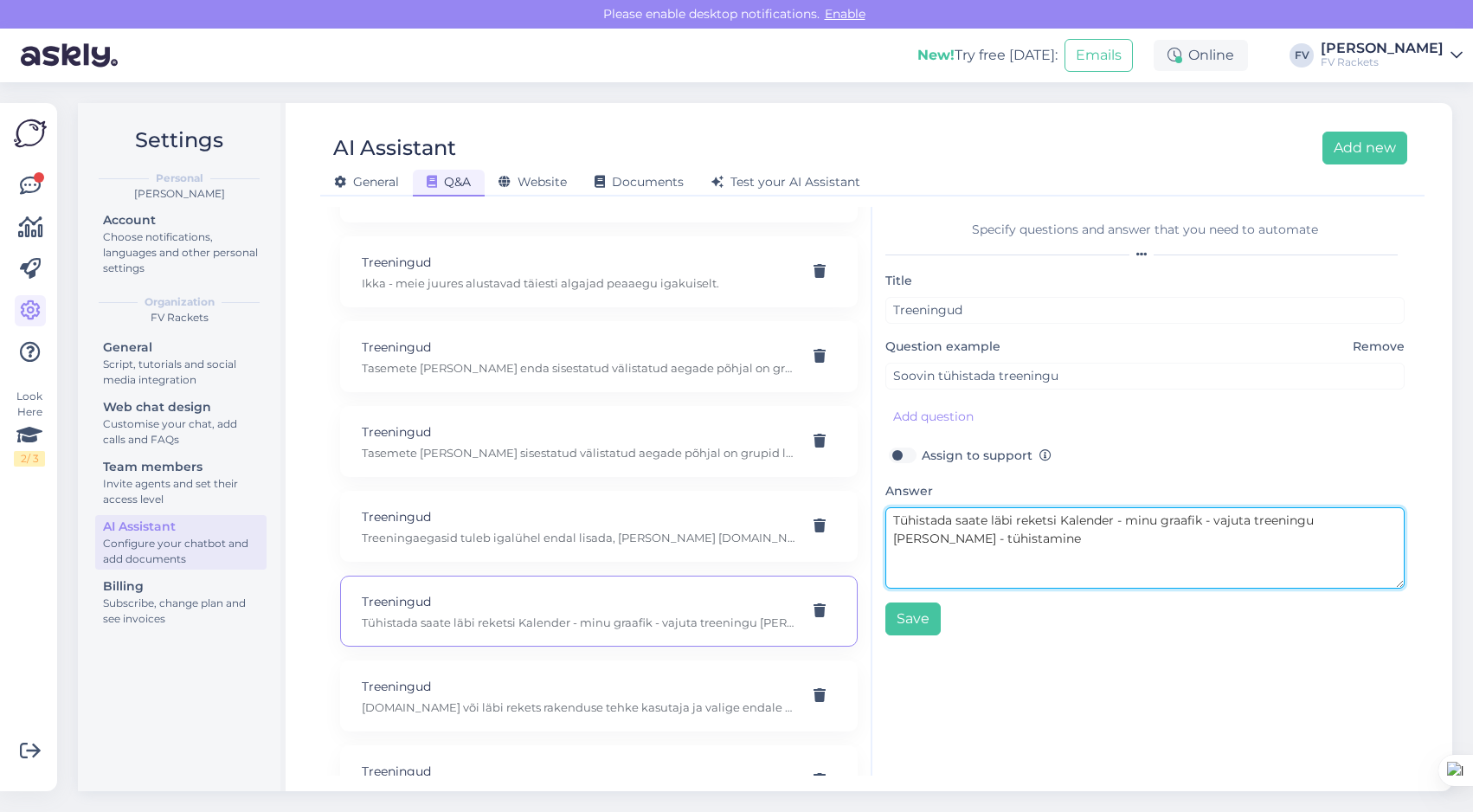
click at [1056, 523] on textarea "Tühistada saate läbi reketsi Kalender - minu graafik - vajuta treeningu [PERSON…" at bounding box center [1145, 547] width 519 height 82
click at [1177, 534] on textarea "Tühistada saate läbi REKETSi [DOMAIN_NAME] või läbi REKETS äpi - Kalender - min…" at bounding box center [1145, 547] width 519 height 82
click at [966, 556] on textarea "Tühistada saate läbi REKETSi [DOMAIN_NAME] või läbi REKETS äpi - Kalender - min…" at bounding box center [1145, 547] width 519 height 82
type textarea "Tühistada saate läbi REKETSi [DOMAIN_NAME] või läbi REKETS äpi - Kalender - min…"
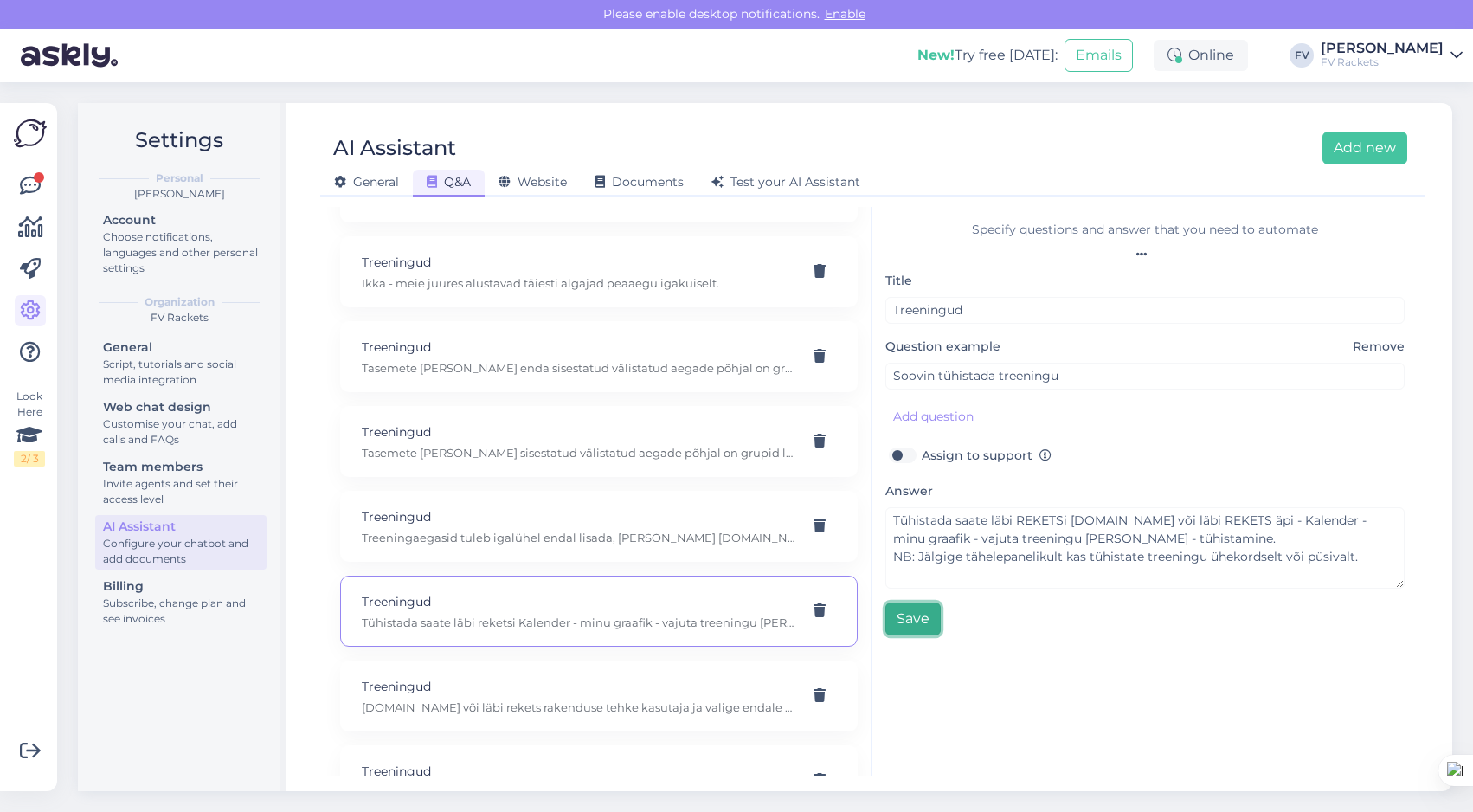
click at [905, 618] on button "Save" at bounding box center [912, 618] width 55 height 32
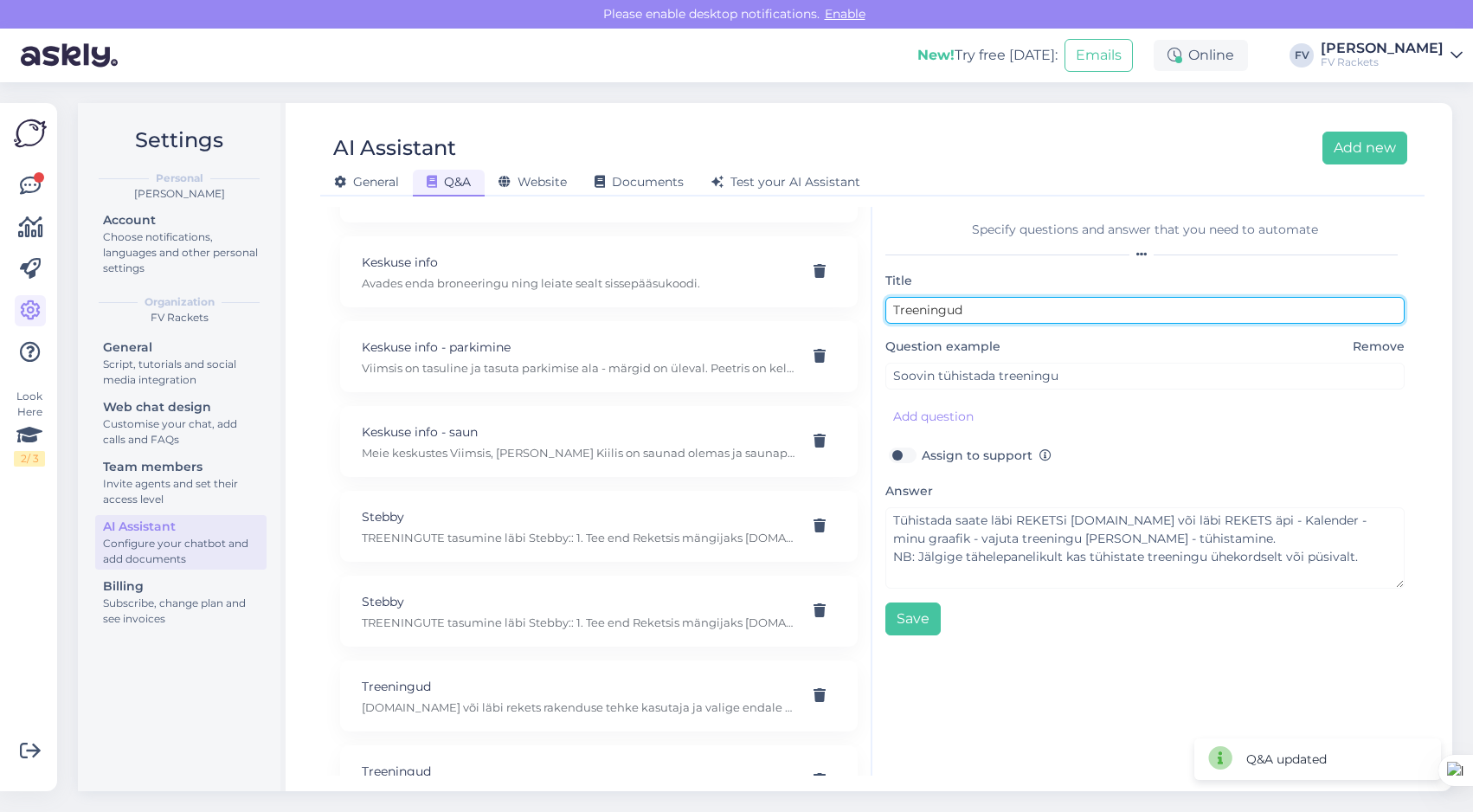
click at [1031, 306] on input "Treeningud" at bounding box center [1145, 310] width 519 height 27
type input "Keskuste info"
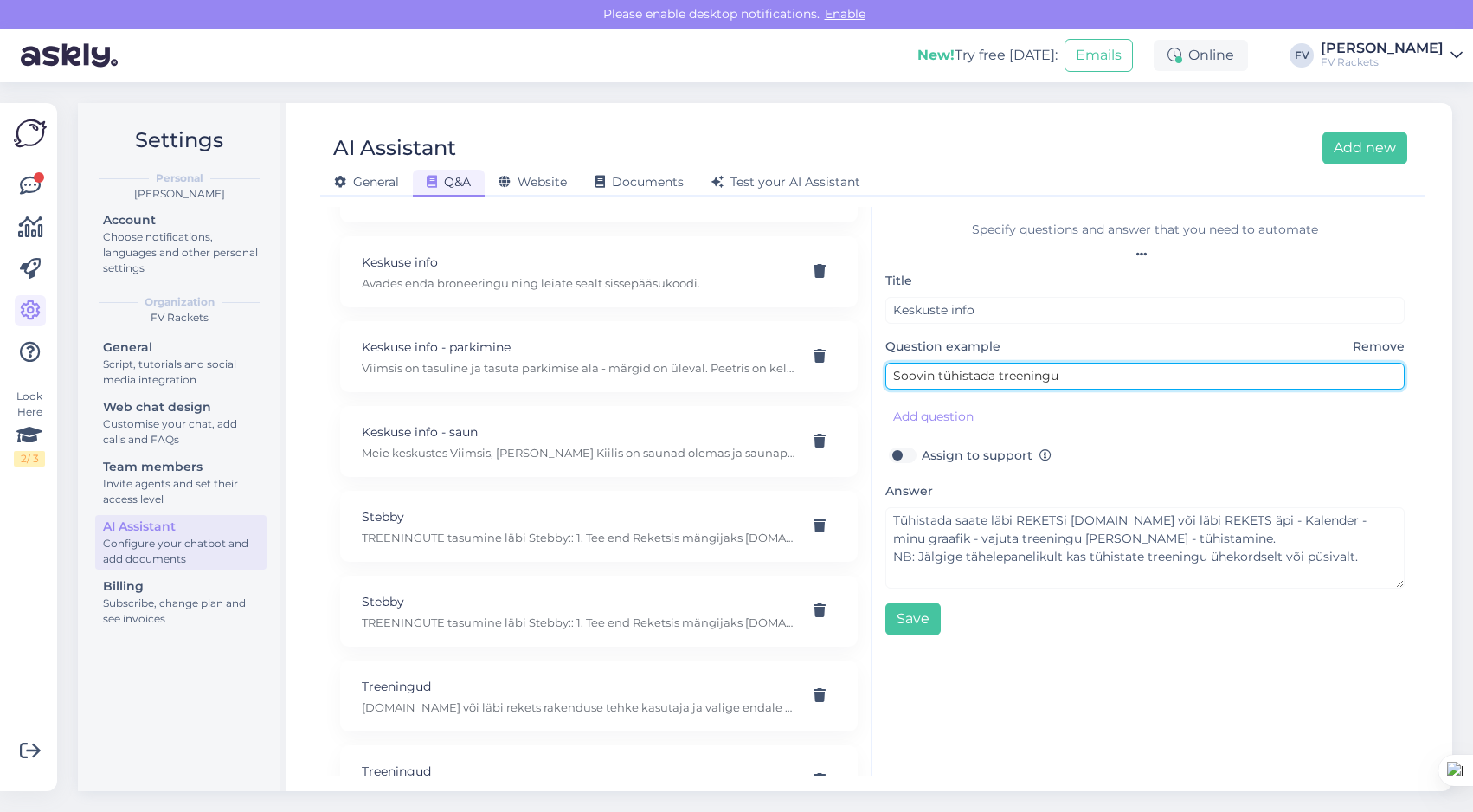
click at [1049, 367] on input "Soovin tühistada treeningu" at bounding box center [1145, 375] width 519 height 27
type input "Kas Viimsi on avatud?"
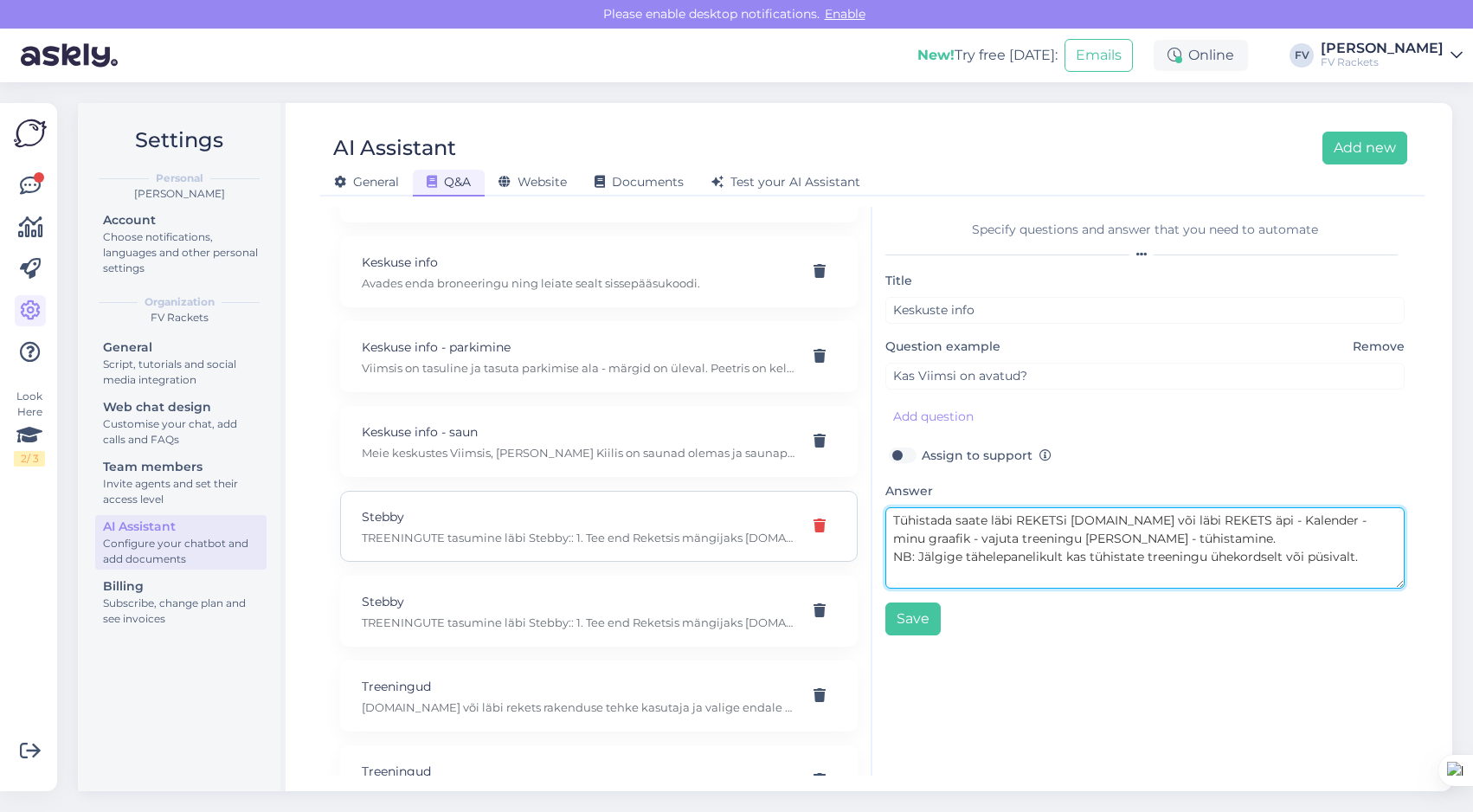
drag, startPoint x: 1368, startPoint y: 559, endPoint x: 811, endPoint y: 518, distance: 558.5
click at [811, 518] on div "Make AI Assistant answer 24/7 in any language, easily. Click 'Add new' to add q…" at bounding box center [872, 491] width 1090 height 568
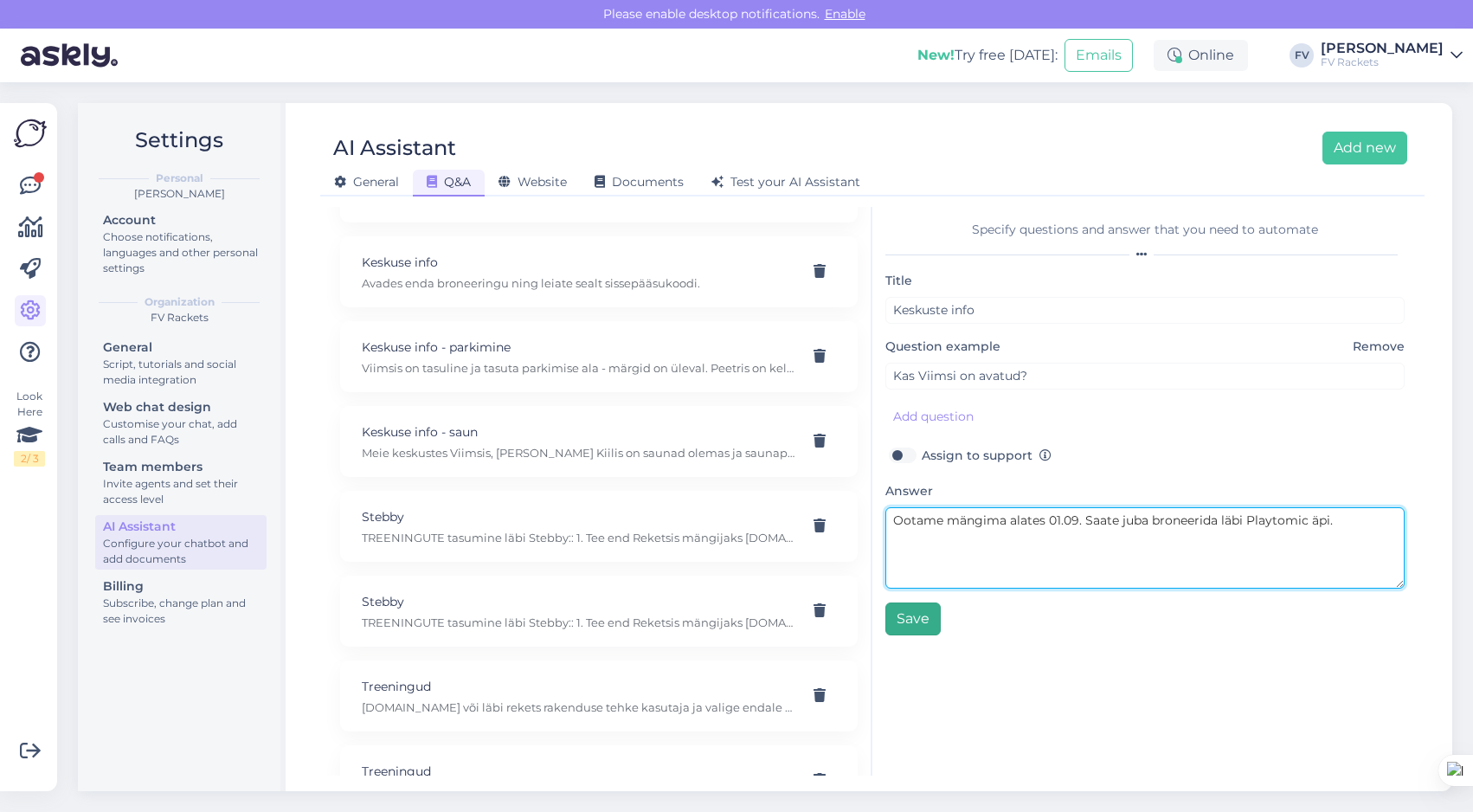
type textarea "Ootame mängima alates 01.09. Saate juba broneerida läbi Playtomic äpi."
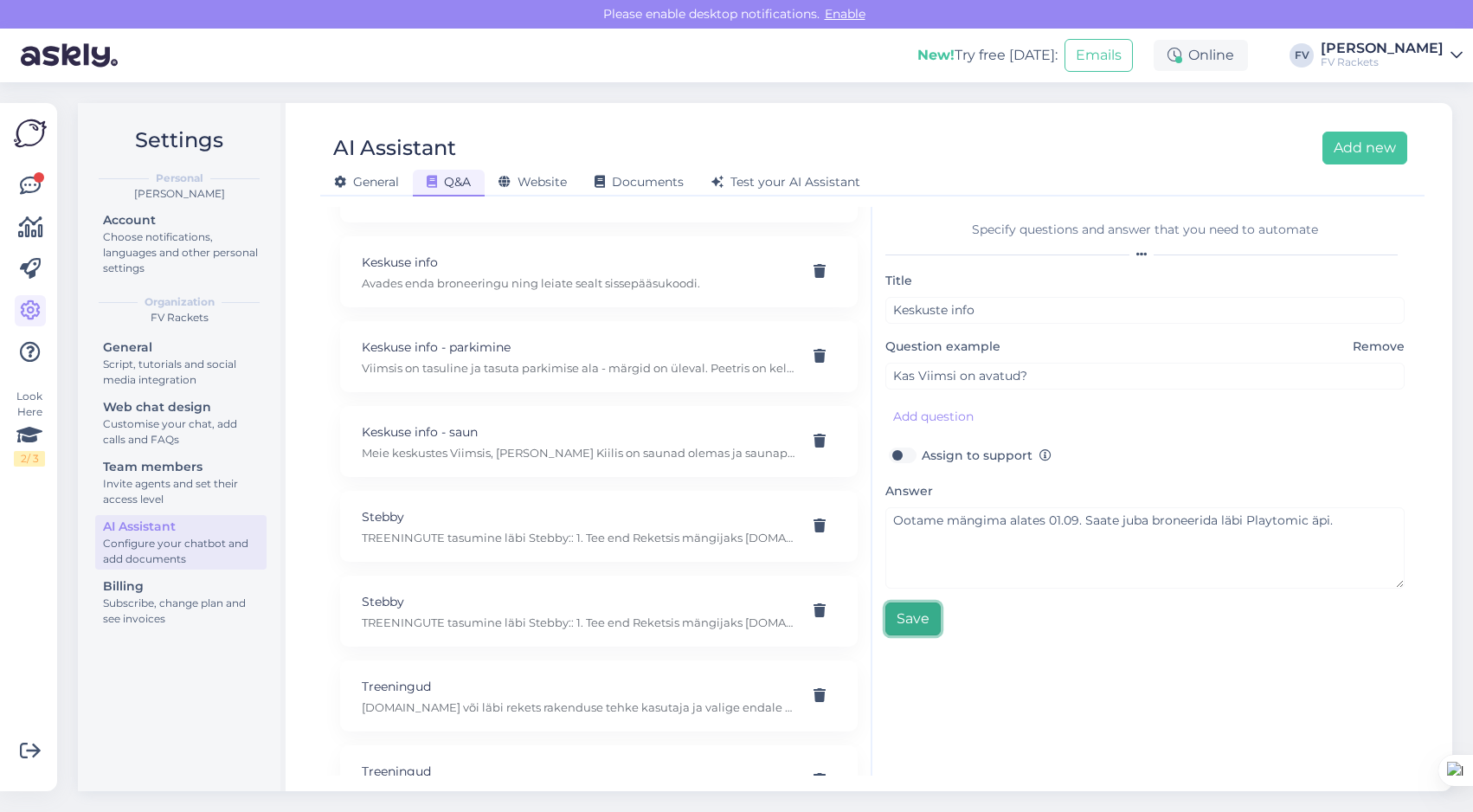
click at [914, 611] on button "Save" at bounding box center [912, 618] width 55 height 32
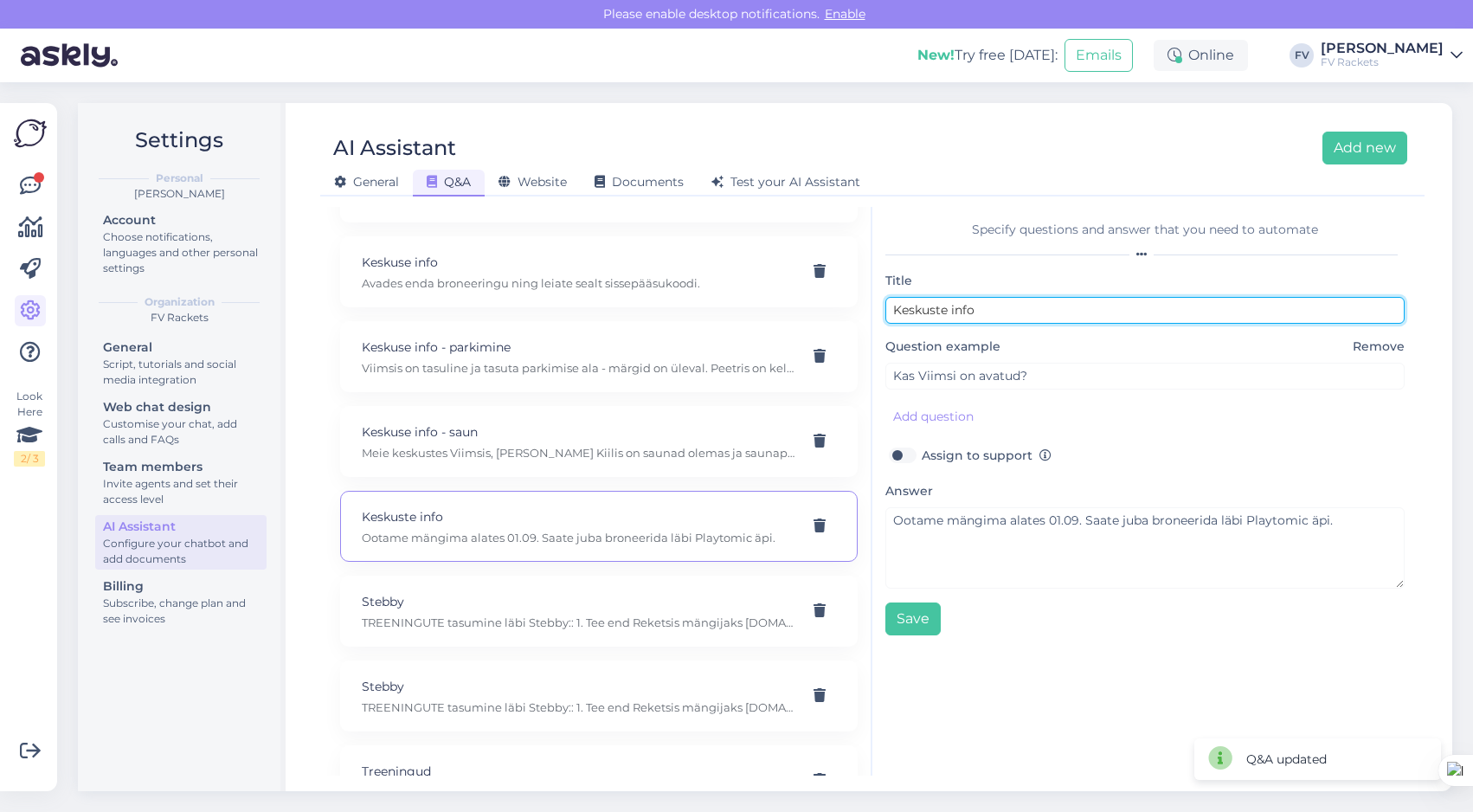
click at [989, 307] on input "Keskuste info" at bounding box center [1145, 310] width 519 height 27
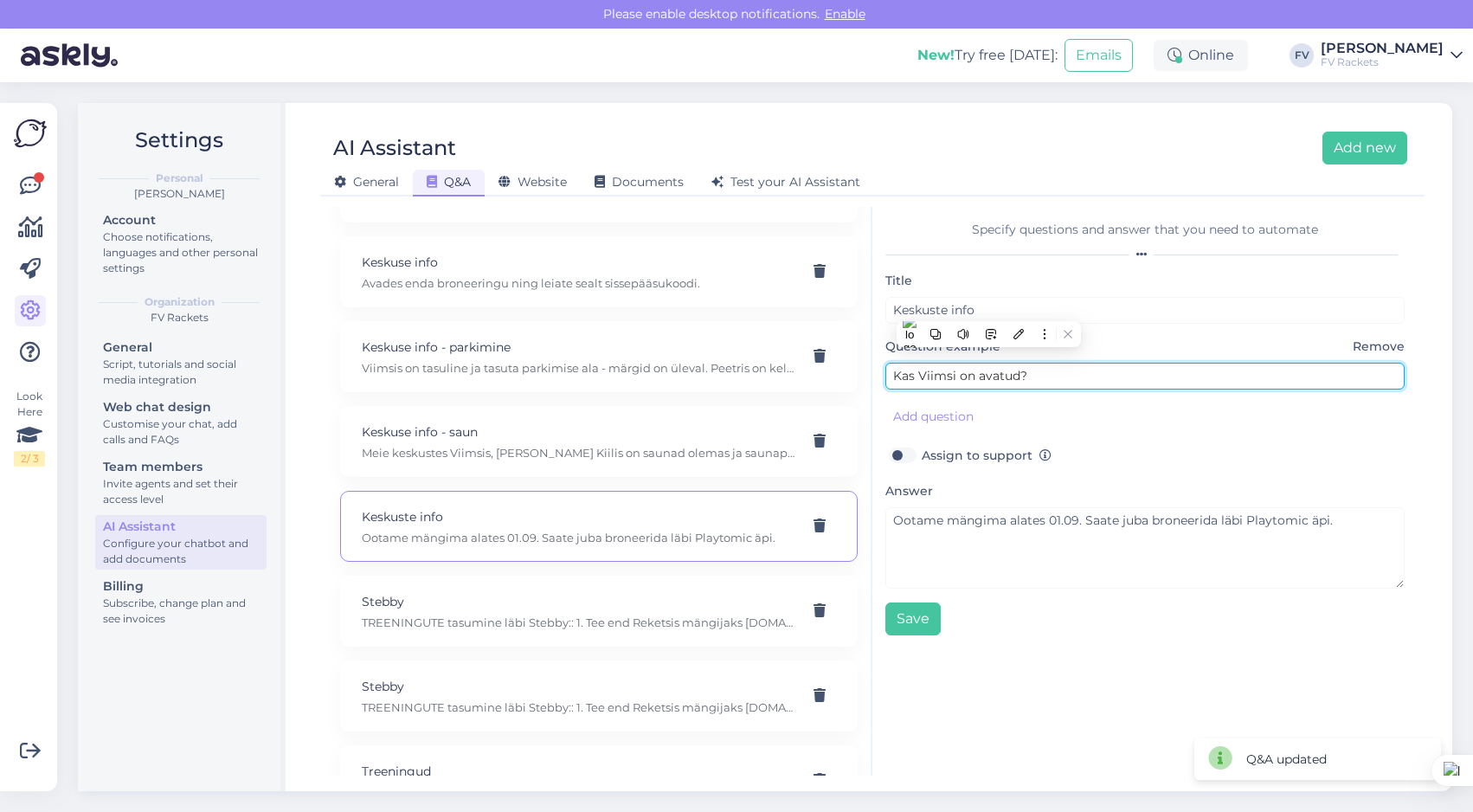
click at [1020, 375] on input "Kas Viimsi on avatud?" at bounding box center [1145, 375] width 519 height 27
click at [1038, 372] on input "Kas enam SportyPlusi kaudu ei sa" at bounding box center [1145, 375] width 519 height 27
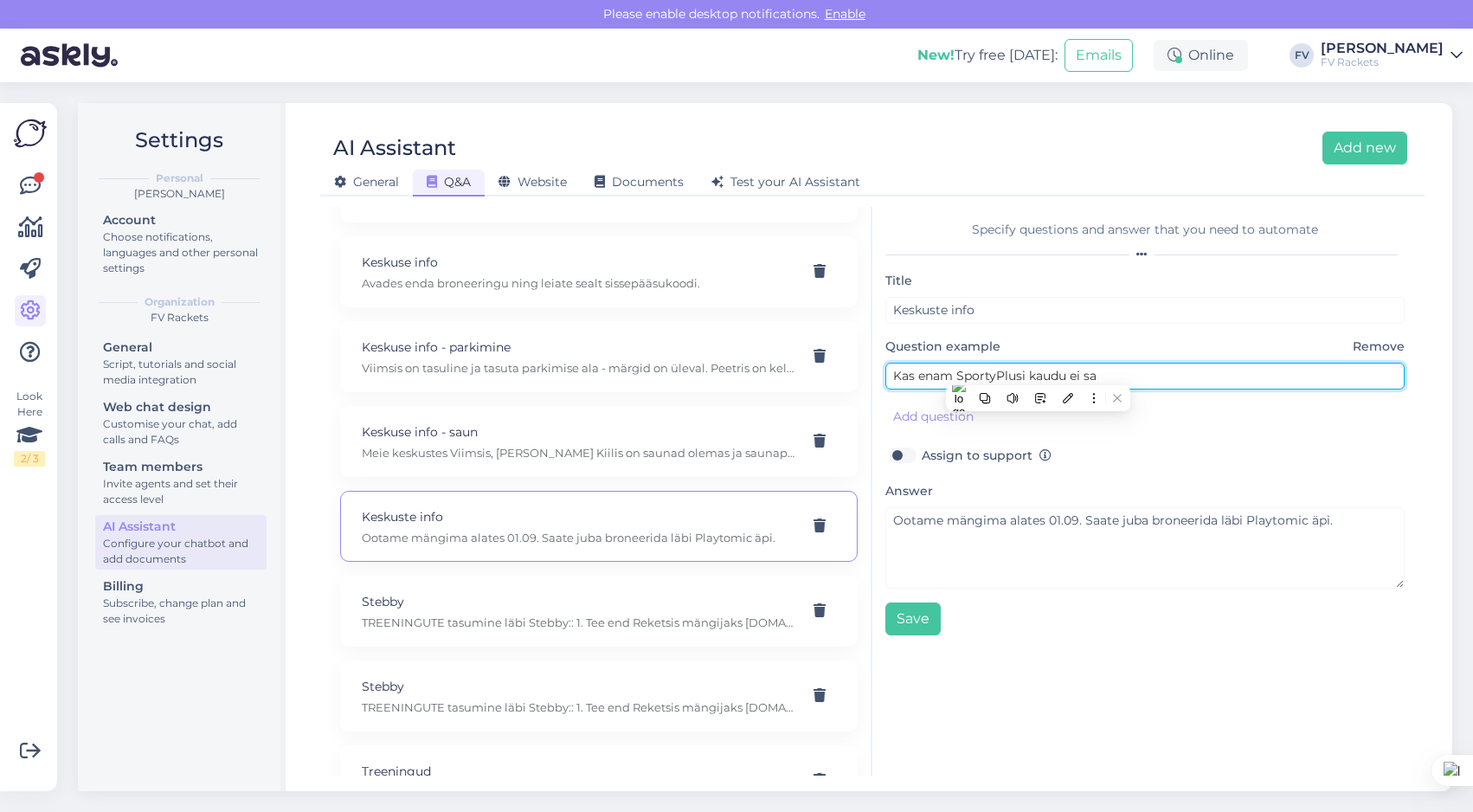
click at [1038, 372] on input "Kas enam SportyPlusi kaudu ei sa" at bounding box center [1145, 375] width 519 height 27
type input "Ma ei saa väljakut broneerida"
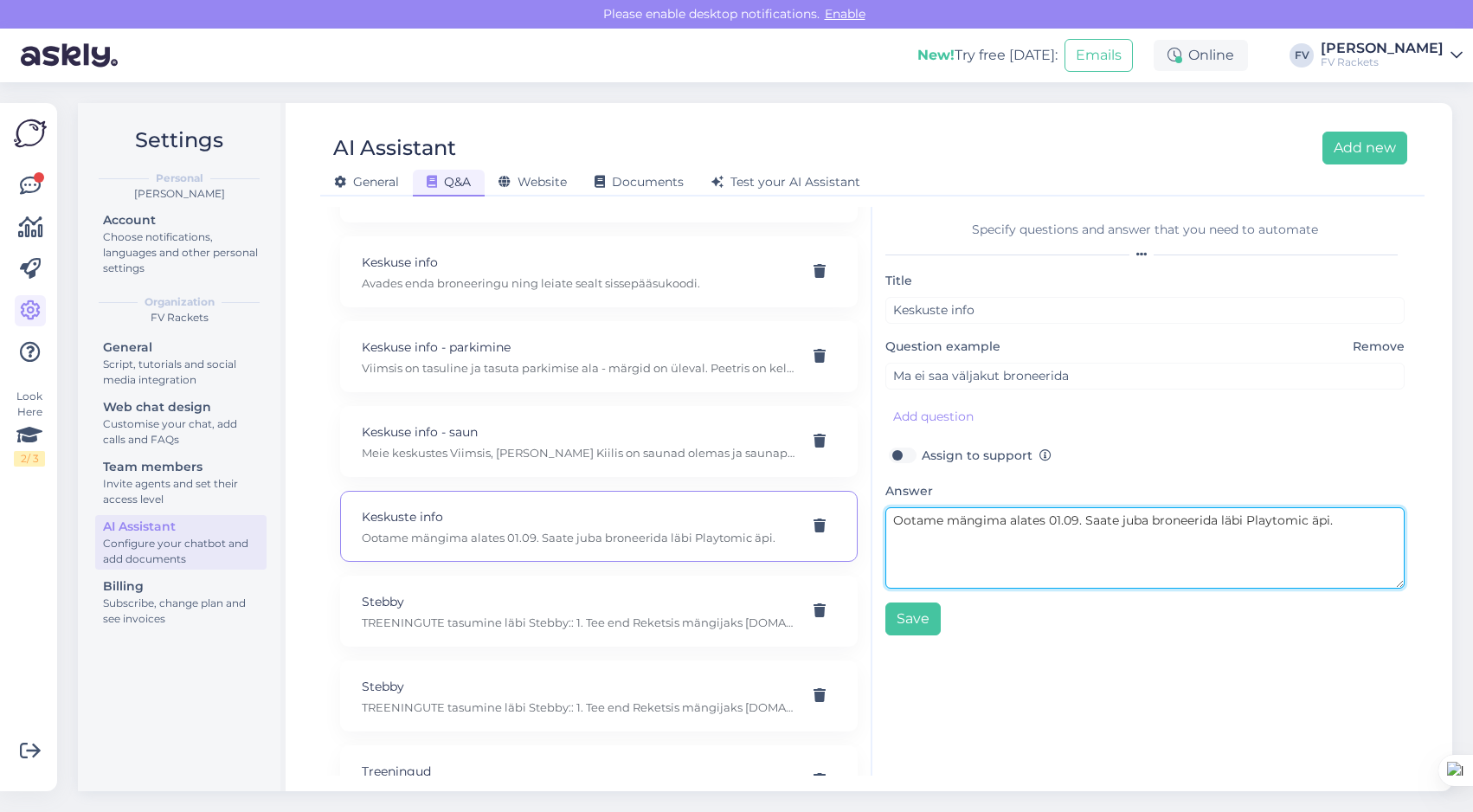
drag, startPoint x: 1334, startPoint y: 534, endPoint x: 893, endPoint y: 516, distance: 441.4
click at [893, 516] on textarea "Ootame mängima alates 01.09. Saate juba broneerida läbi Playtomic äpi." at bounding box center [1145, 547] width 519 height 82
click at [1237, 538] on textarea "Broneerimine meie keskustes (Viimsi, Peetri, Kiili) toimub läbi Playtomic äpi. …" at bounding box center [1145, 547] width 519 height 82
click at [1369, 536] on textarea "Broneerimine meie keskustes (Viimsi, Peetri, Kiili) toimub läbi Playtomic äpi. …" at bounding box center [1145, 547] width 519 height 82
drag, startPoint x: 1141, startPoint y: 559, endPoint x: 876, endPoint y: 550, distance: 265.2
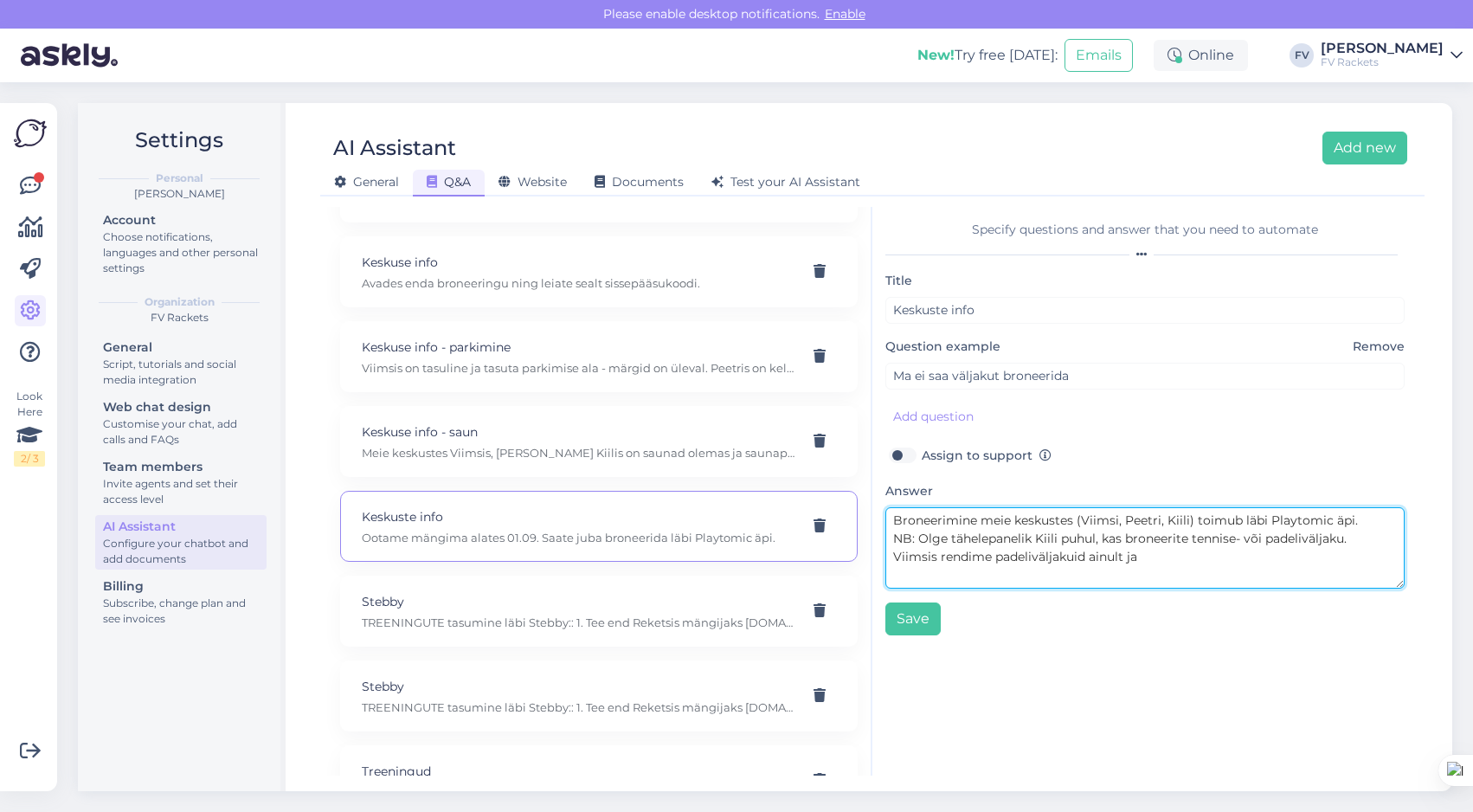
click at [876, 550] on div "Specify questions and answer that you need to automate Title Keskuste info Ques…" at bounding box center [1146, 491] width 546 height 568
type textarea "Broneerimine meie keskustes (Viimsi, Peetri, Kiili) toimub läbi Playtomic äpi. …"
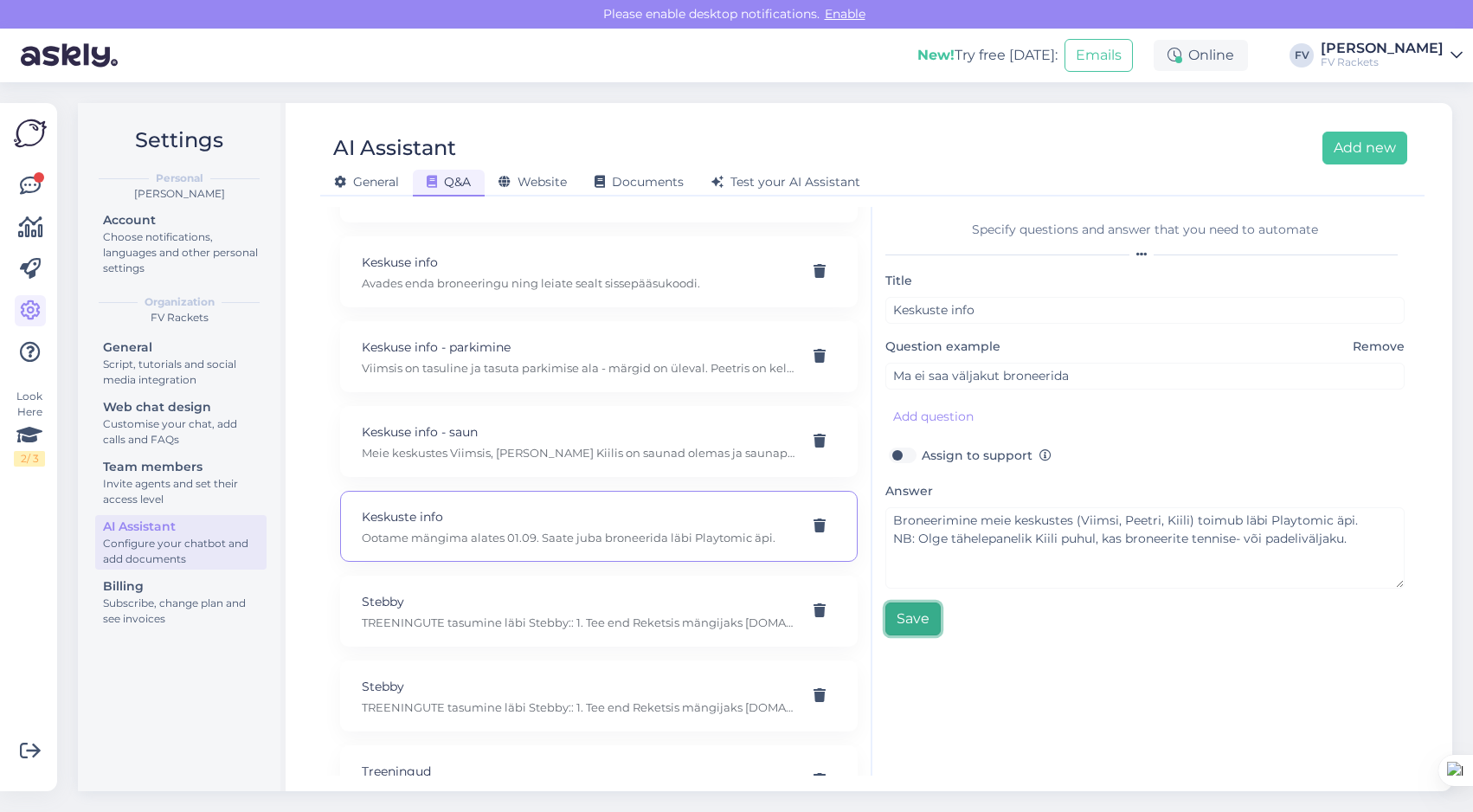
click at [908, 616] on button "Save" at bounding box center [912, 618] width 55 height 32
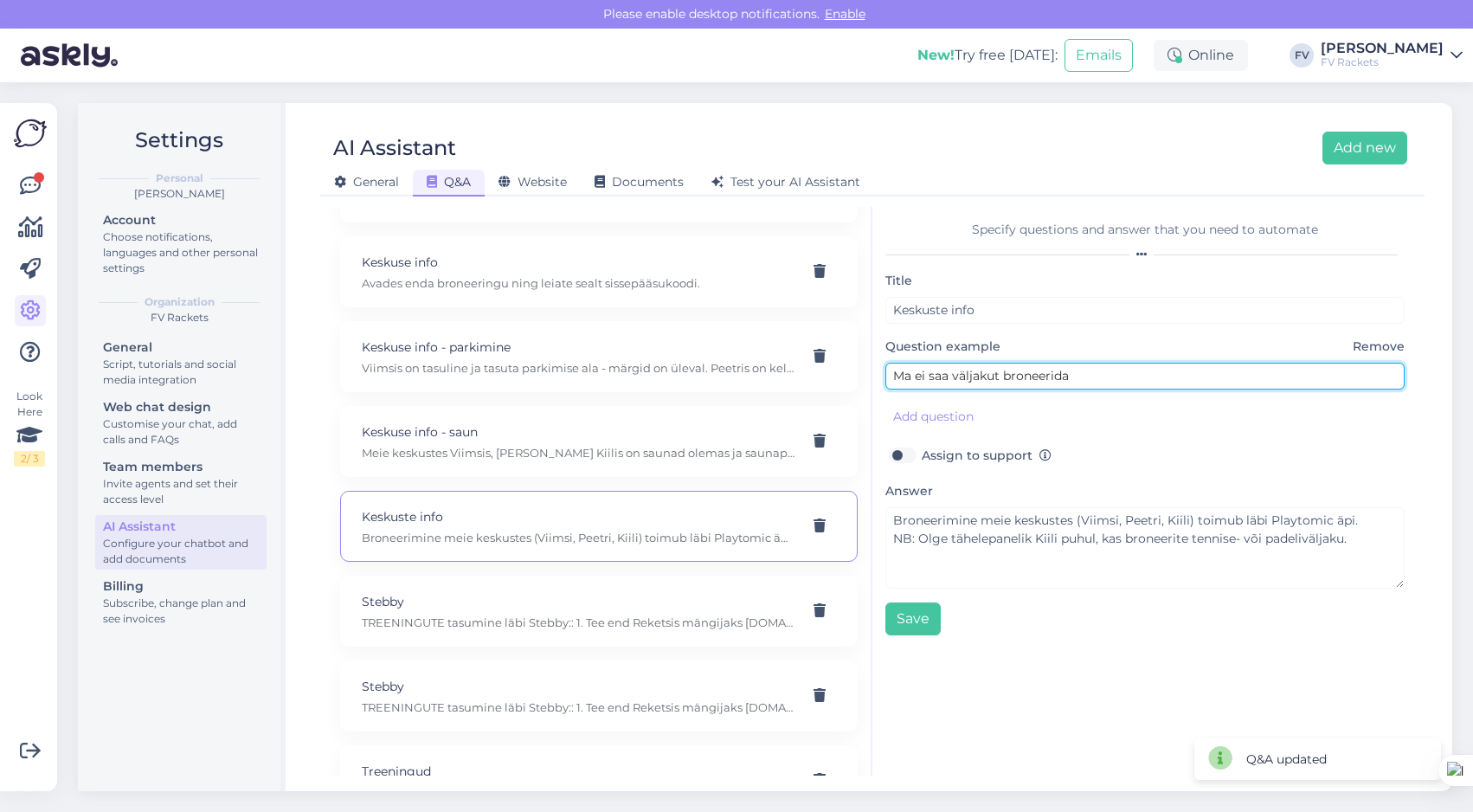
click at [1011, 369] on input "Ma ei saa väljakut broneerida" at bounding box center [1145, 375] width 519 height 27
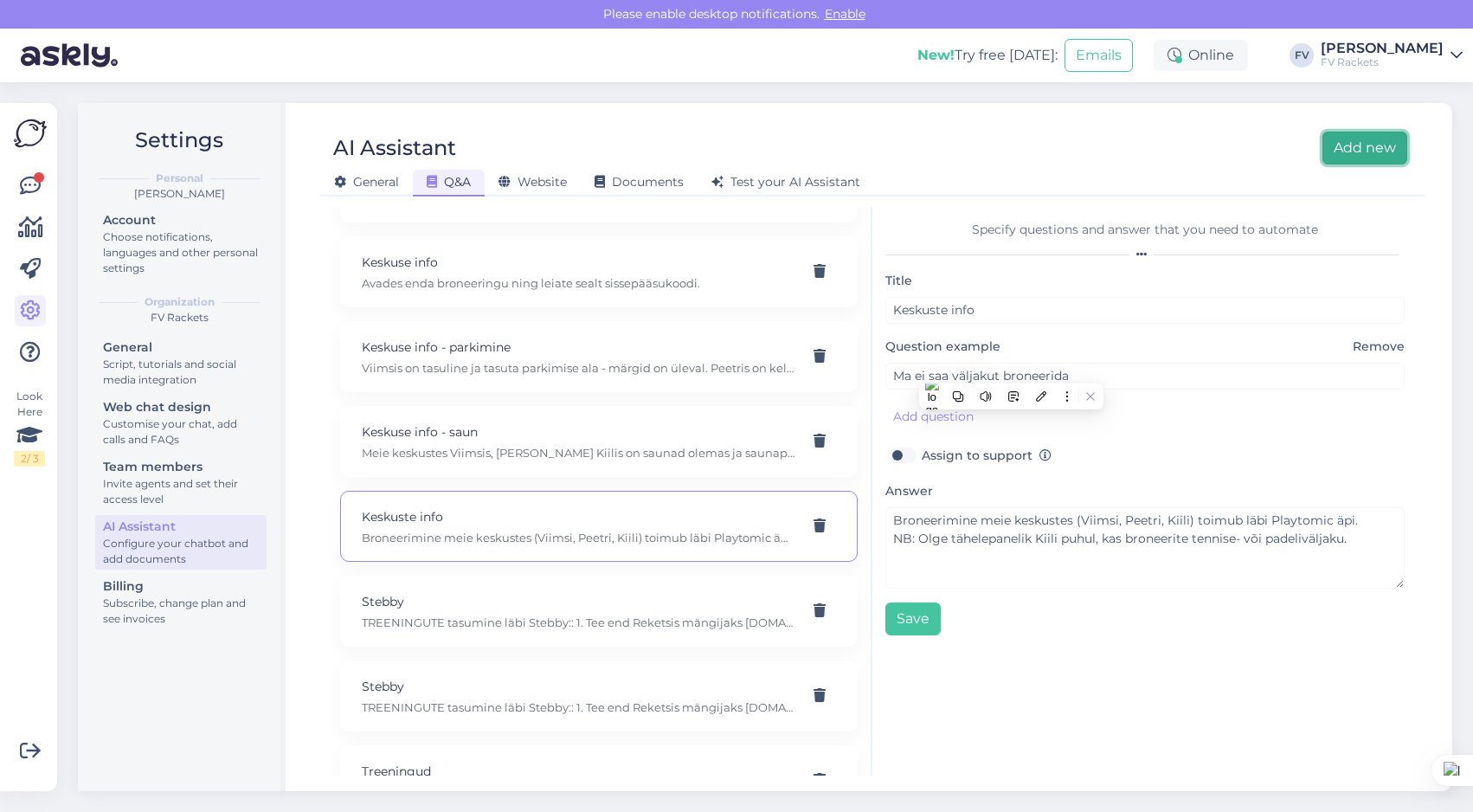
click at [1358, 148] on button "Add new" at bounding box center [1365, 147] width 85 height 32
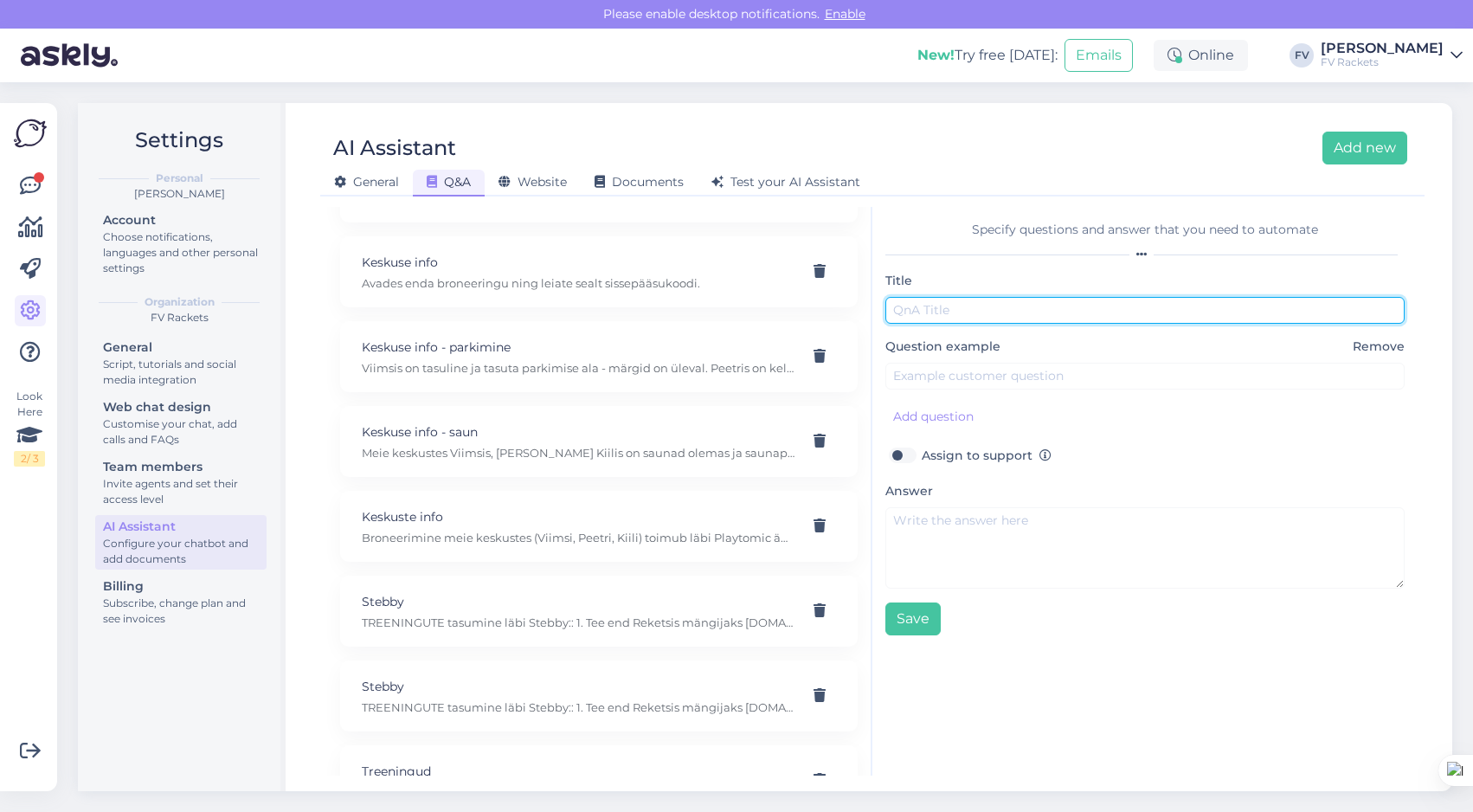
click at [1016, 313] on input "text" at bounding box center [1145, 310] width 519 height 27
type input "Keskuste info"
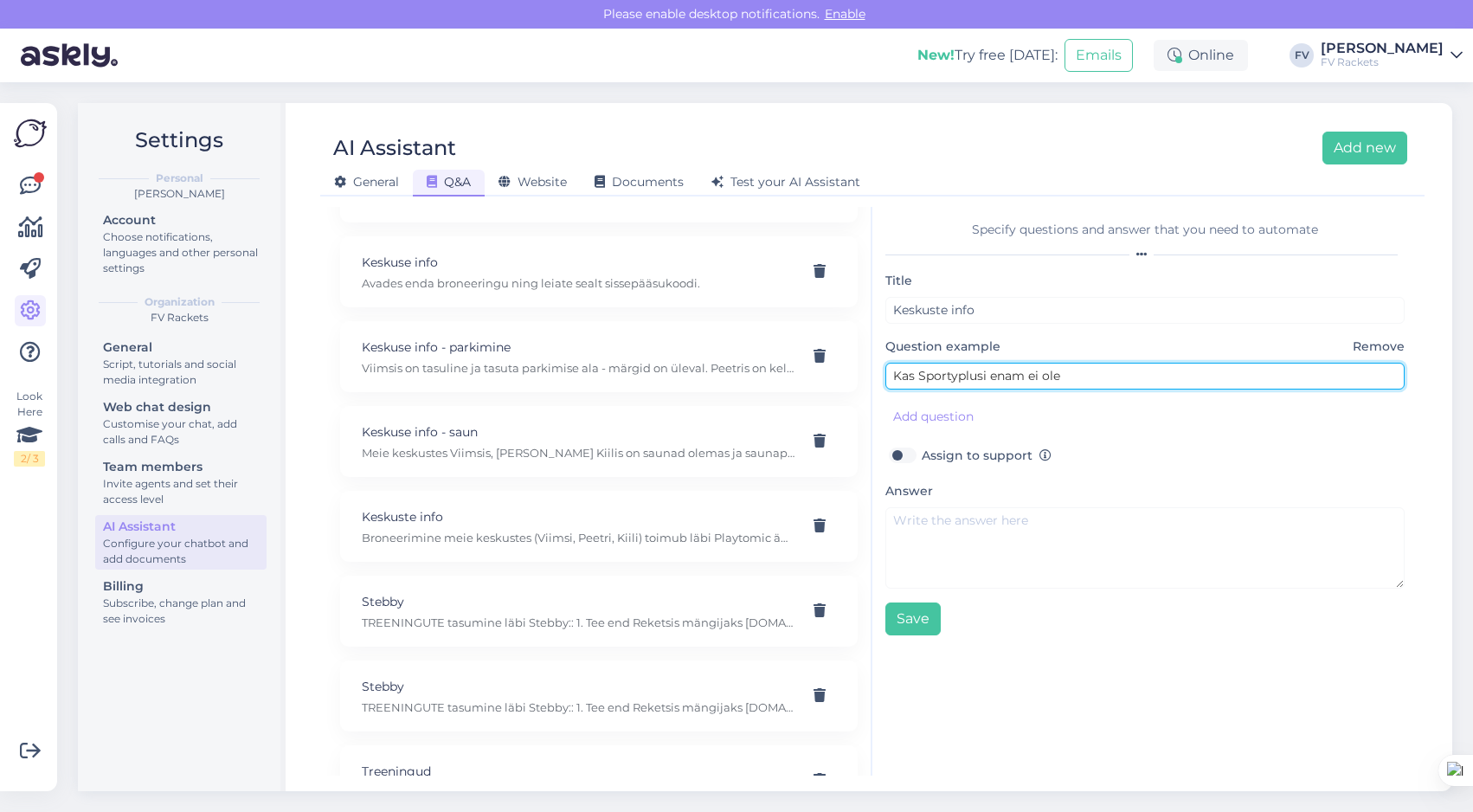
type input "Kas Sportyplusi enam ei ole"
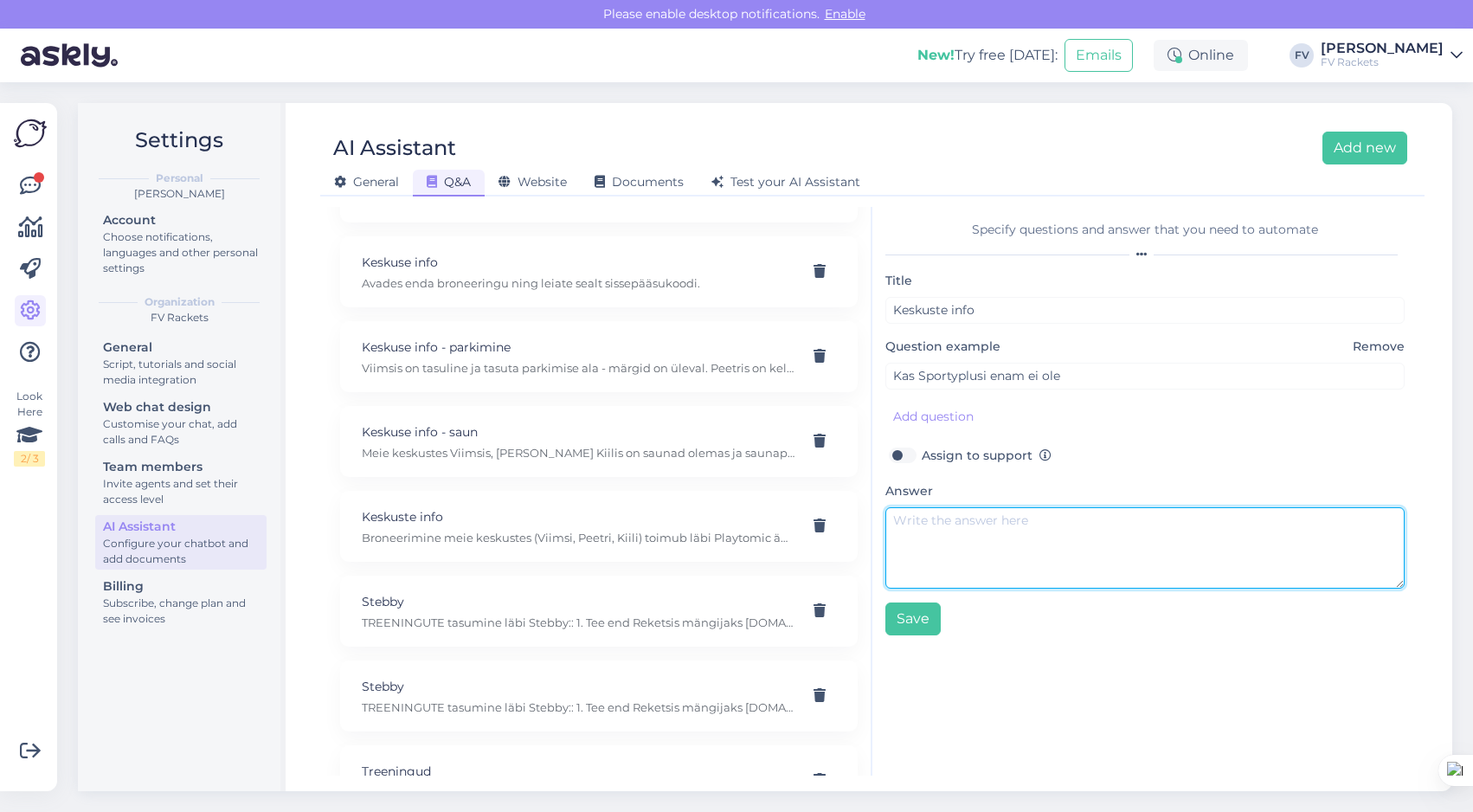
click at [1044, 521] on textarea at bounding box center [1145, 547] width 519 height 82
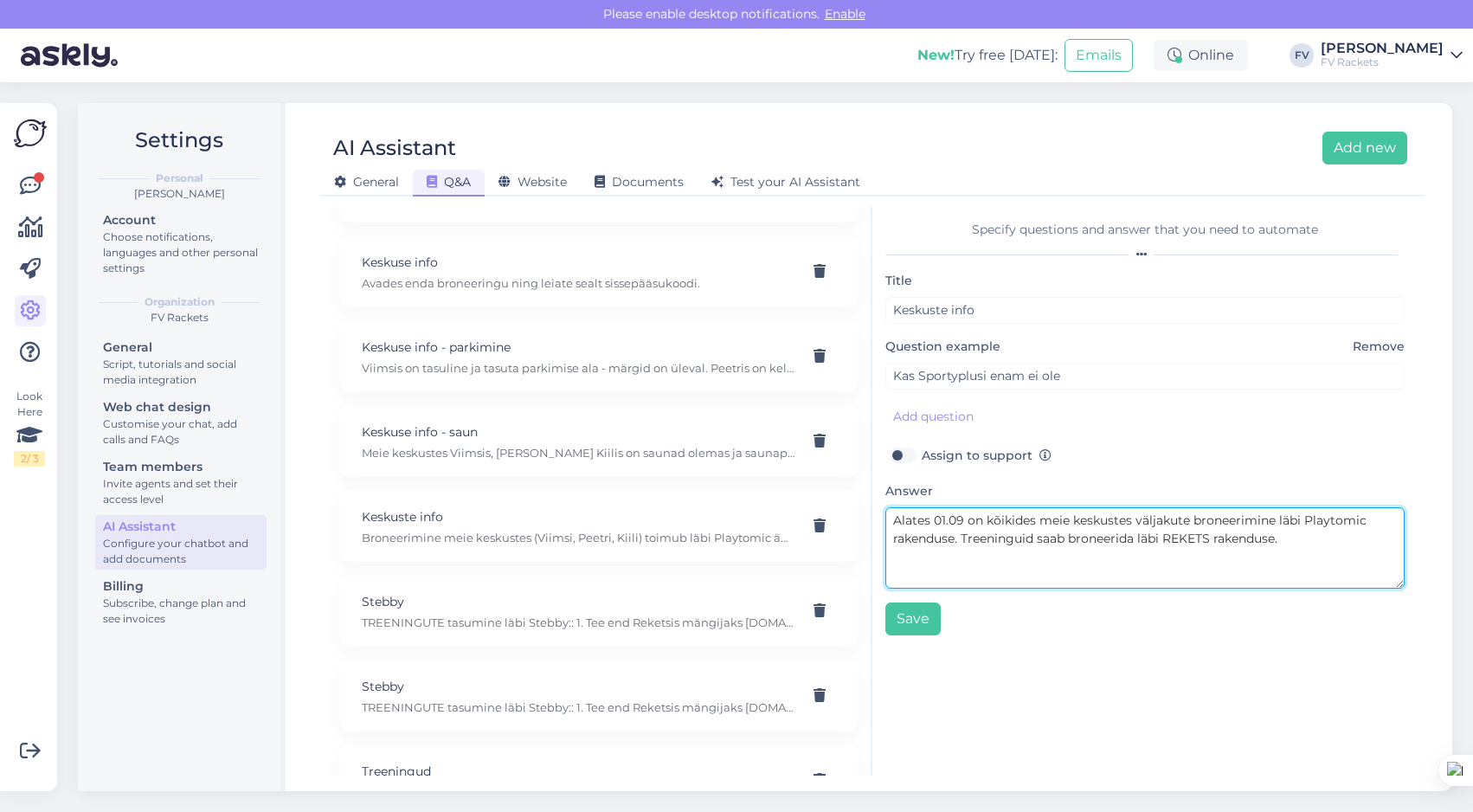
click at [1364, 518] on textarea "Alates 01.09 on kõikides meie keskustes väljakute broneerimine läbi Playtomic r…" at bounding box center [1145, 547] width 519 height 82
click at [1319, 539] on textarea "Alates 01.09 on kõikides meie keskustes väljakute broneerimine läbi PLAYTOMIC r…" at bounding box center [1145, 547] width 519 height 82
click at [957, 539] on textarea "Alates 01.09 on kõikides meie keskustes väljakute broneerimine läbi PLAYTOMIC r…" at bounding box center [1145, 547] width 519 height 82
click at [978, 554] on textarea "Alates 01.09 on kõikides meie keskustes väljakute broneerimine läbi PLAYTOMIC r…" at bounding box center [1145, 547] width 519 height 82
type textarea "Alates 01.09 on kõikides meie keskustes väljakute broneerimine läbi PLAYTOMIC r…"
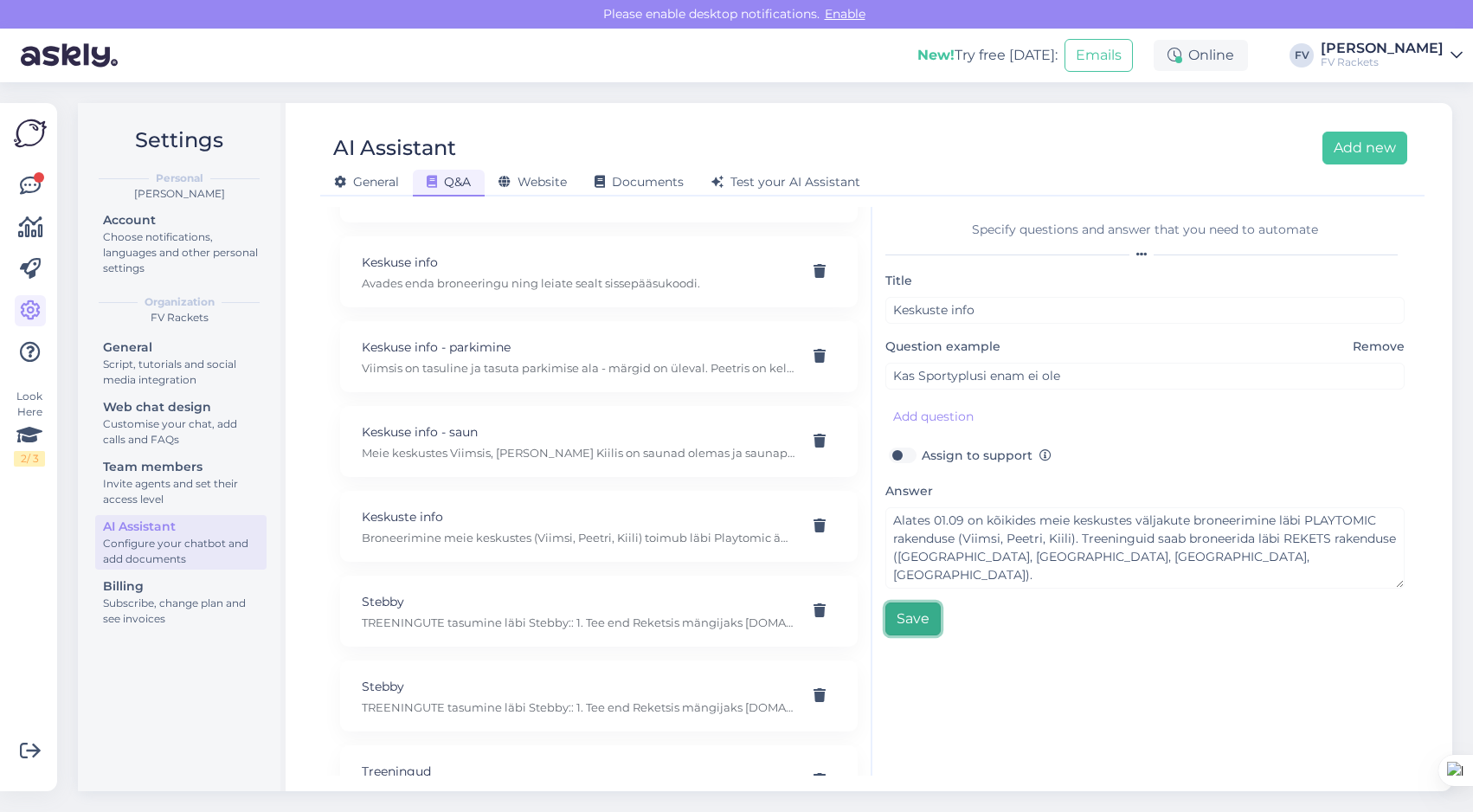
click at [923, 617] on button "Save" at bounding box center [912, 618] width 55 height 32
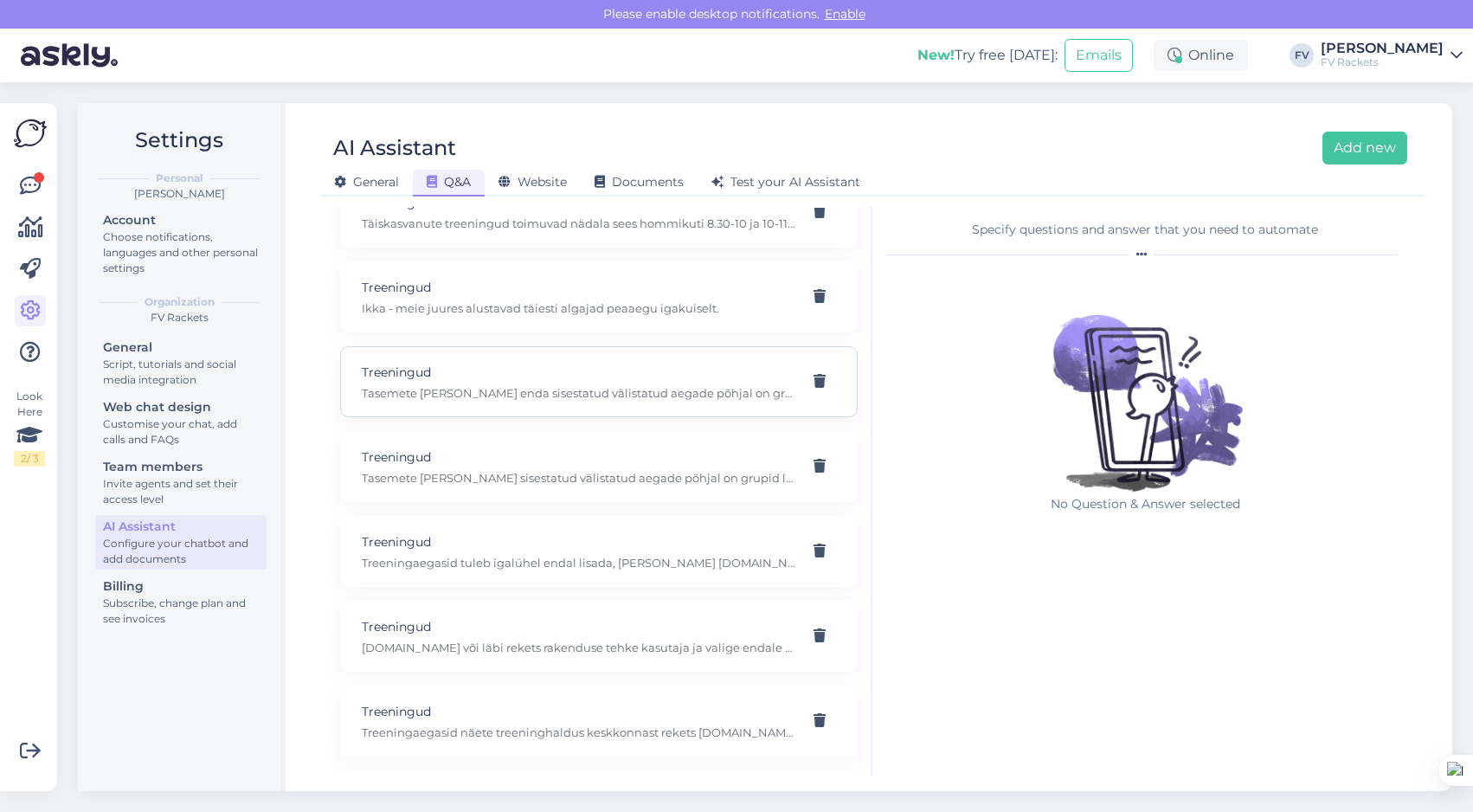
scroll to position [968, 0]
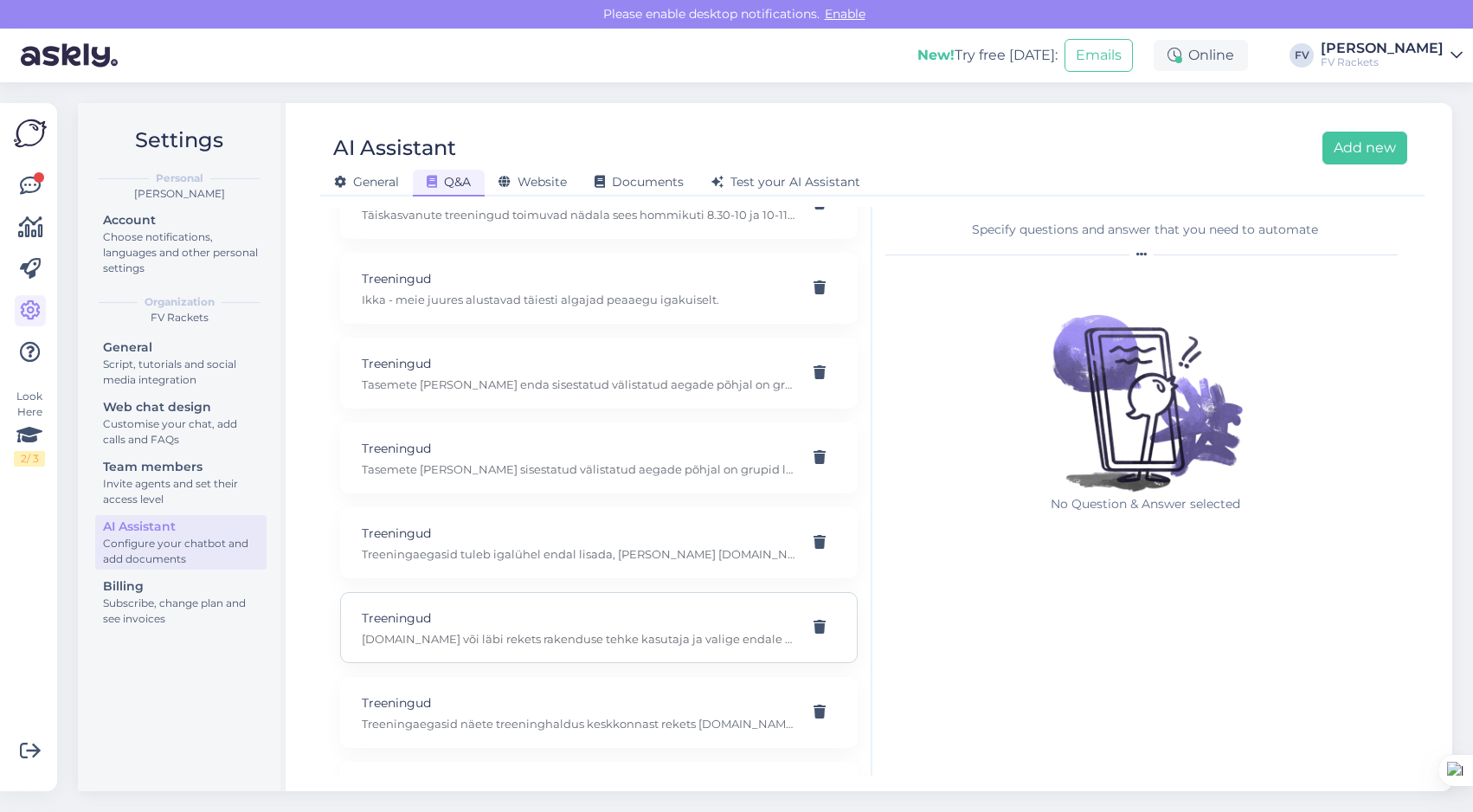
click at [607, 649] on div "Treeningud [DOMAIN_NAME] või läbi rekets rakenduse tehke kasutaja ja valige end…" at bounding box center [599, 627] width 518 height 71
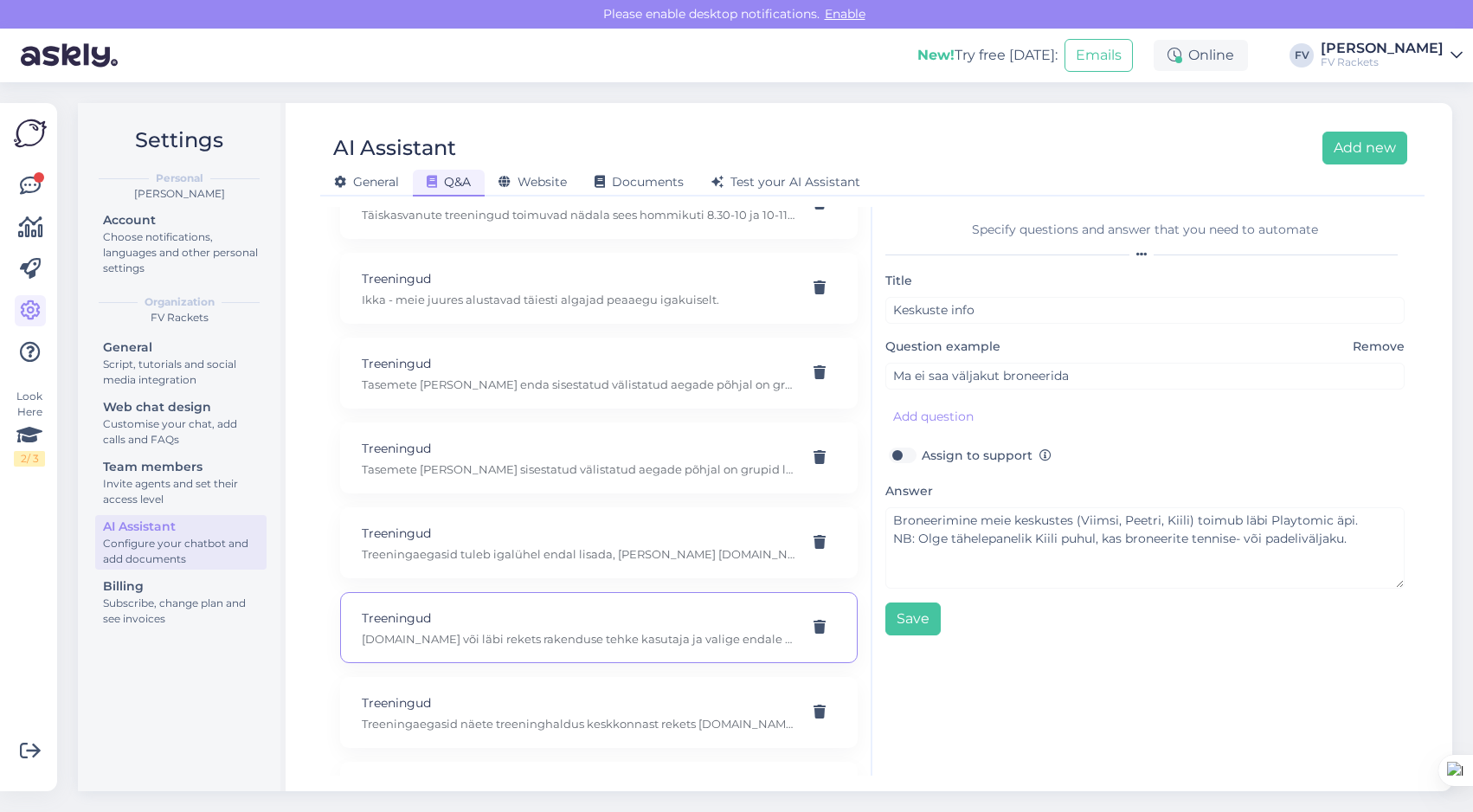
type input "Treeningud"
type input "Soovin trenni tulla. Mis tegema pean?"
type textarea "[DOMAIN_NAME] või läbi rekets rakenduse tehke kasutaja ja valige endale sobival…"
click at [606, 709] on p "Treeningud" at bounding box center [577, 702] width 433 height 19
type input "Kus näed treeningaegasid?"
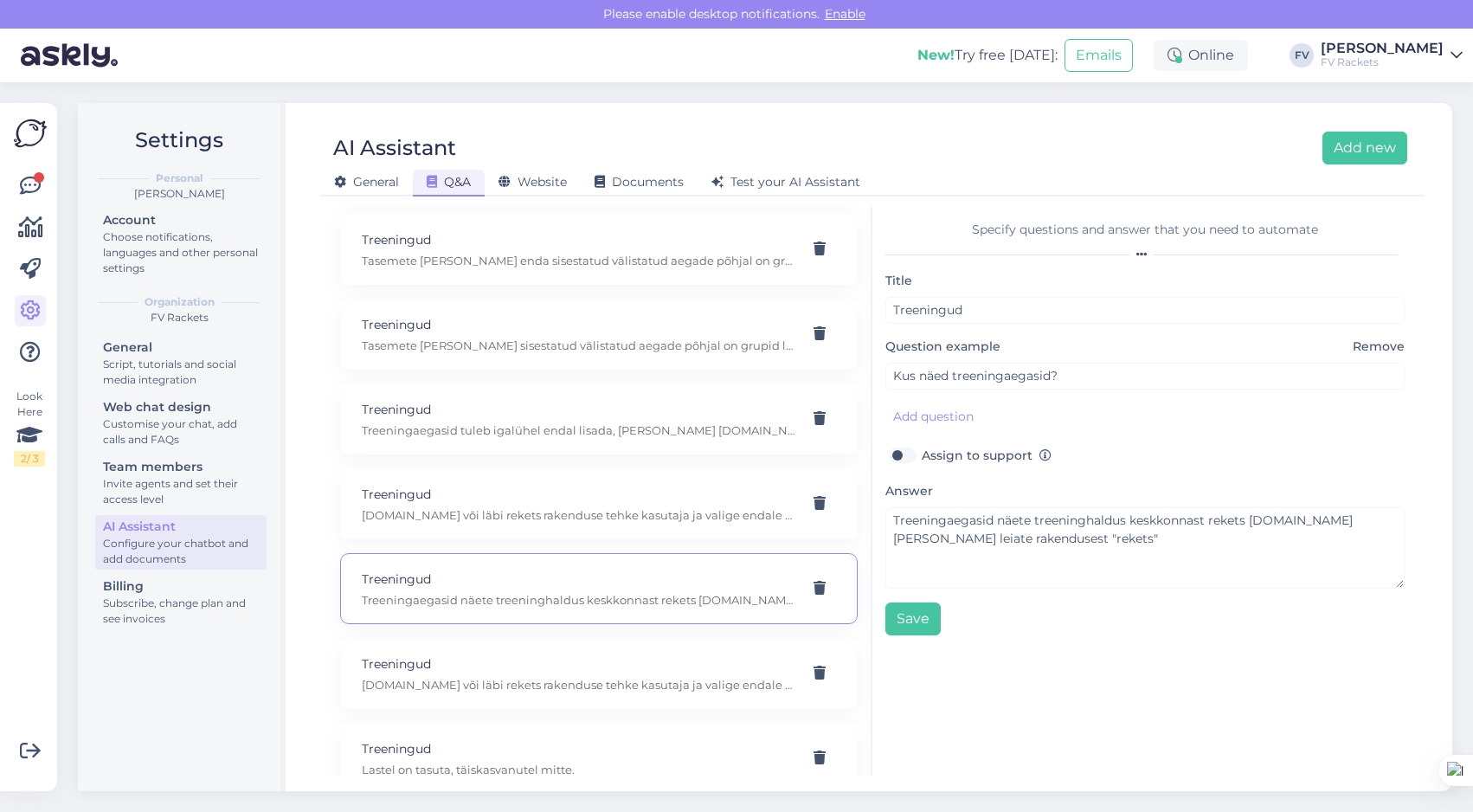
scroll to position [1137, 0]
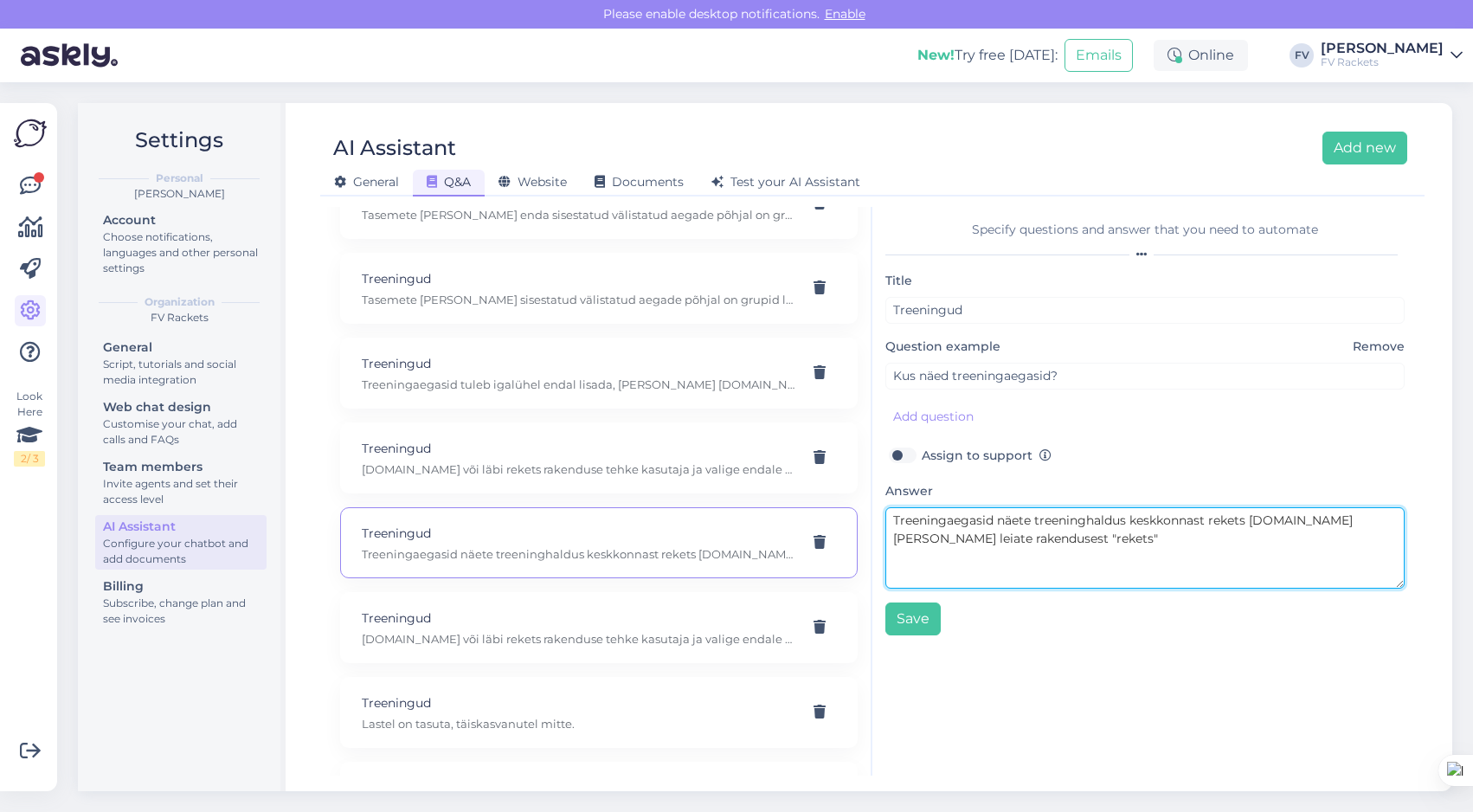
click at [1248, 523] on textarea "Treeningaegasid näete treeninghaldus keskkonnast rekets [DOMAIN_NAME] [PERSON_N…" at bounding box center [1145, 547] width 519 height 82
drag, startPoint x: 1085, startPoint y: 538, endPoint x: 1048, endPoint y: 539, distance: 37.0
click at [1048, 539] on textarea "Treeningaegasid näete treeninghaldus keskkonnast REKETS [DOMAIN_NAME] [PERSON_N…" at bounding box center [1145, 547] width 519 height 82
type textarea "Treeningaegasid näete treeninghaldus keskkonnast REKETS [DOMAIN_NAME] [PERSON_N…"
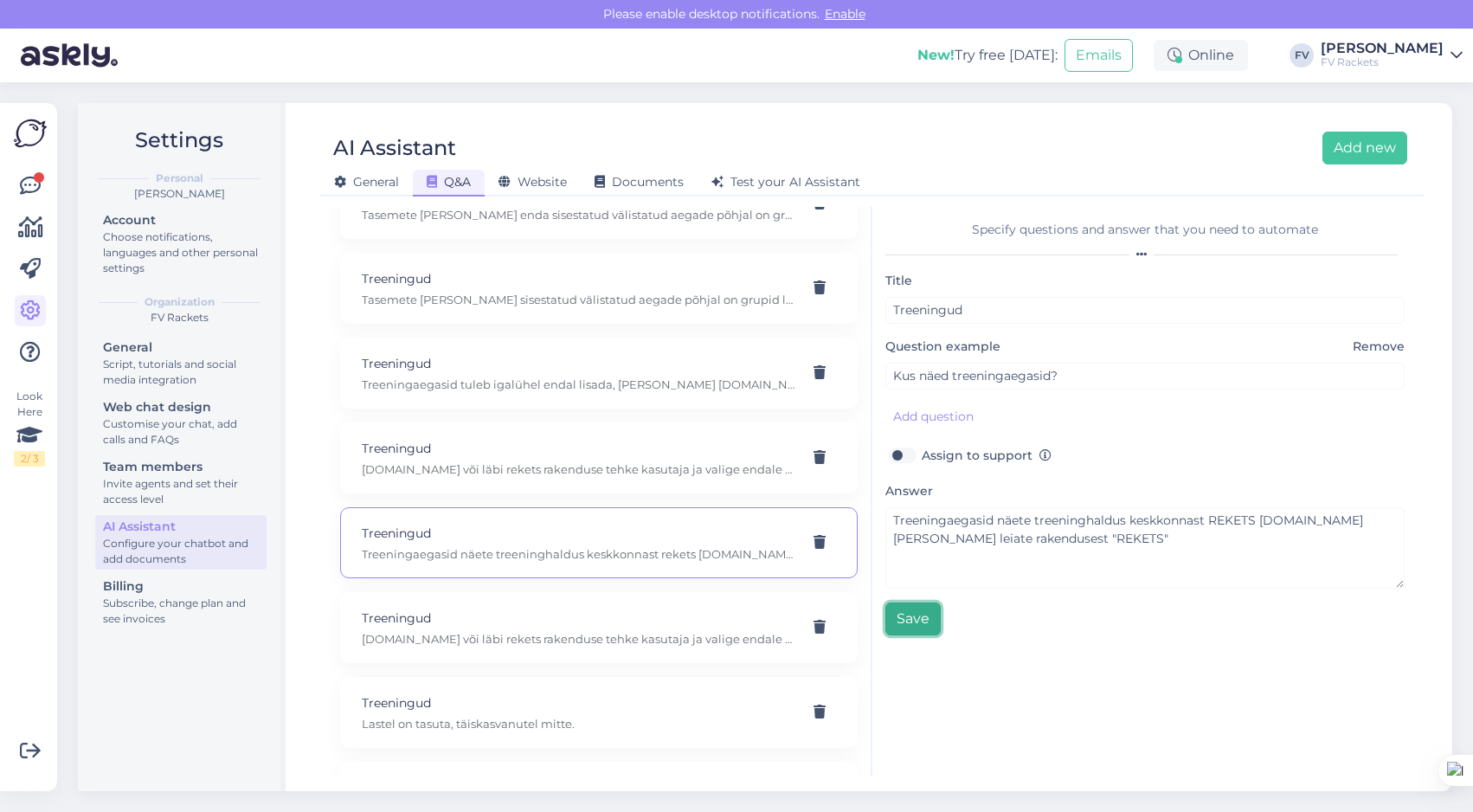
click at [919, 622] on button "Save" at bounding box center [912, 618] width 55 height 32
click at [641, 475] on p "Treeningaegasid näete treeninghaldus keskkonnast REKETS [DOMAIN_NAME] [PERSON_N…" at bounding box center [577, 469] width 433 height 16
click at [642, 382] on p "Treeningaegasid tuleb igalühel endal lisada, [PERSON_NAME] [DOMAIN_NAME] või lä…" at bounding box center [577, 384] width 433 height 16
type input "Soovin enda, enda lapse treeningaega, treeningaegasid muuta"
type textarea "Treeningaegasid tuleb igalühel endal lisada, [PERSON_NAME] [DOMAIN_NAME] või lä…"
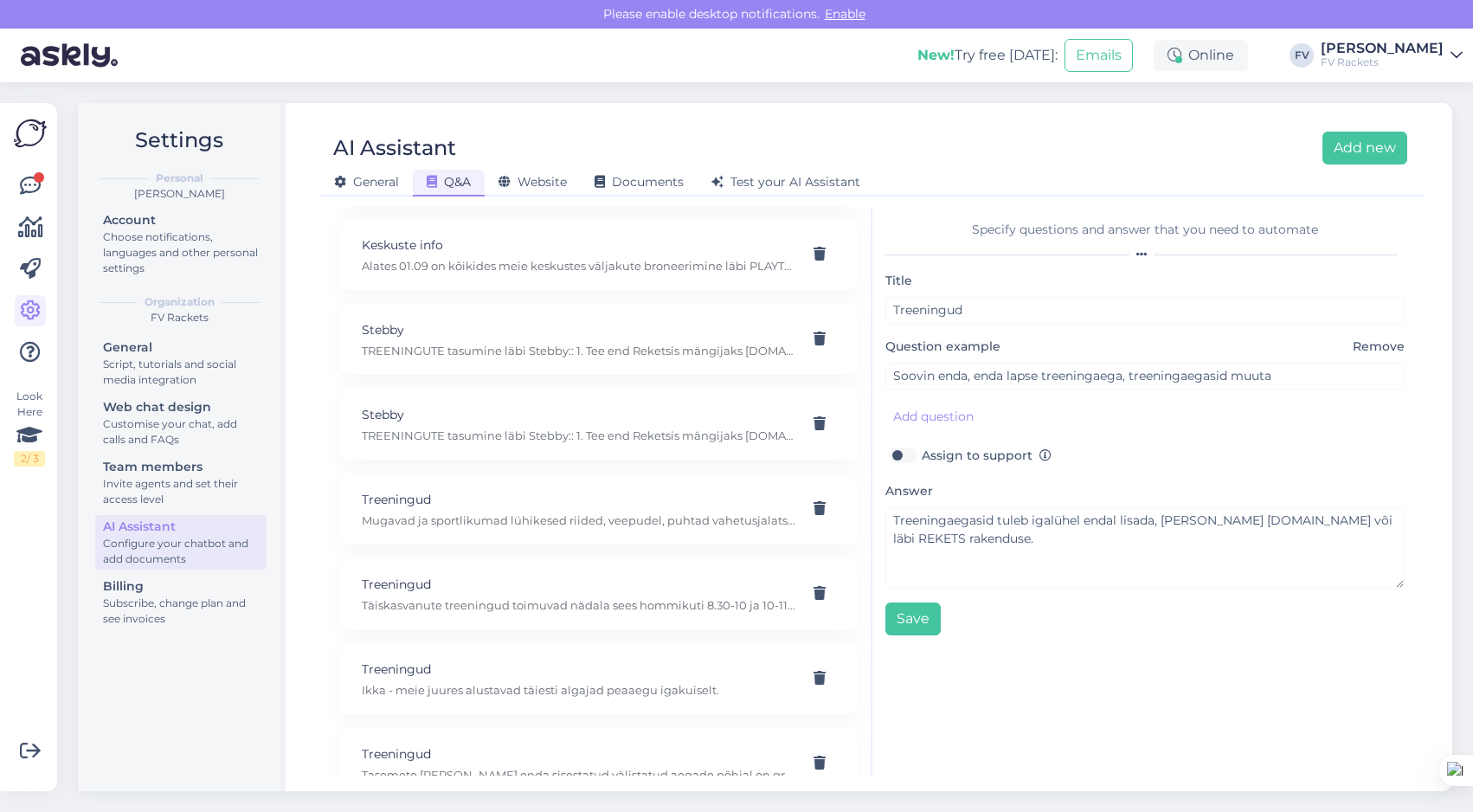
scroll to position [0, 0]
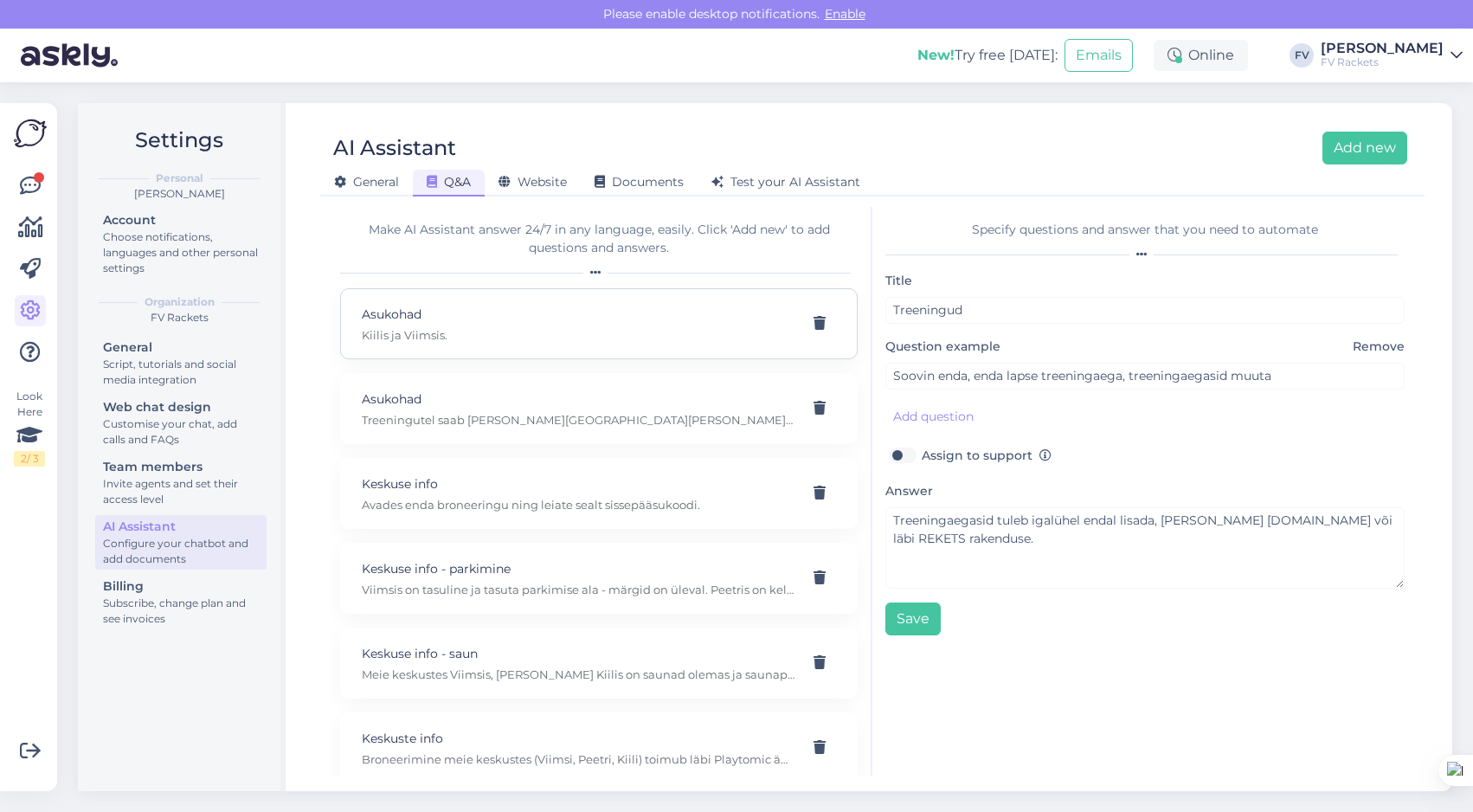
click at [624, 344] on div "Asukohad Kiilis ja Viimsis." at bounding box center [599, 324] width 518 height 71
type input "Asukohad"
type input "Kus saab [PERSON_NAME] juures padelit mängida?"
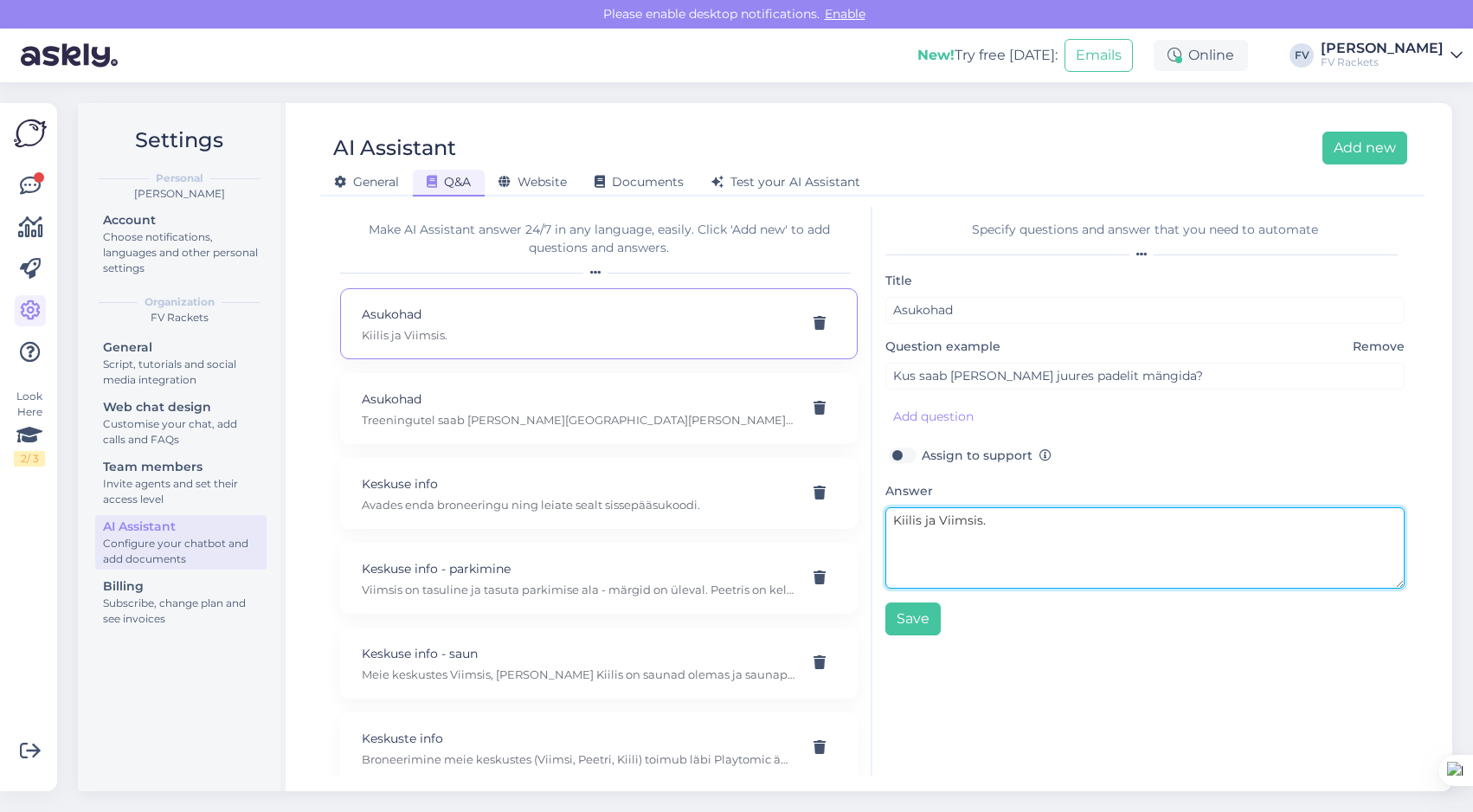
click at [993, 519] on textarea "Kiilis ja Viimsis." at bounding box center [1145, 547] width 519 height 82
click at [919, 519] on textarea "Kiilis ja Viimsis." at bounding box center [1145, 547] width 519 height 82
click at [1100, 517] on textarea "[PERSON_NAME] & Tennis [PERSON_NAME] Viimsis." at bounding box center [1145, 547] width 519 height 82
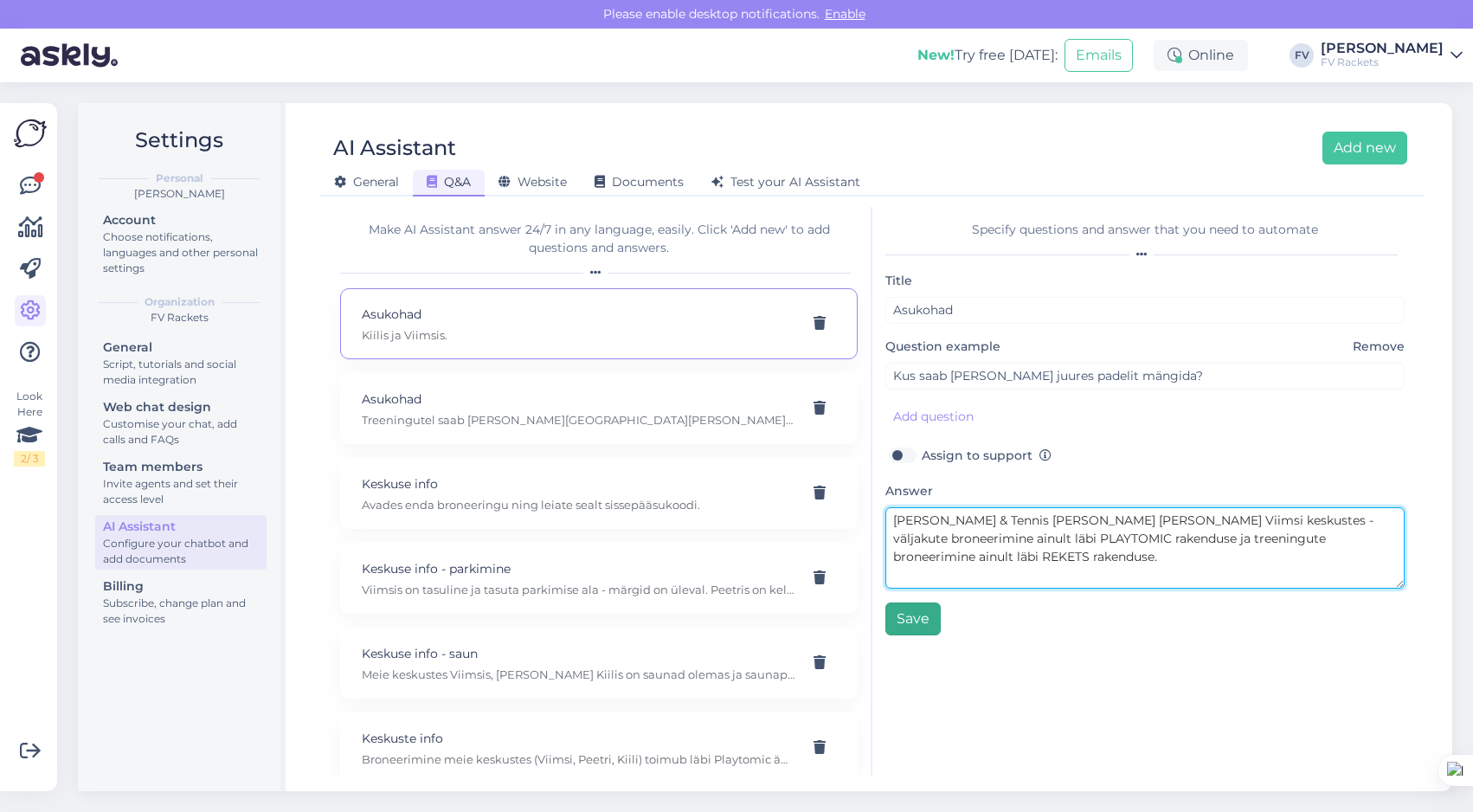
type textarea "[PERSON_NAME] & Tennis [PERSON_NAME] [PERSON_NAME] Viimsi keskustes - väljakute…"
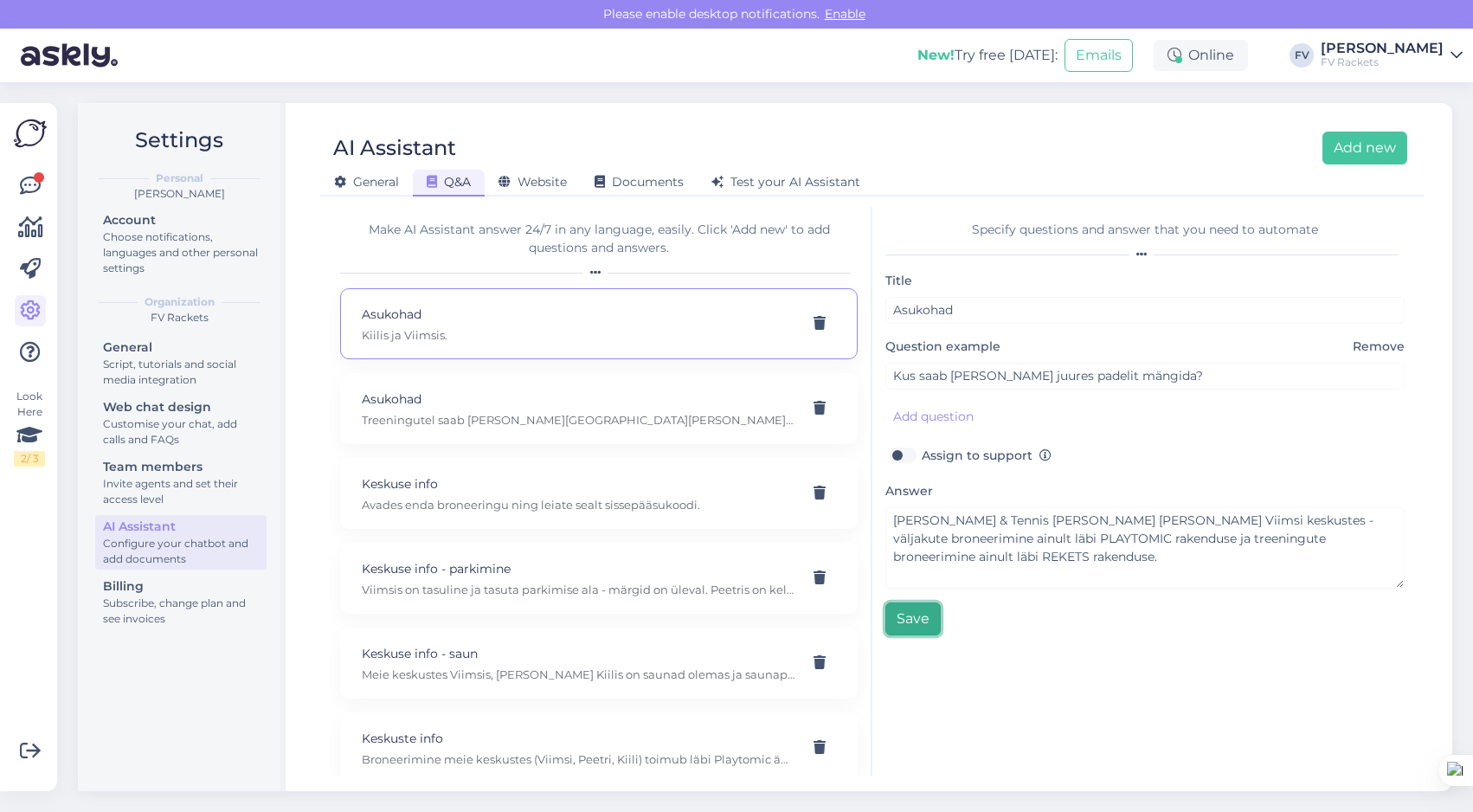
click at [909, 616] on button "Save" at bounding box center [912, 618] width 55 height 32
click at [595, 405] on p "Asukohad" at bounding box center [577, 399] width 433 height 19
type input "Kus saab [PERSON_NAME] juures tennist mängida?"
type textarea "Treeningutel saab [PERSON_NAME][GEOGRAPHIC_DATA][PERSON_NAME], [GEOGRAPHIC_DATA…"
click at [1375, 165] on div "General Q&A Website Documents Test your AI Assistant" at bounding box center [863, 179] width 1087 height 31
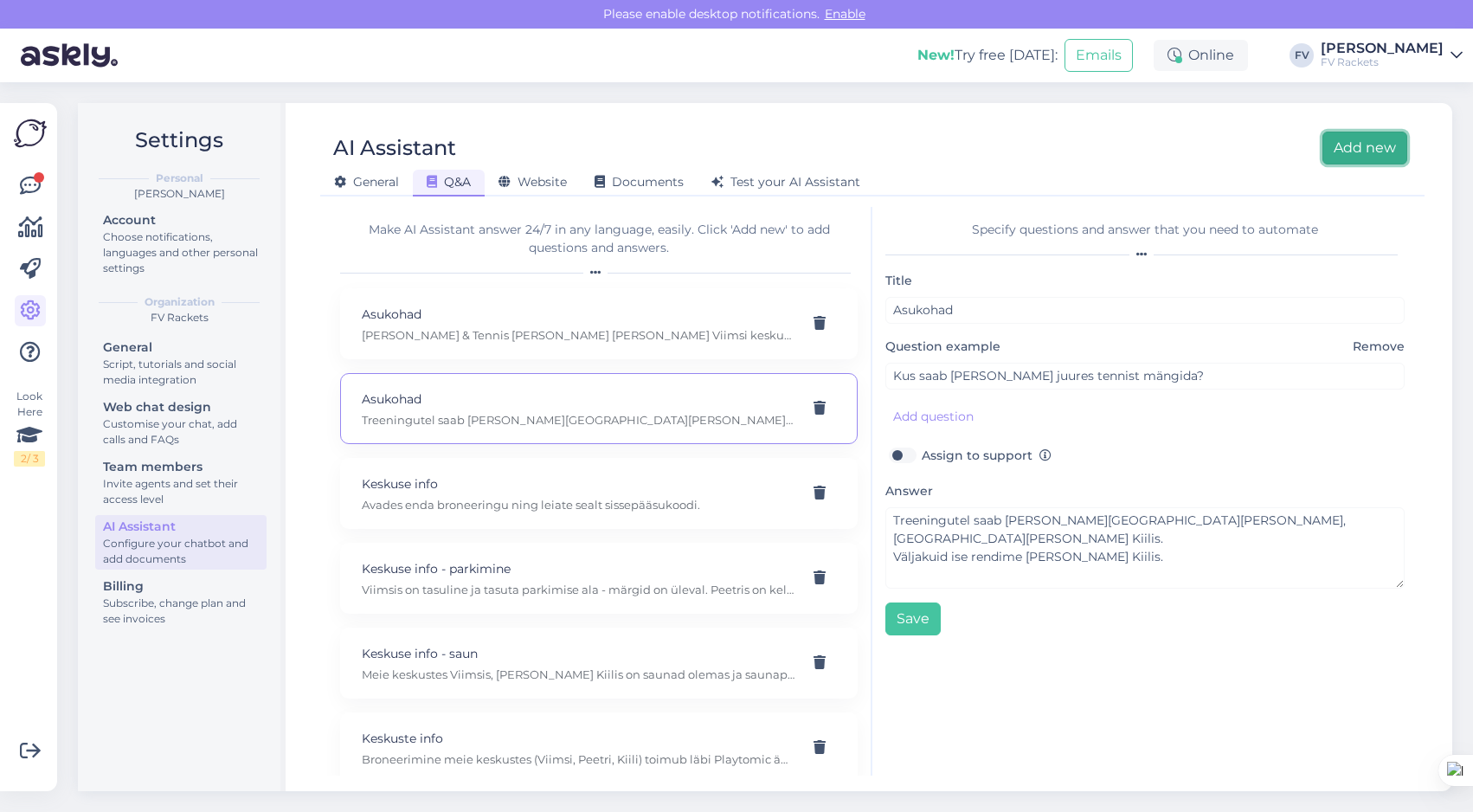
click at [1375, 160] on button "Add new" at bounding box center [1365, 147] width 85 height 32
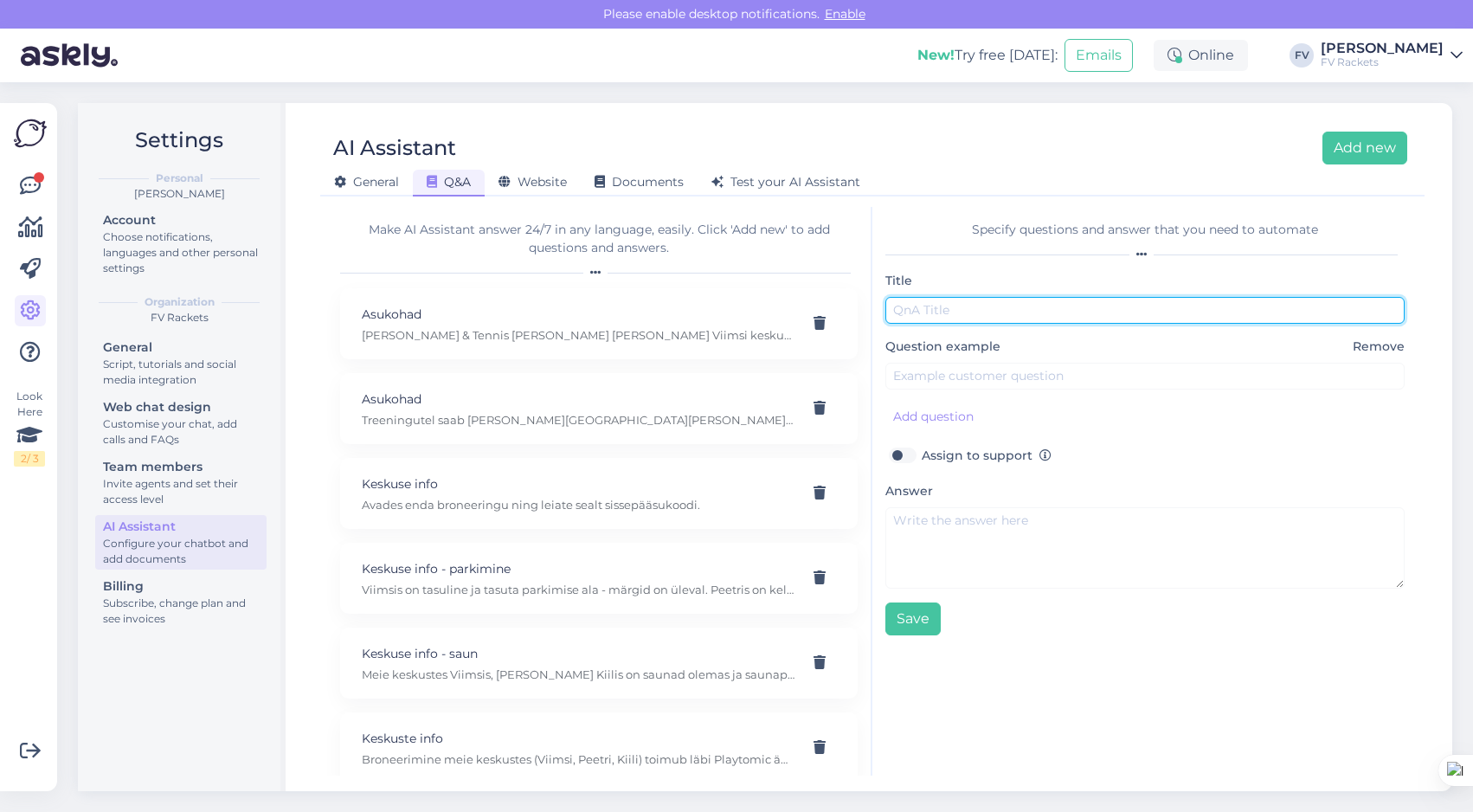
click at [1019, 312] on input "text" at bounding box center [1145, 310] width 519 height 27
type input "T"
type input "Info"
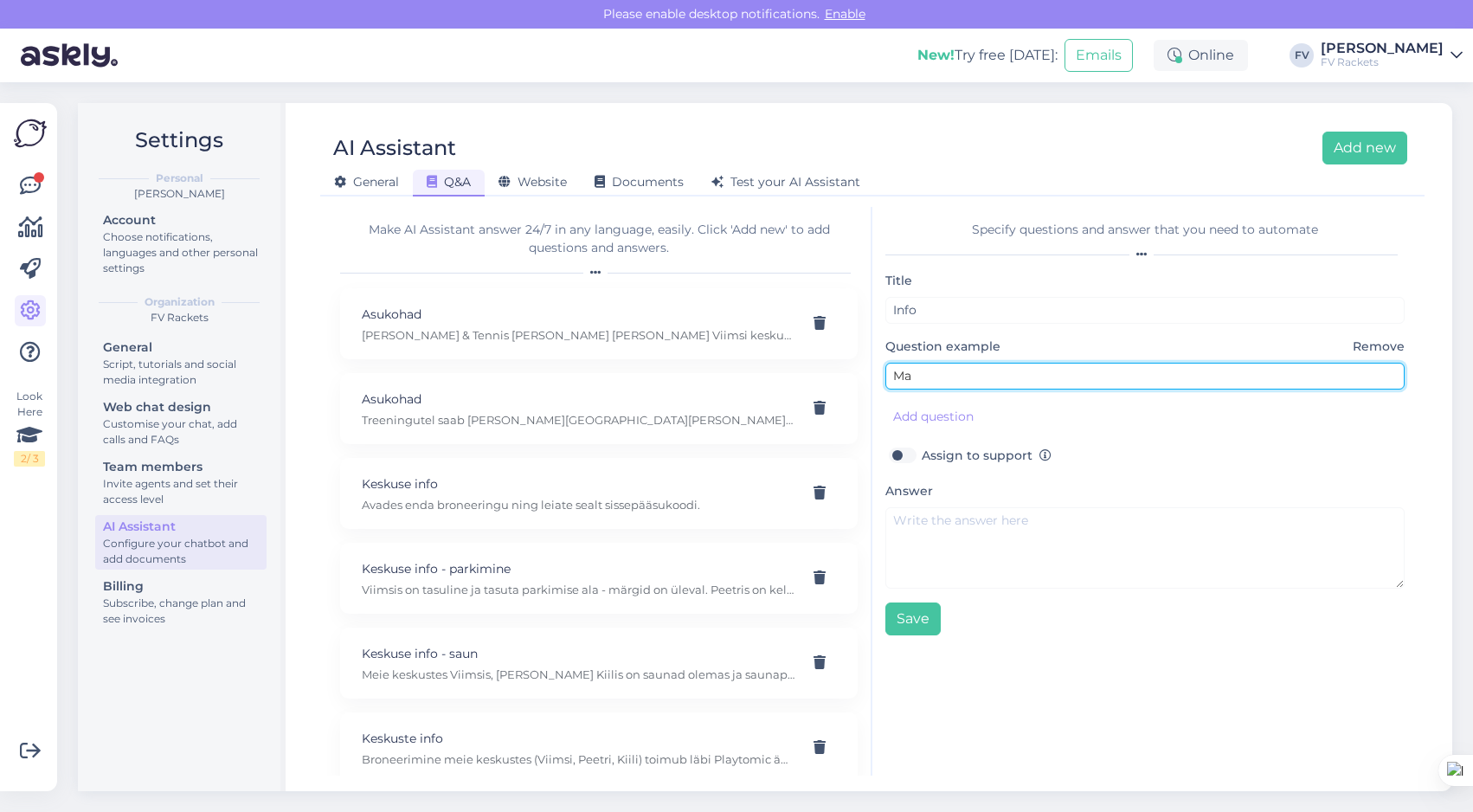
type input "M"
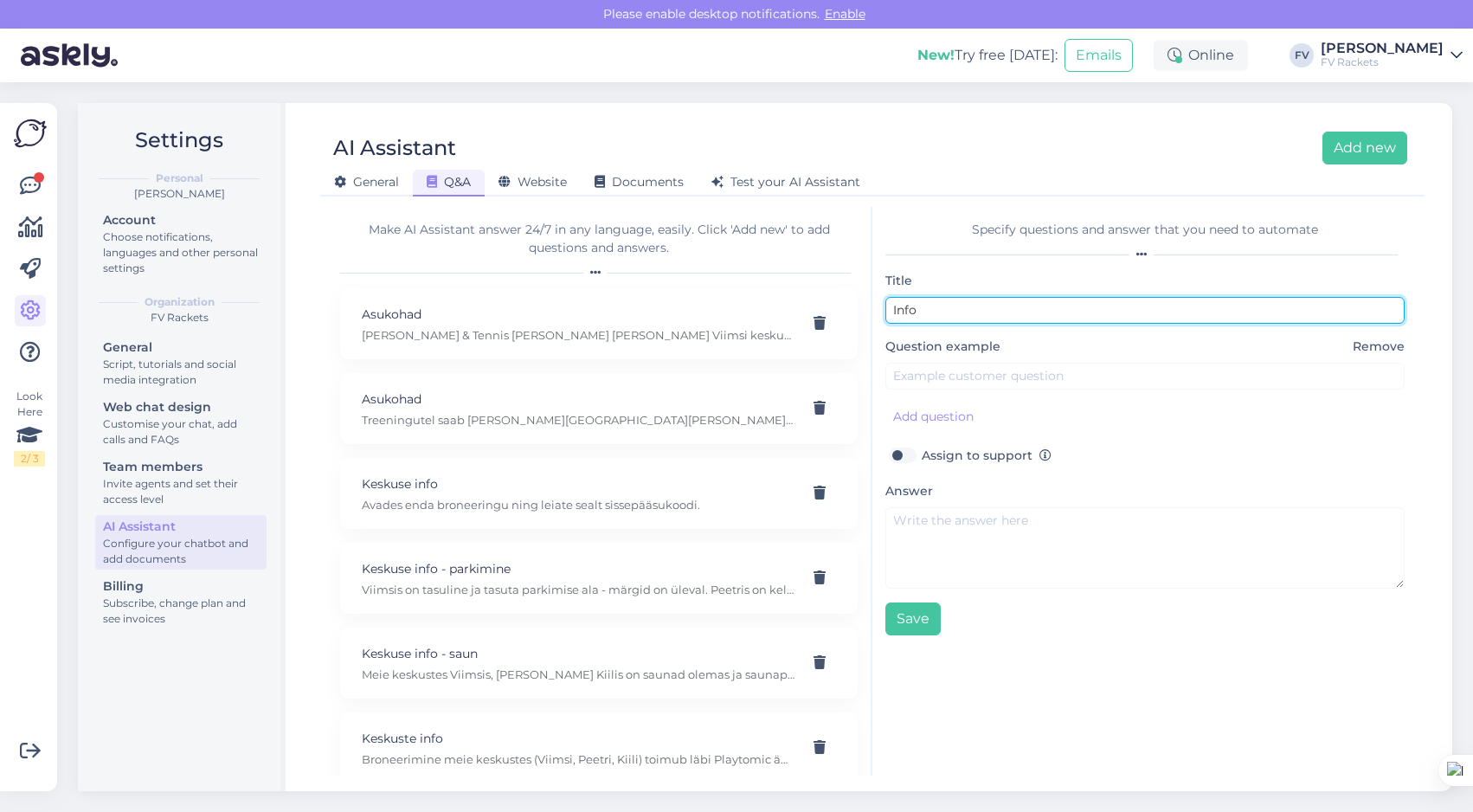
click at [967, 312] on input "Info" at bounding box center [1145, 310] width 519 height 27
type input "Ü"
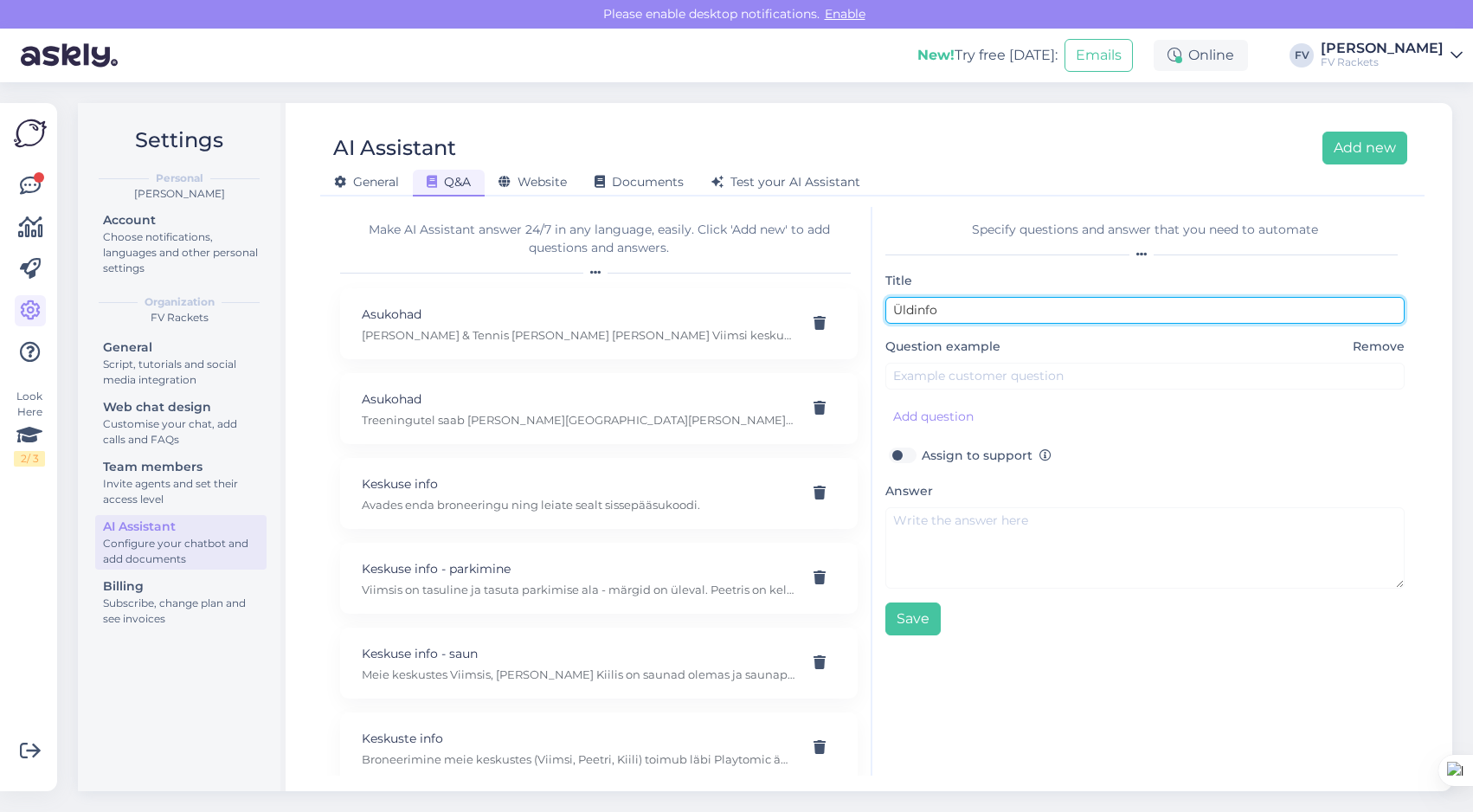
type input "Üldinfo"
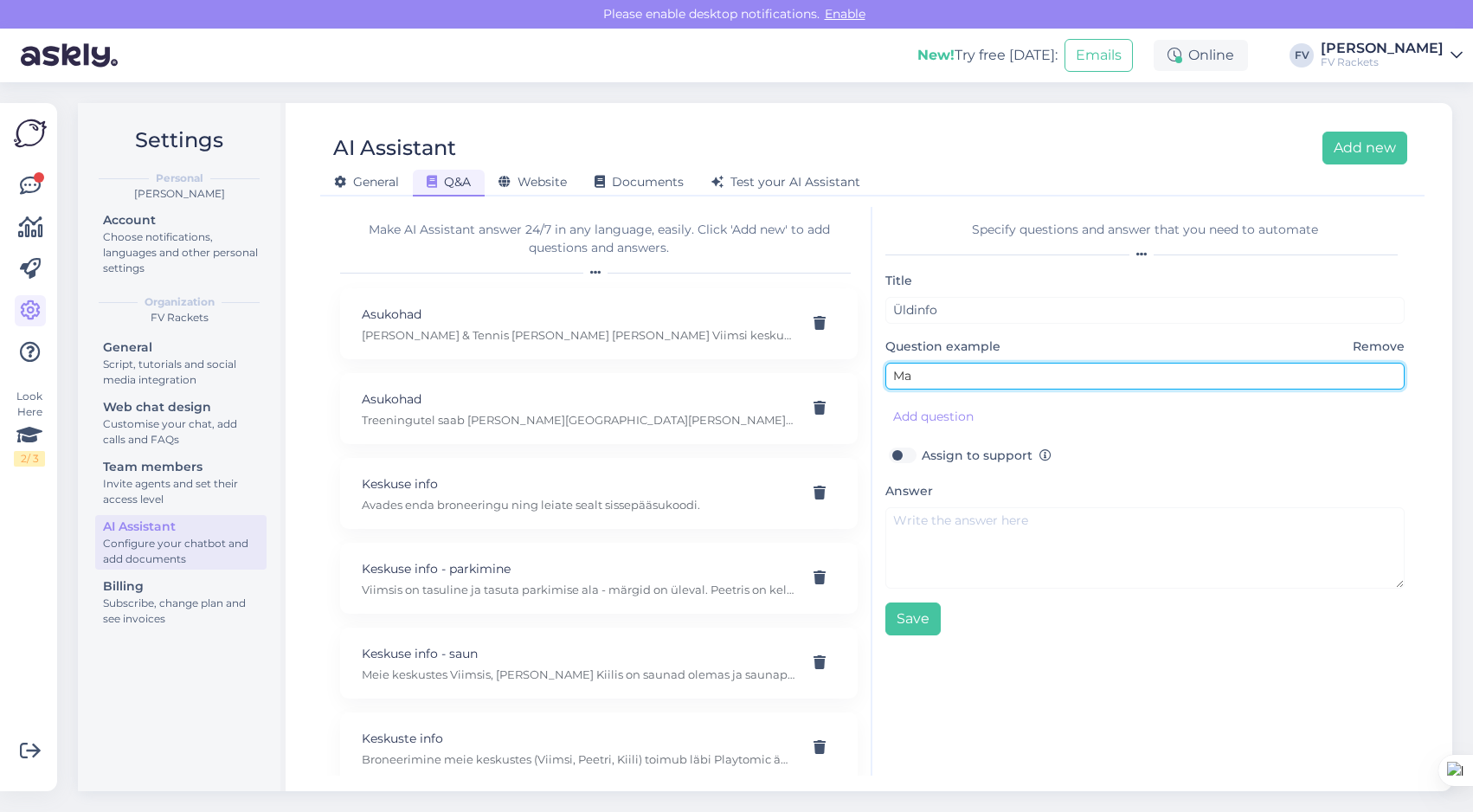
type input "M"
type input "Ma ei ole vastust saanud"
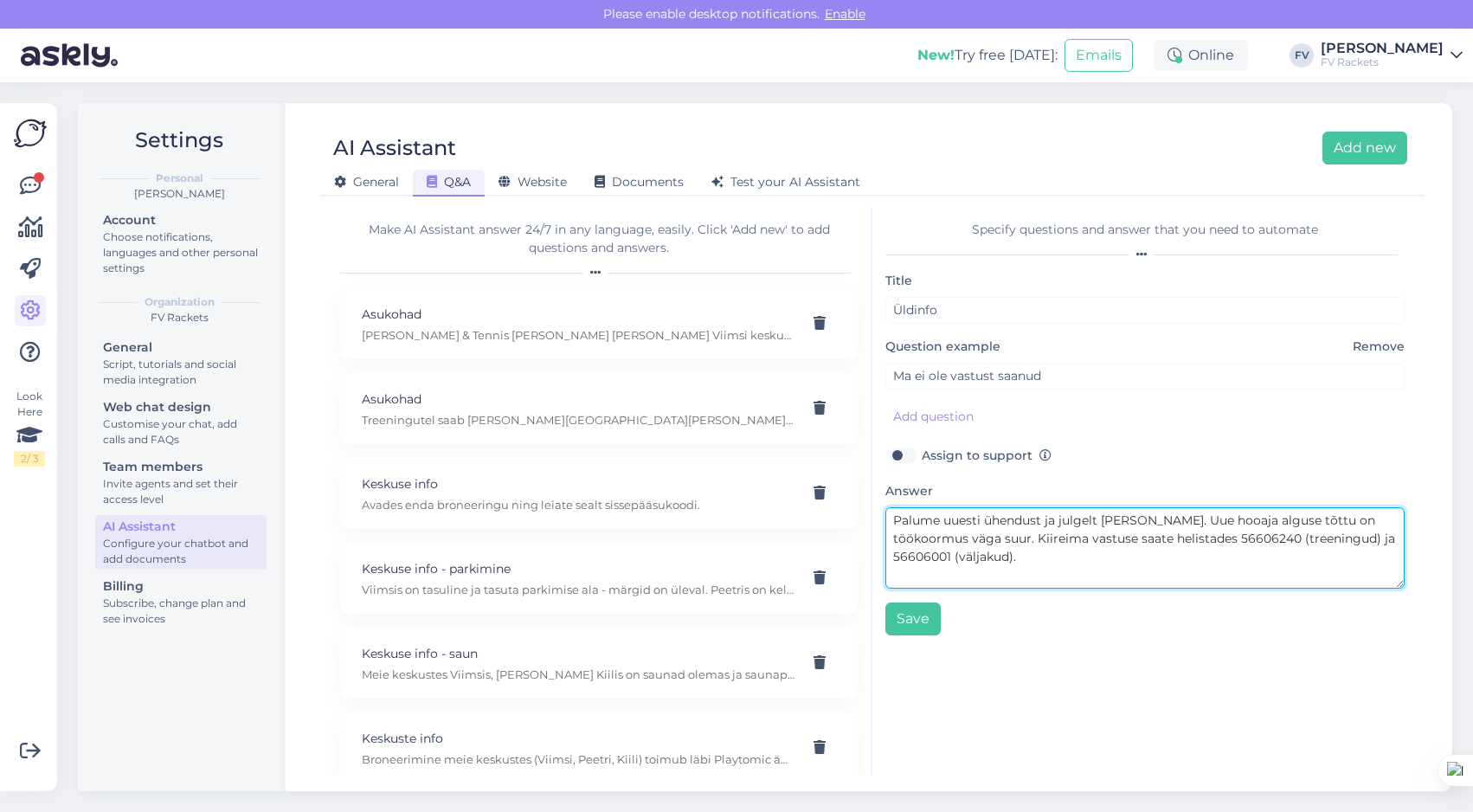
click at [1233, 539] on textarea "Palume uuesti ühendust ja julgelt [PERSON_NAME]. Uue hooaja alguse tõttu on töö…" at bounding box center [1145, 547] width 519 height 82
type textarea "Palume uuesti ühendust ja julgelt [PERSON_NAME]. Uue hooaja alguse tõttu on töö…"
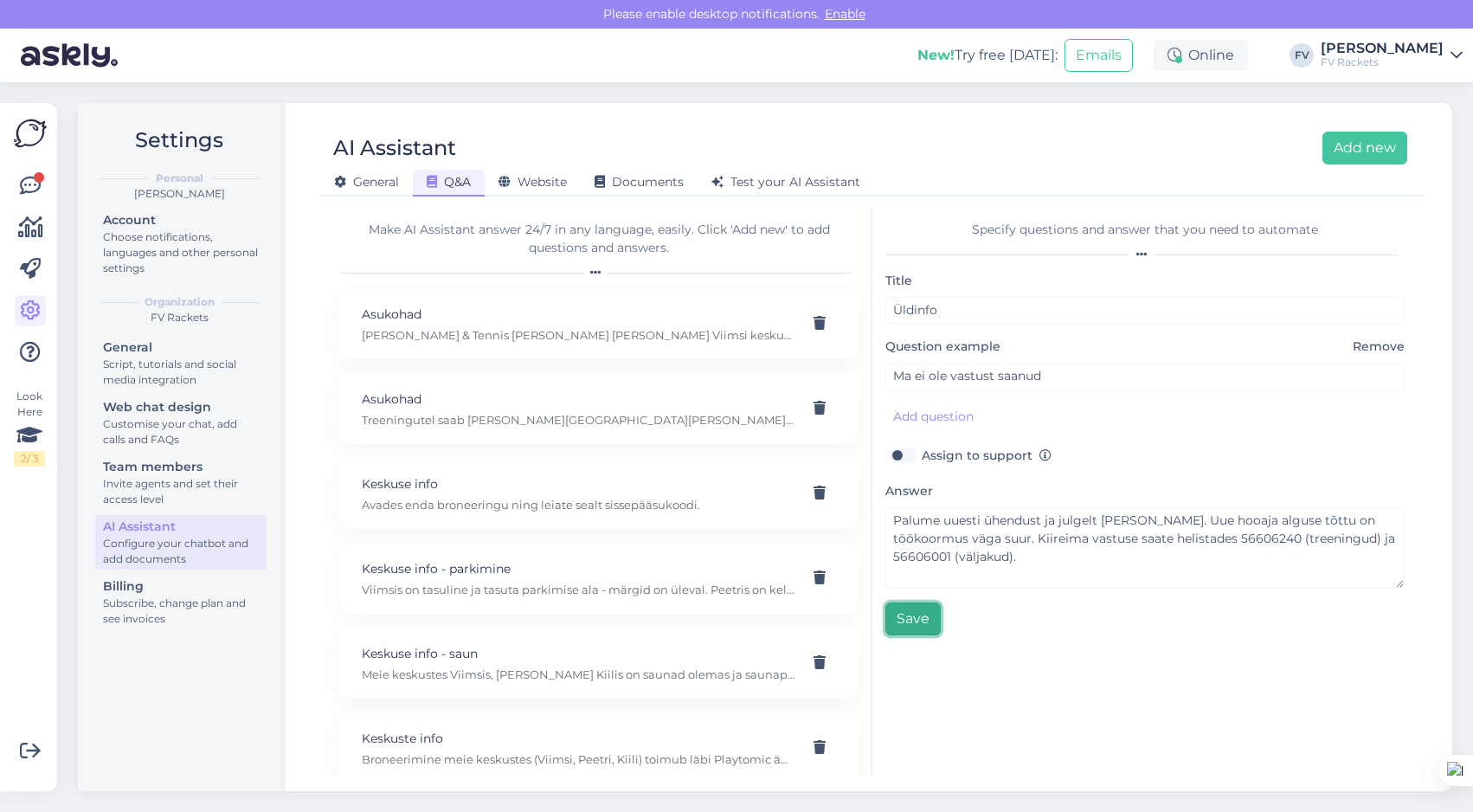
click at [912, 621] on button "Save" at bounding box center [912, 618] width 55 height 32
